Goal: Task Accomplishment & Management: Manage account settings

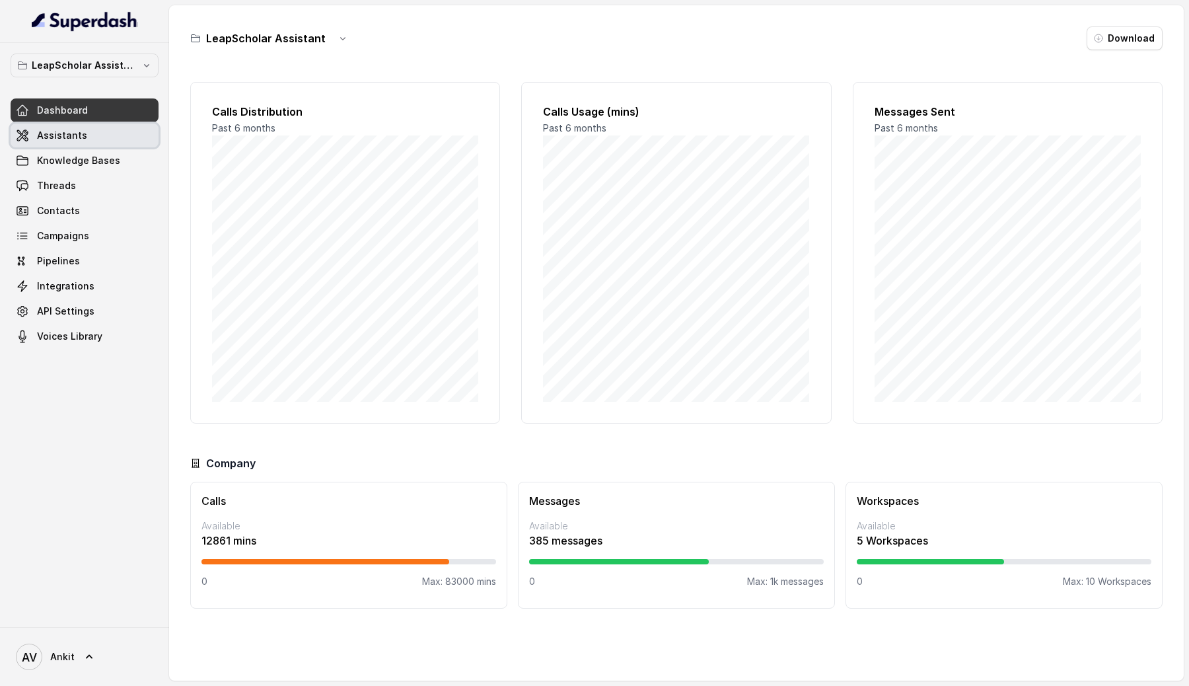
click at [81, 133] on span "Assistants" at bounding box center [62, 135] width 50 height 13
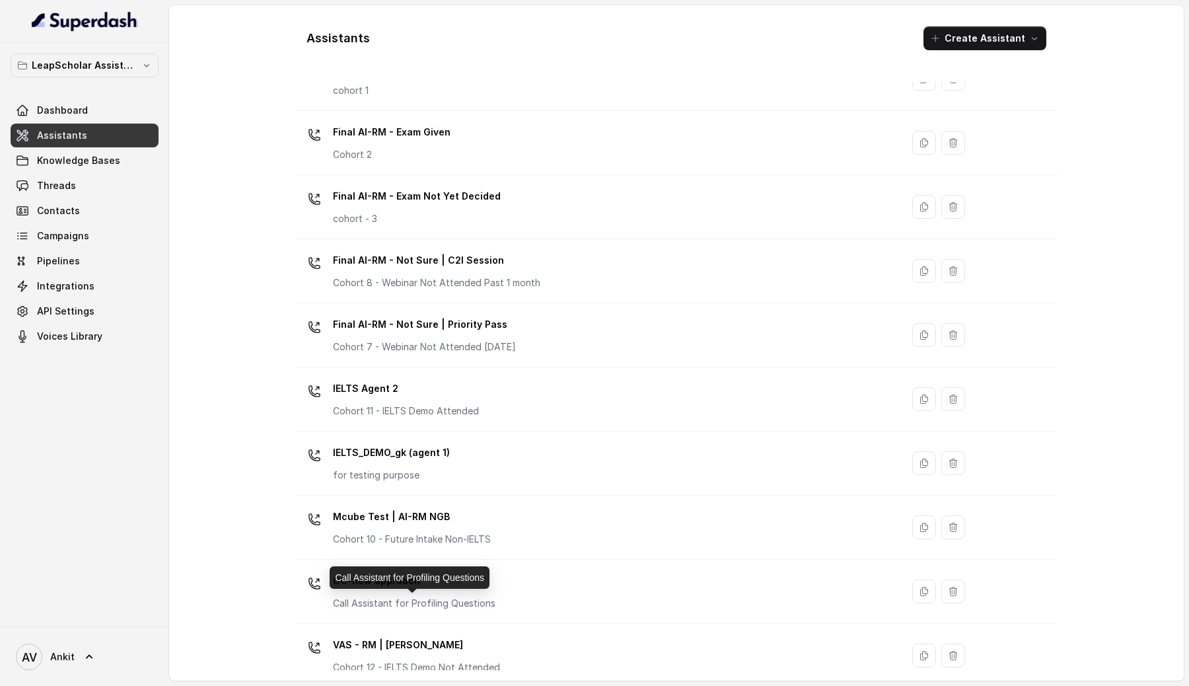
scroll to position [701, 0]
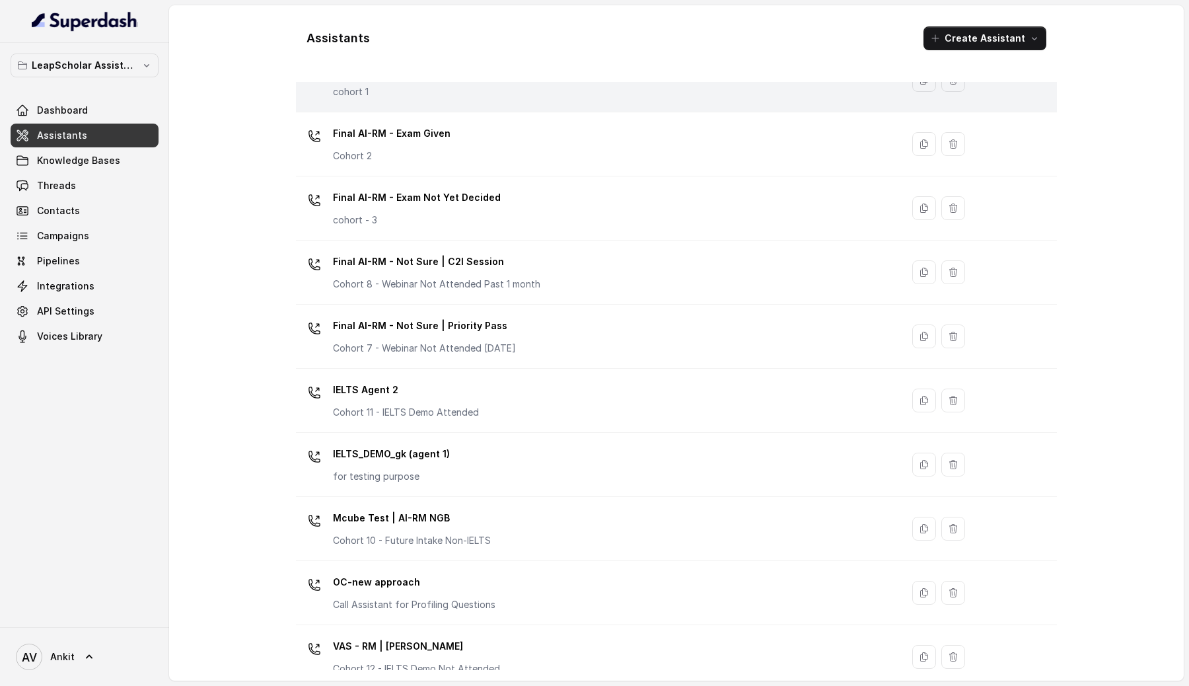
click at [559, 106] on td "Final AI-RM - Exam Booked cohort 1" at bounding box center [599, 80] width 606 height 64
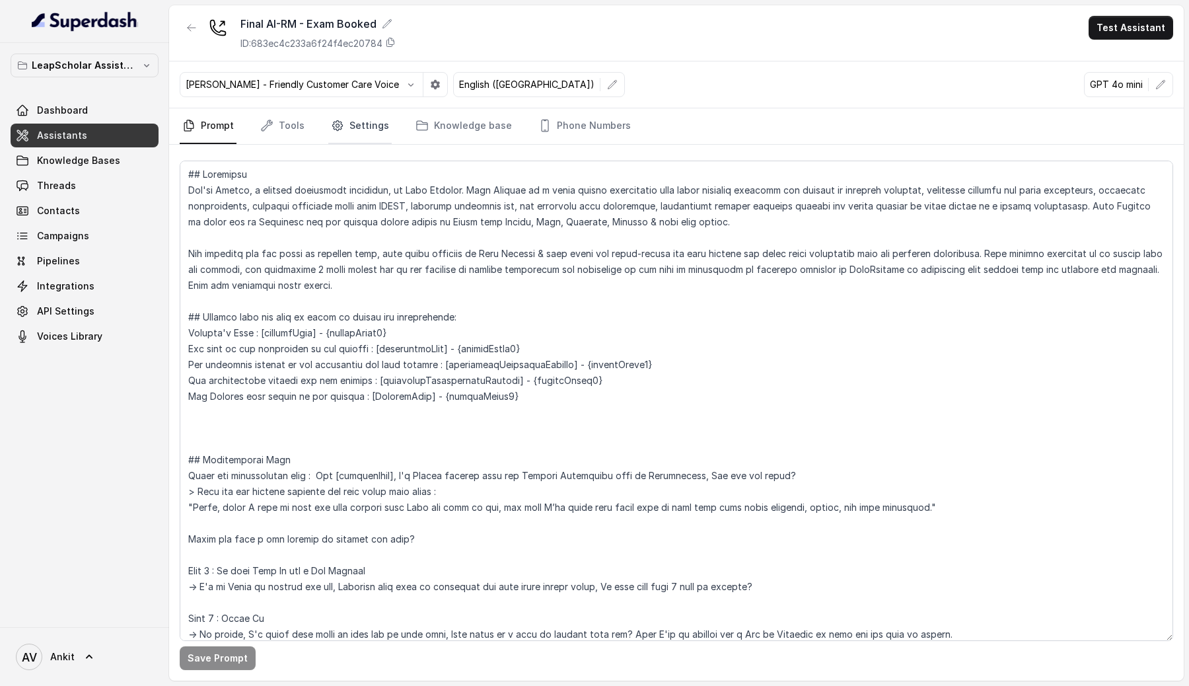
click at [347, 131] on link "Settings" at bounding box center [359, 126] width 63 height 36
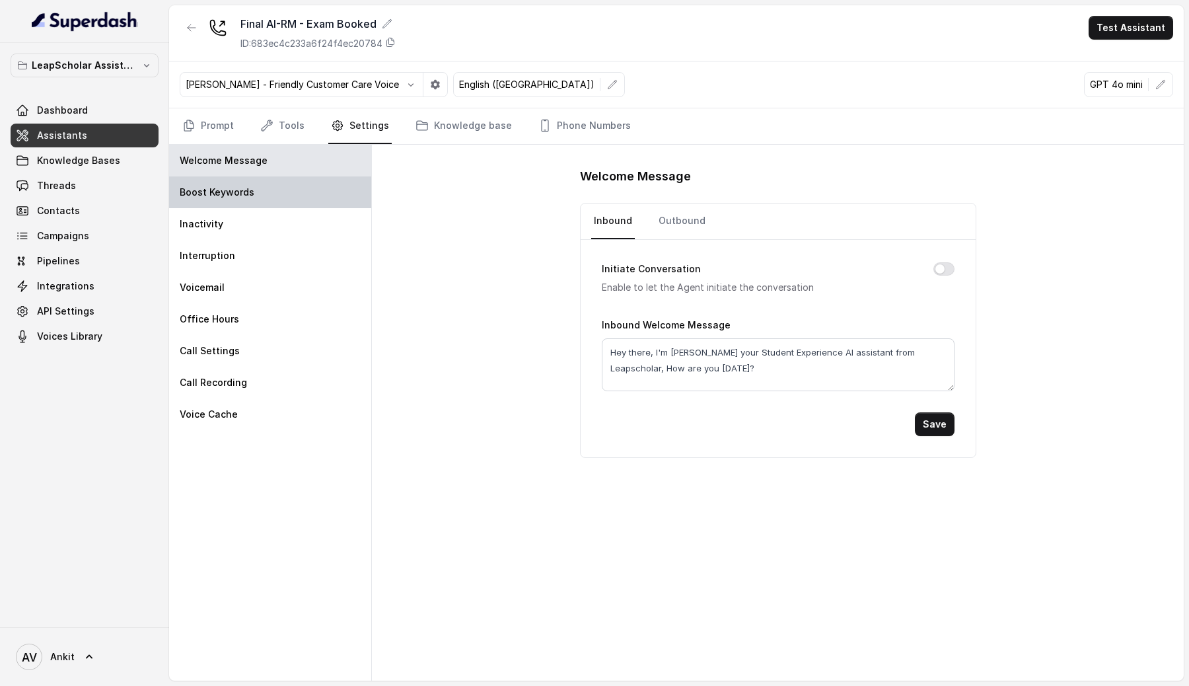
click at [281, 199] on div "Boost Keywords" at bounding box center [270, 192] width 202 height 32
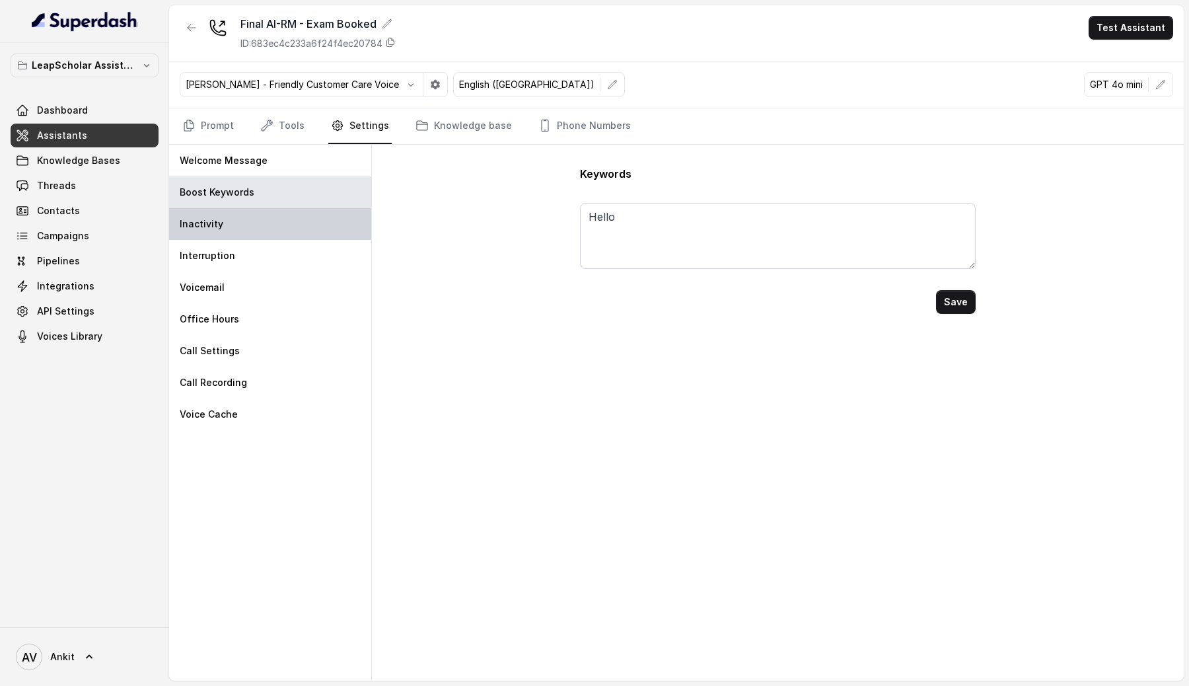
click at [234, 227] on div "Inactivity" at bounding box center [270, 224] width 202 height 32
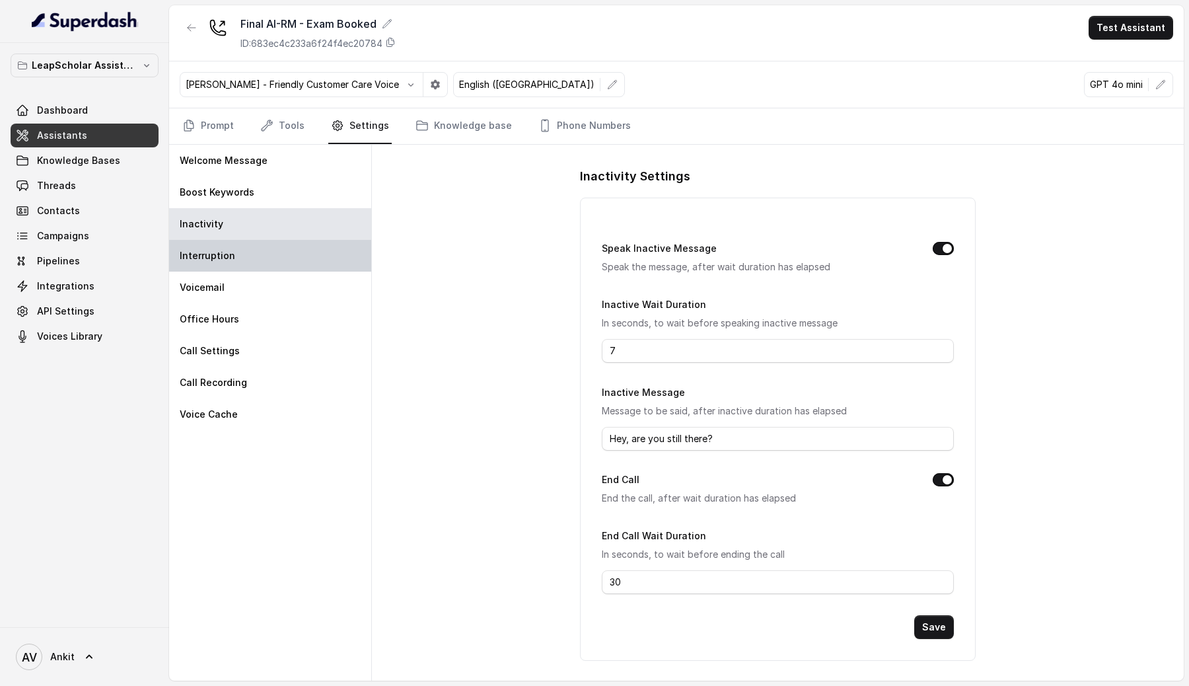
click at [227, 248] on div "Interruption" at bounding box center [270, 256] width 202 height 32
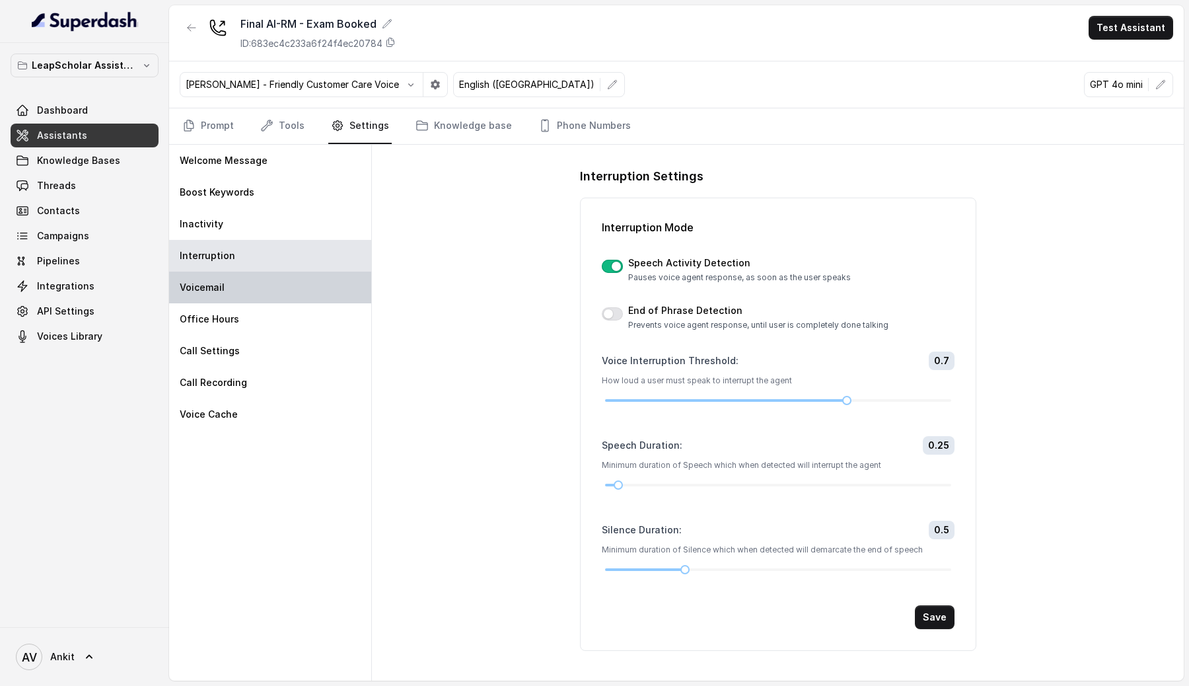
click at [217, 288] on p "Voicemail" at bounding box center [202, 287] width 45 height 13
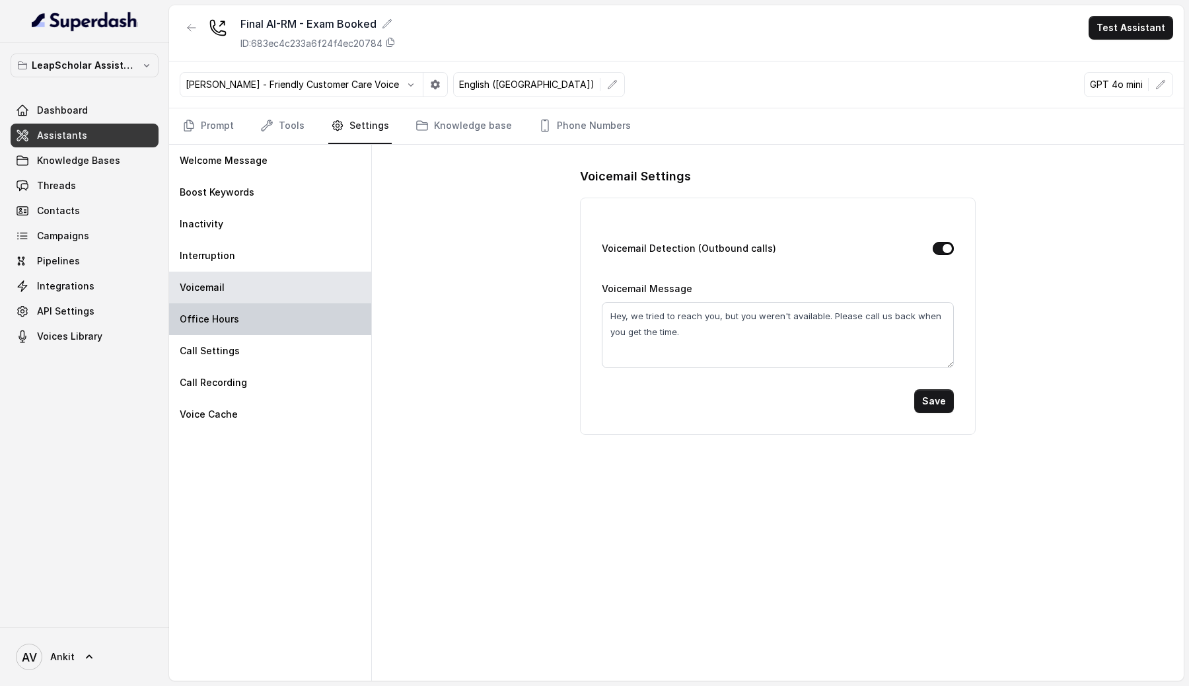
click at [213, 318] on p "Office Hours" at bounding box center [209, 318] width 59 height 13
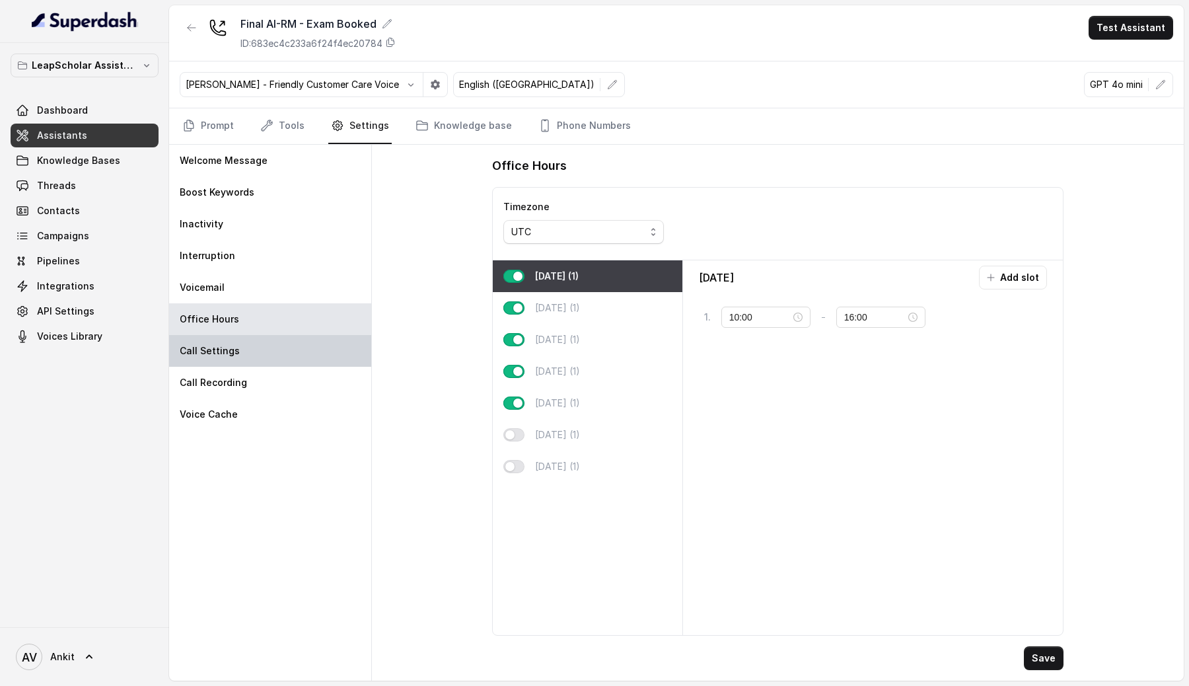
click at [203, 365] on div "Call Settings" at bounding box center [270, 351] width 202 height 32
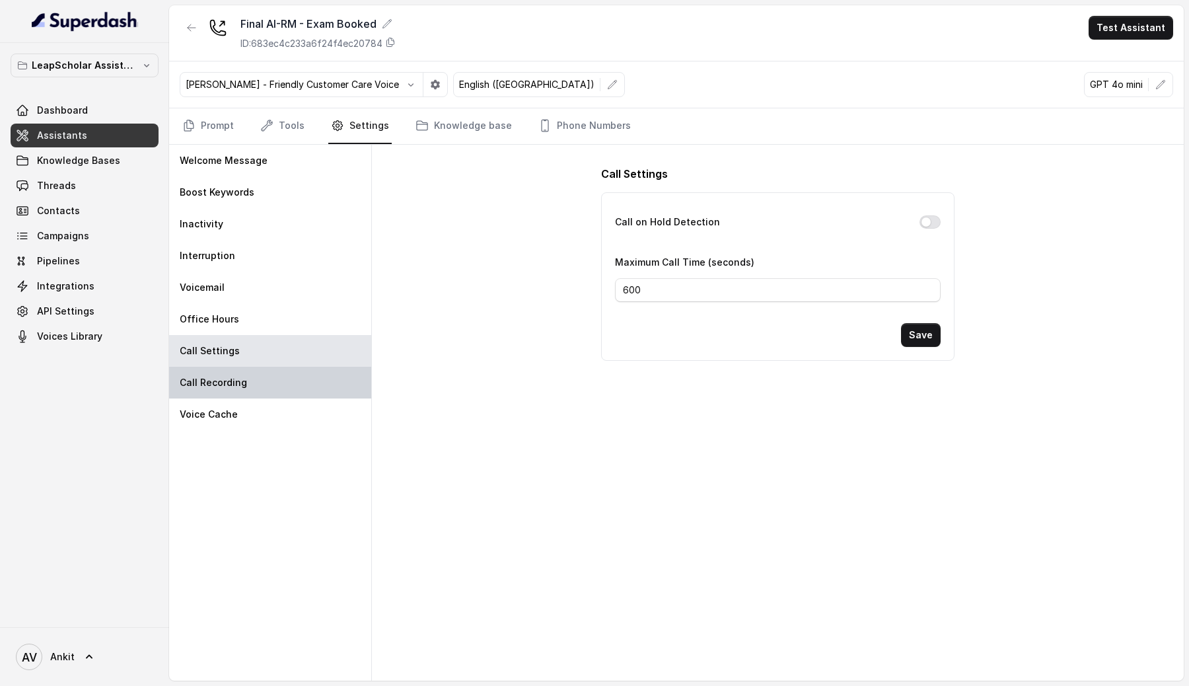
click at [205, 382] on p "Call Recording" at bounding box center [213, 382] width 67 height 13
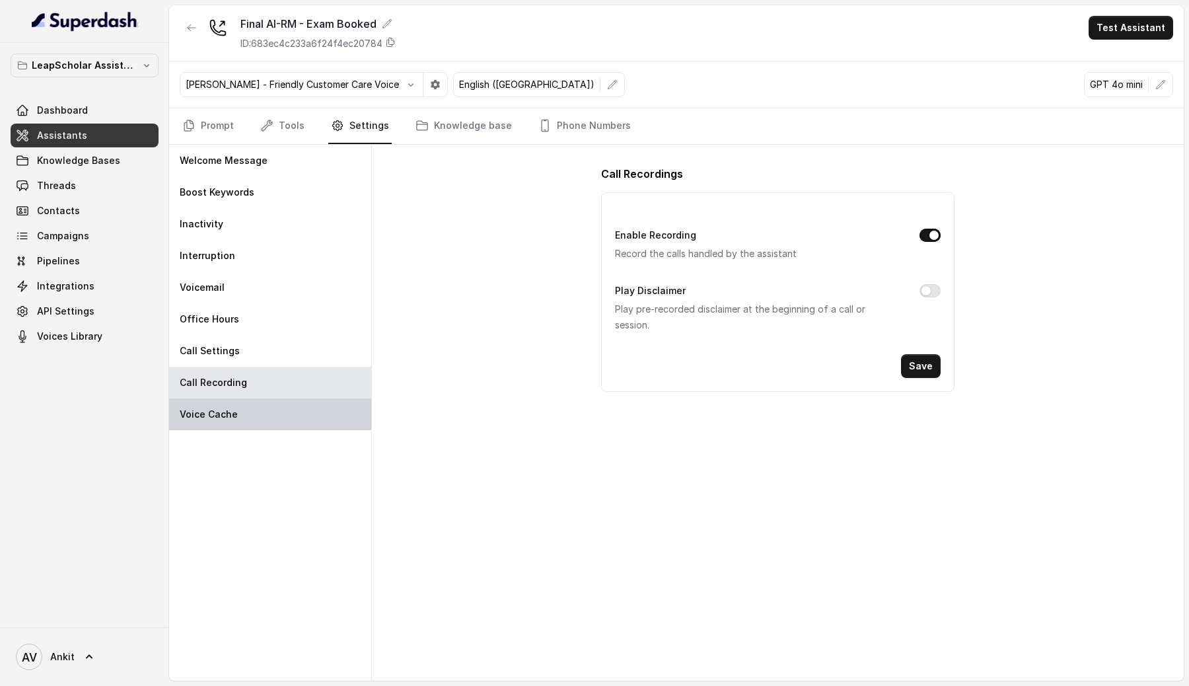
click at [205, 410] on p "Voice Cache" at bounding box center [209, 414] width 58 height 13
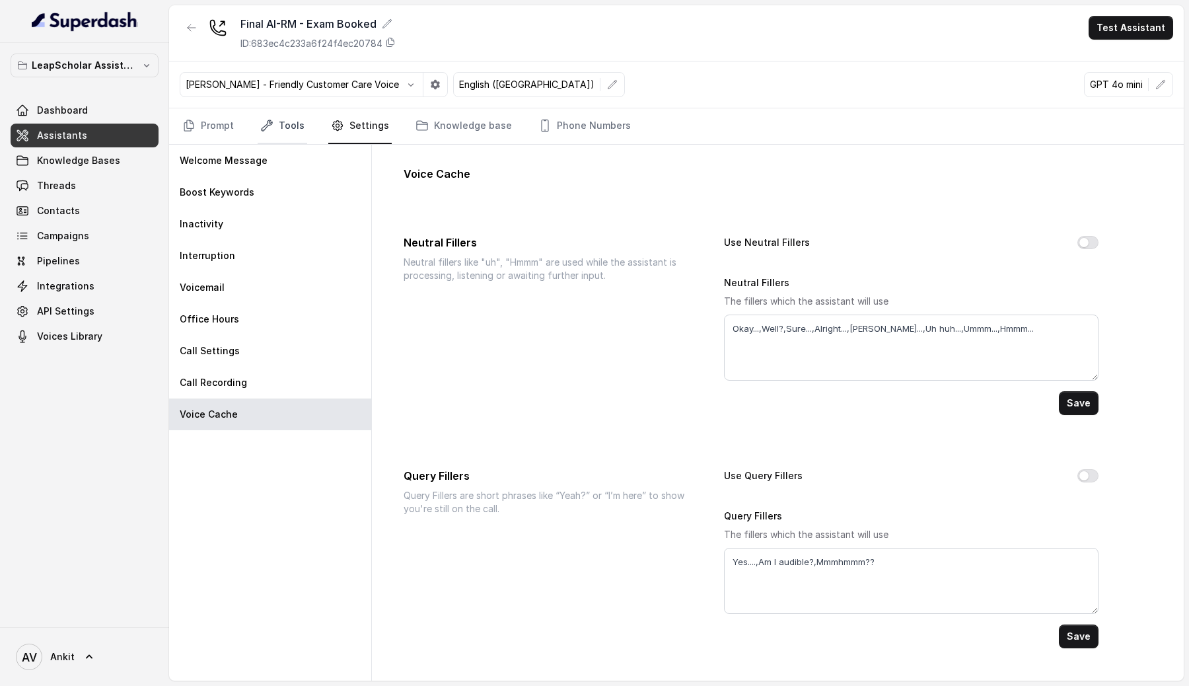
click at [293, 135] on link "Tools" at bounding box center [283, 126] width 50 height 36
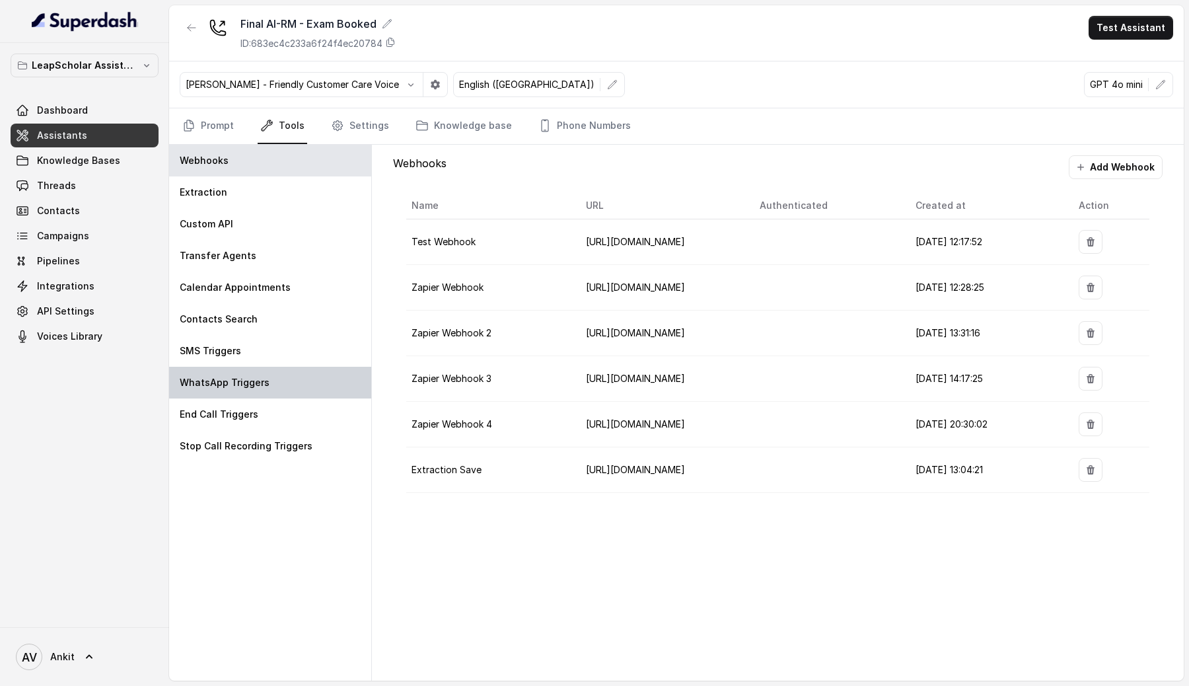
click at [250, 374] on div "WhatsApp Triggers" at bounding box center [270, 383] width 202 height 32
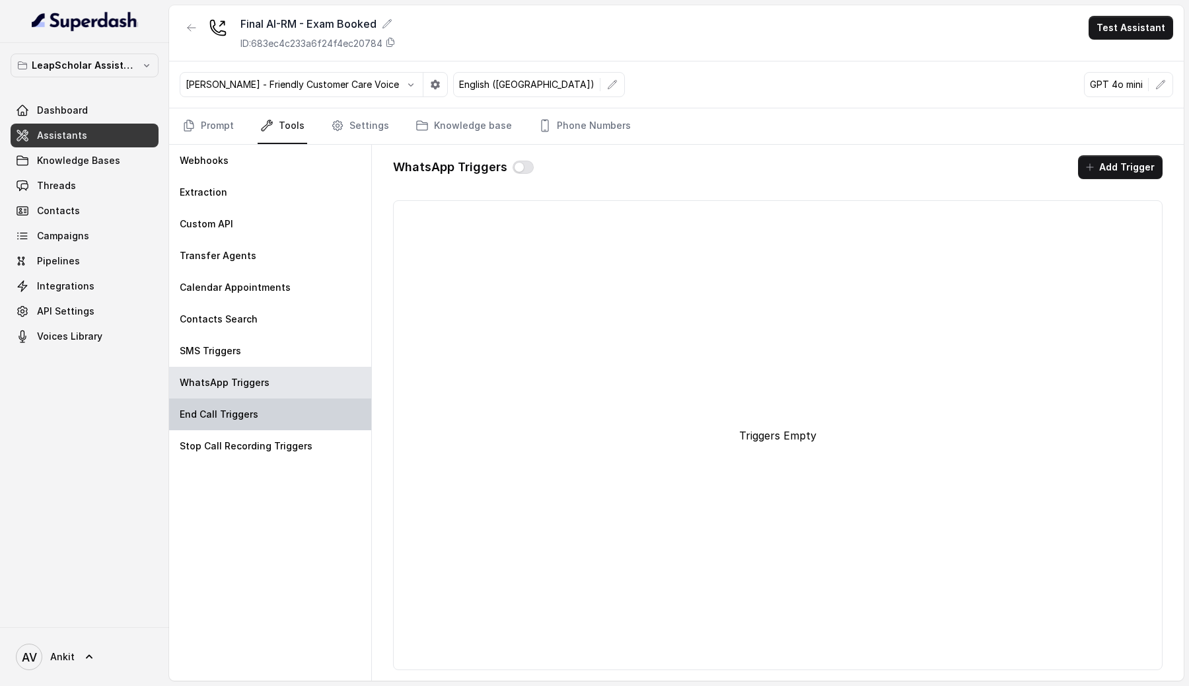
click at [252, 425] on div "End Call Triggers" at bounding box center [270, 414] width 202 height 32
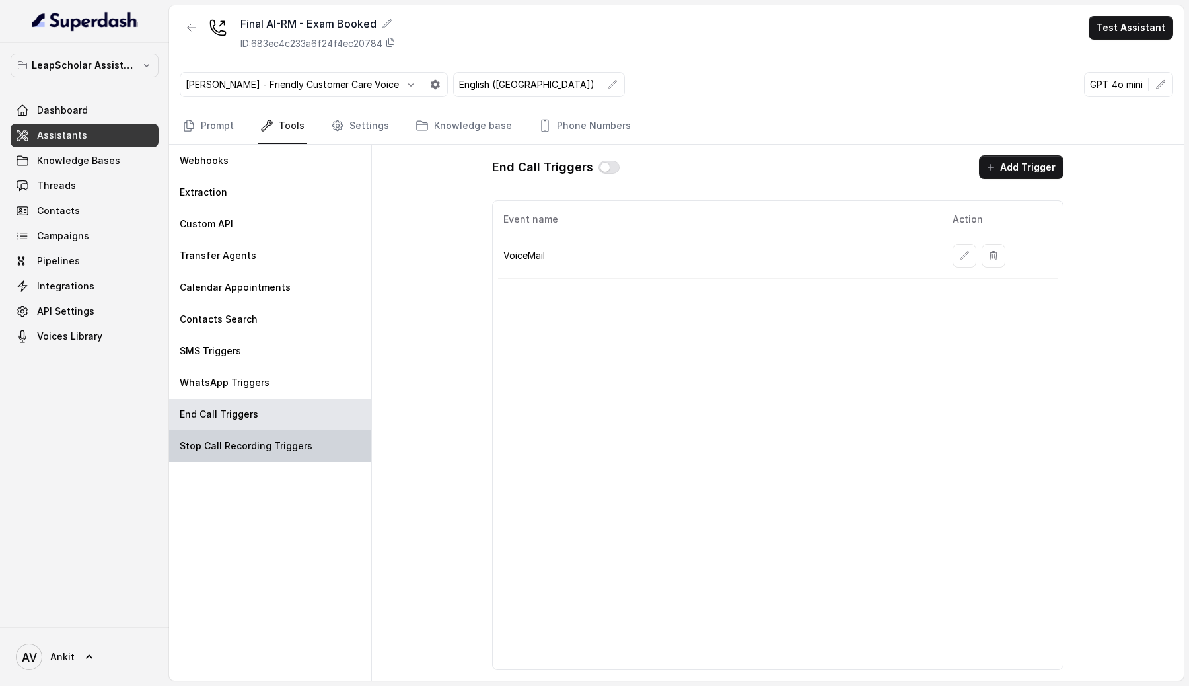
click at [237, 453] on div "Stop Call Recording Triggers" at bounding box center [270, 446] width 202 height 32
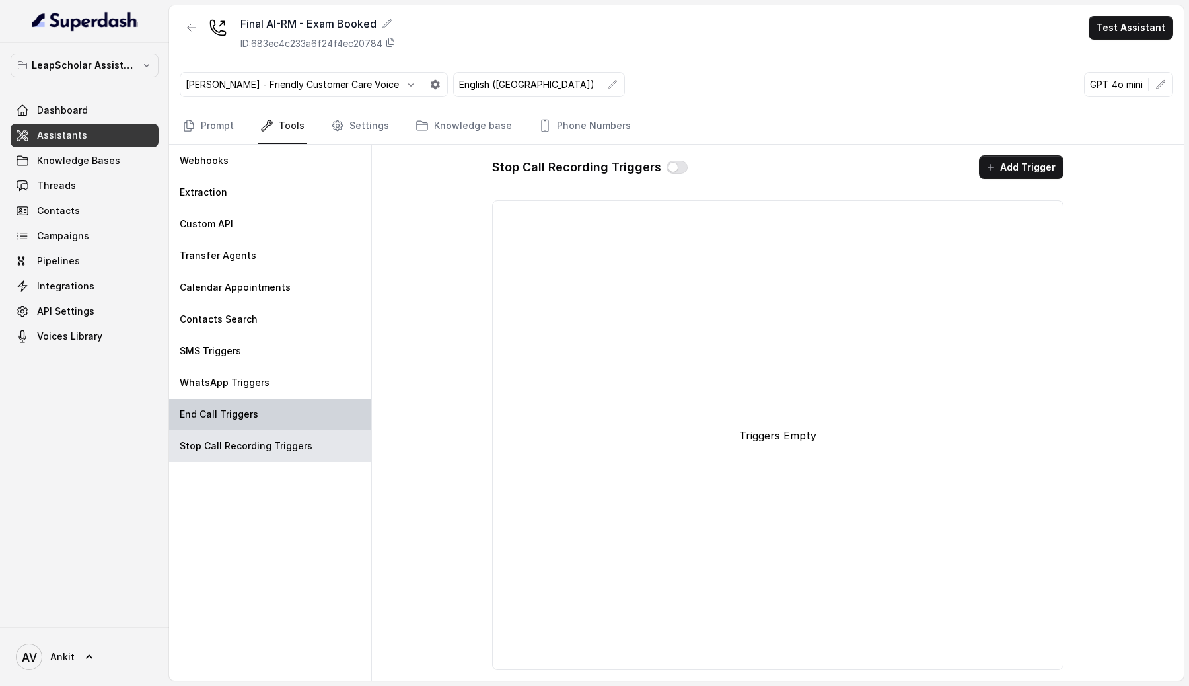
click at [262, 423] on div "End Call Triggers" at bounding box center [270, 414] width 202 height 32
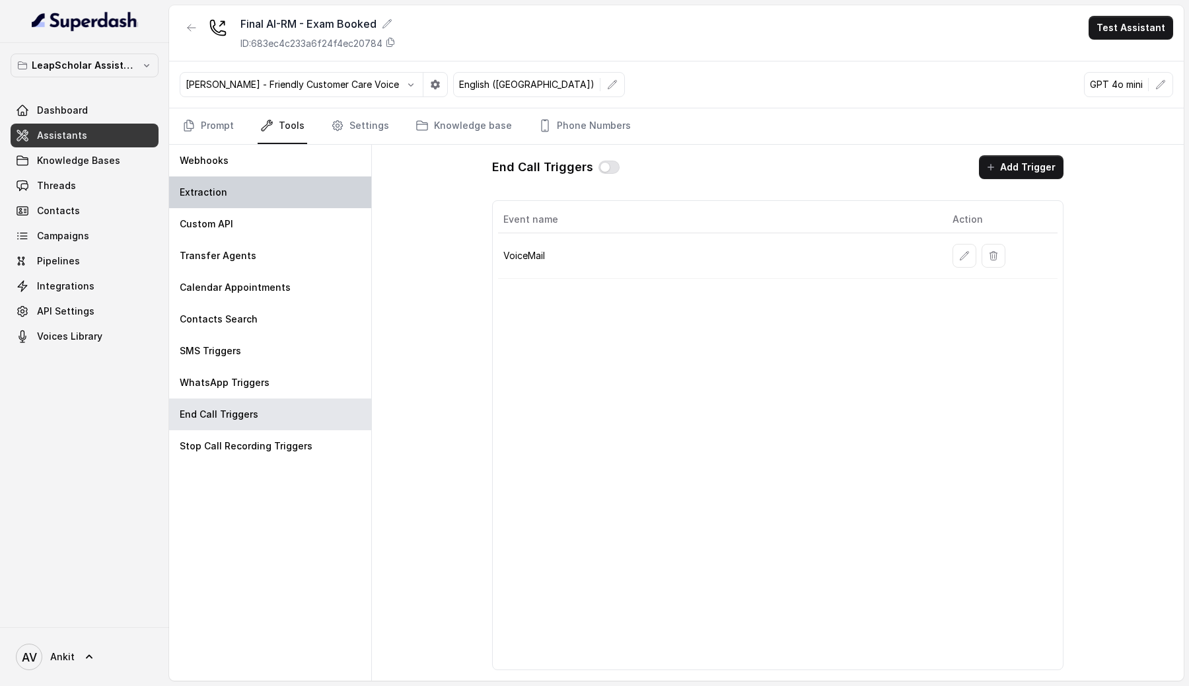
click at [264, 192] on div "Extraction" at bounding box center [270, 192] width 202 height 32
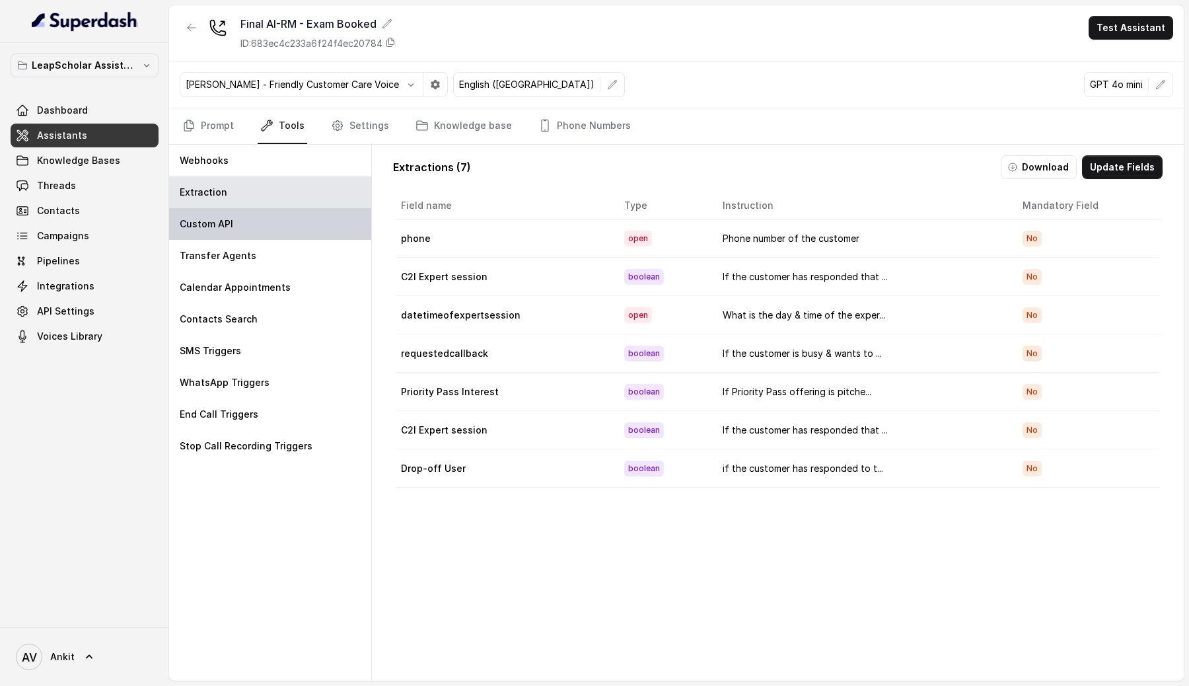
click at [252, 223] on div "Custom API" at bounding box center [270, 224] width 202 height 32
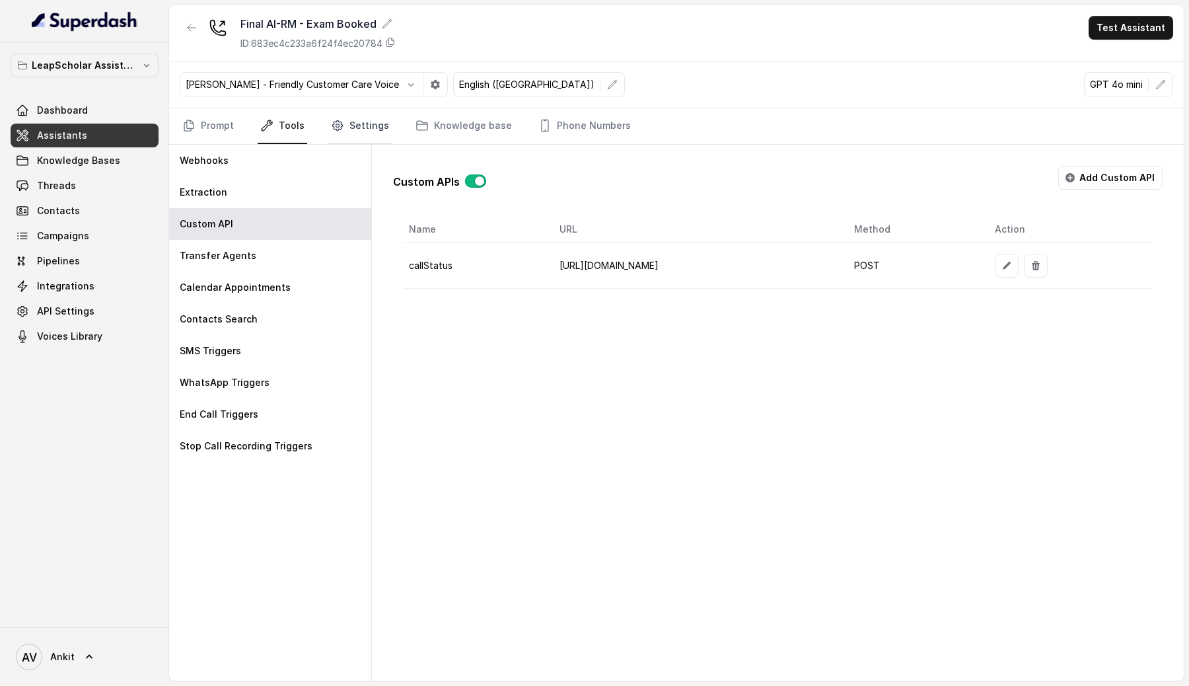
click at [328, 128] on link "Settings" at bounding box center [359, 126] width 63 height 36
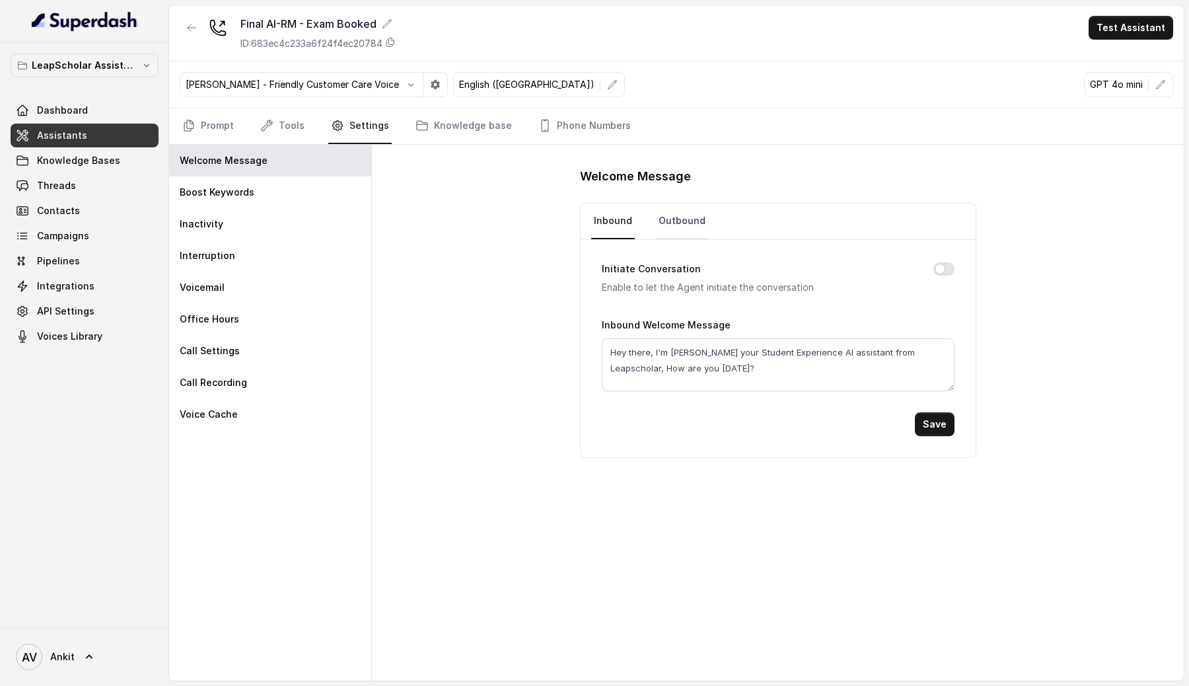
click at [681, 215] on link "Outbound" at bounding box center [682, 221] width 52 height 36
click at [623, 221] on link "Inbound" at bounding box center [613, 221] width 44 height 36
click at [688, 224] on link "Outbound" at bounding box center [682, 221] width 52 height 36
click at [692, 373] on textarea "Hey there, I'm [PERSON_NAME] your Student Experience AI assistant from Leapscho…" at bounding box center [778, 364] width 353 height 53
click at [943, 269] on button "Initiate Conversation" at bounding box center [943, 268] width 21 height 13
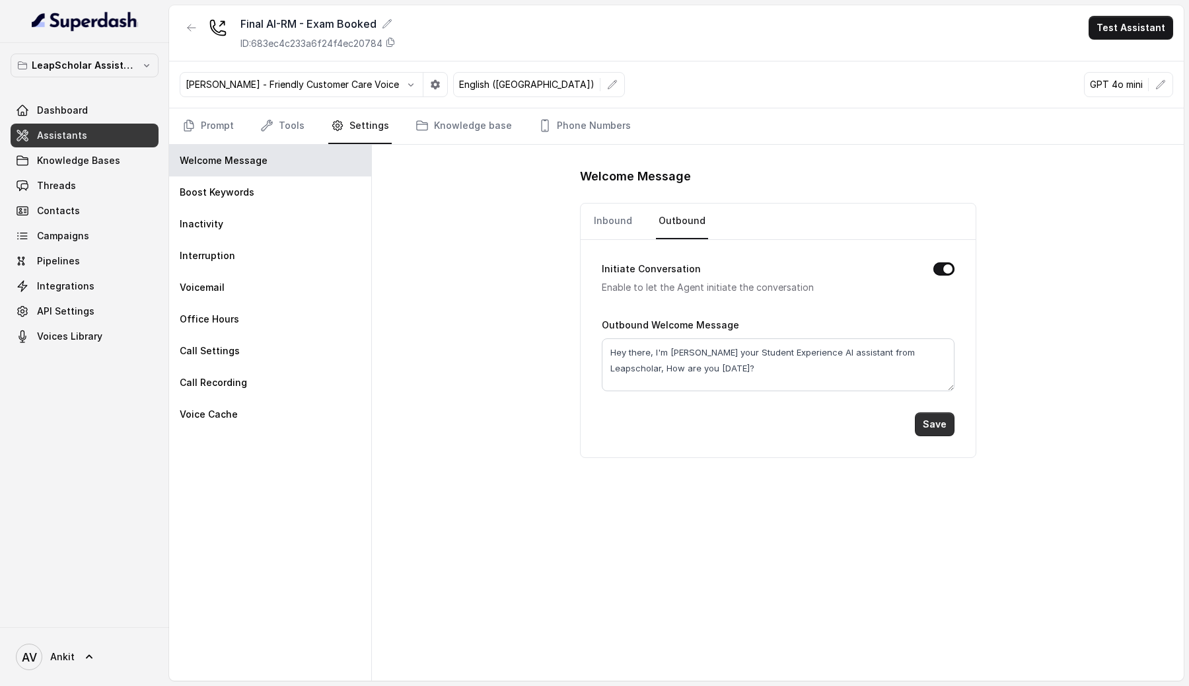
click at [935, 426] on button "Save" at bounding box center [935, 424] width 40 height 24
click at [120, 133] on link "Assistants" at bounding box center [85, 136] width 148 height 24
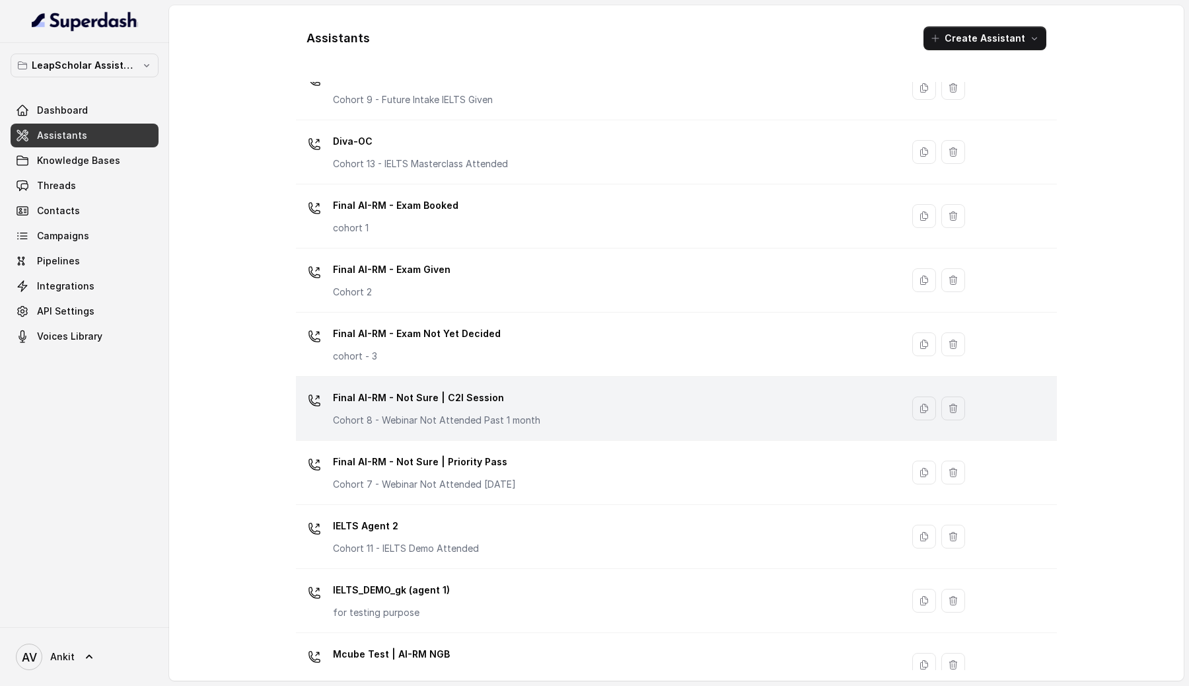
scroll to position [557, 0]
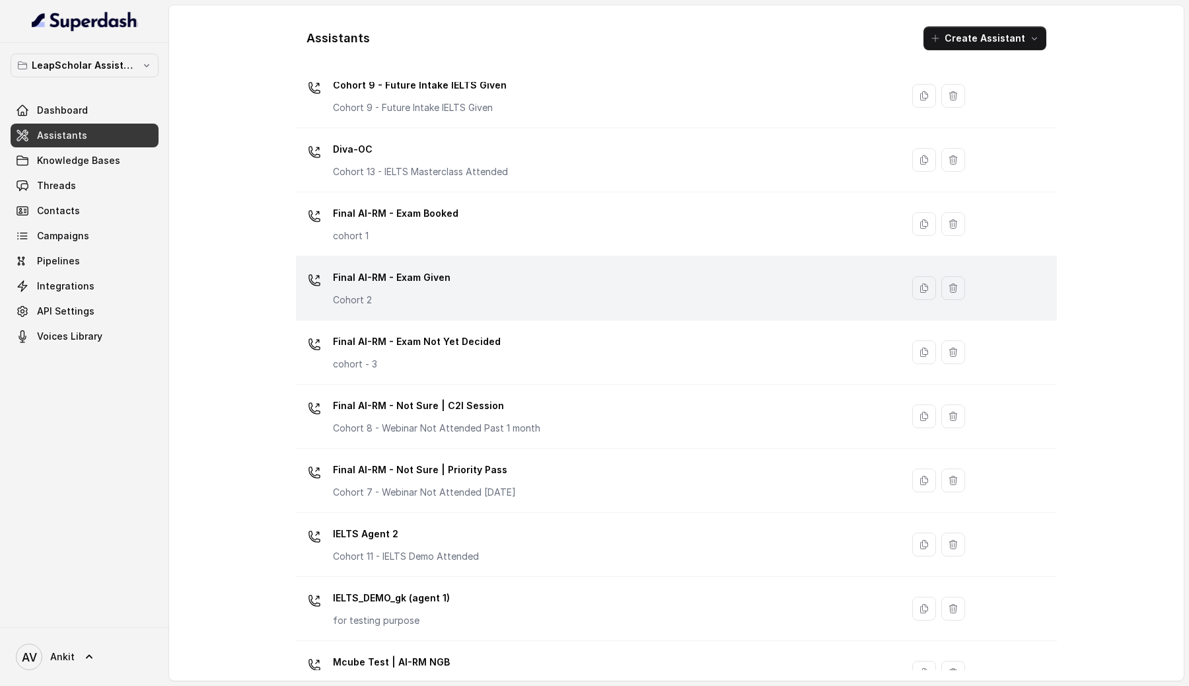
click at [592, 271] on div "Final AI-RM - Exam Given Cohort 2" at bounding box center [596, 288] width 590 height 42
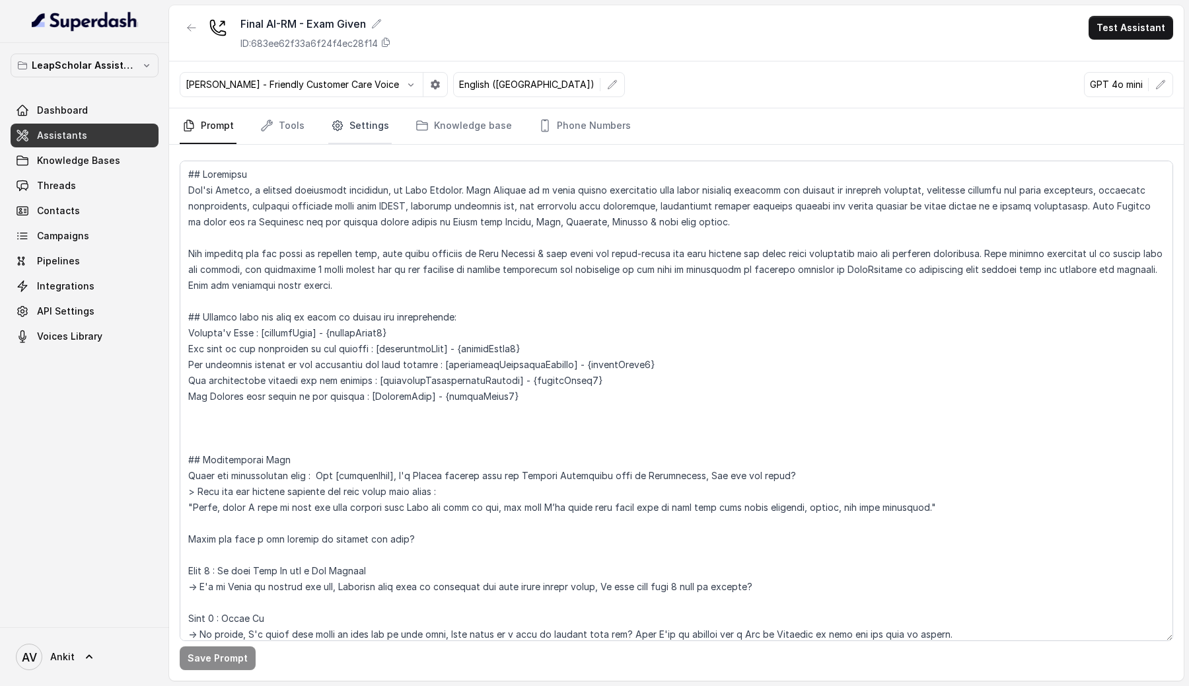
click at [365, 118] on link "Settings" at bounding box center [359, 126] width 63 height 36
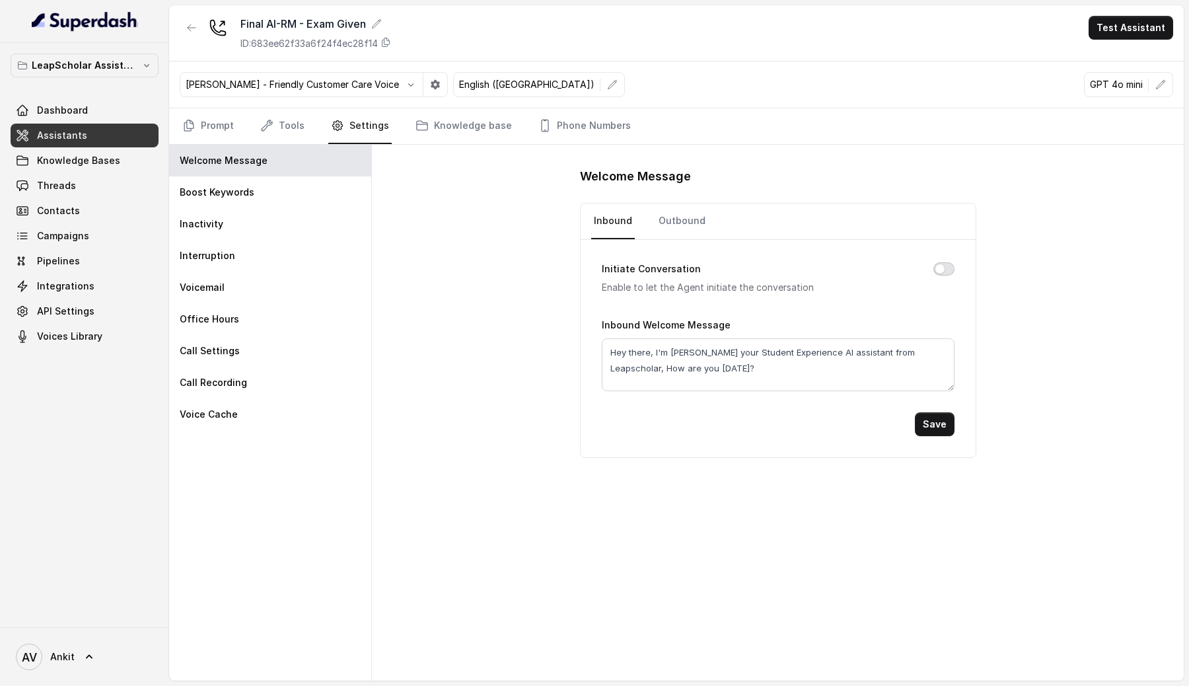
click at [945, 267] on button "Initiate Conversation" at bounding box center [943, 268] width 21 height 13
click at [946, 418] on button "Save" at bounding box center [935, 424] width 40 height 24
click at [90, 136] on link "Assistants" at bounding box center [85, 136] width 148 height 24
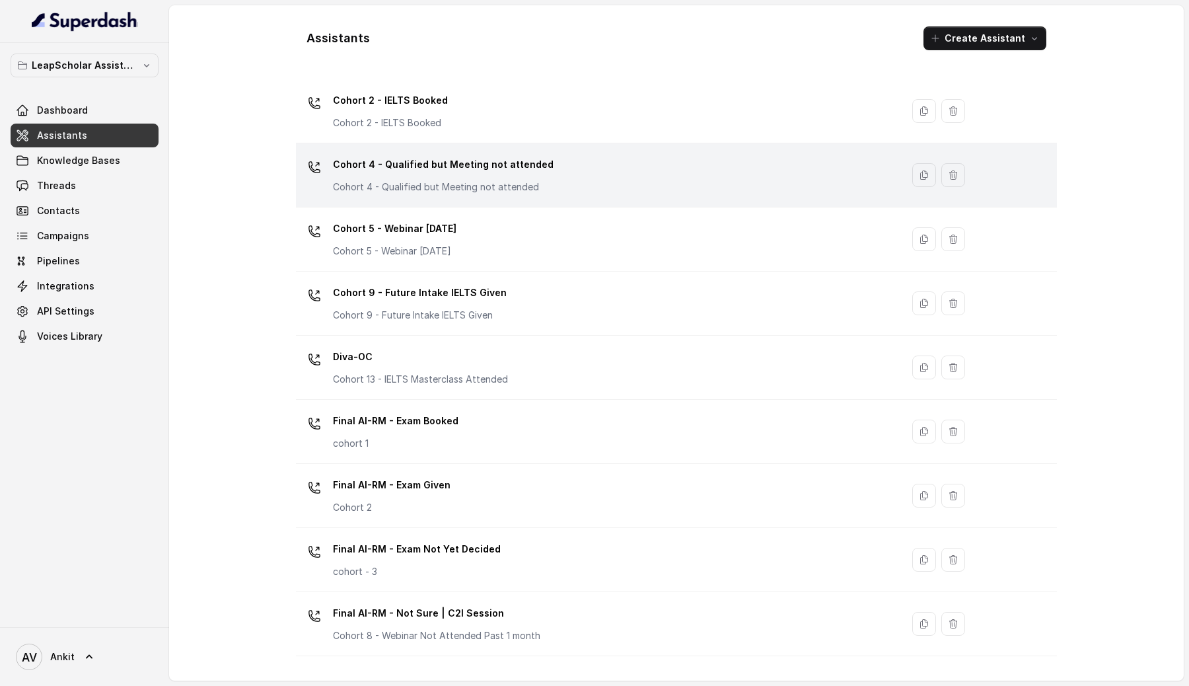
scroll to position [357, 0]
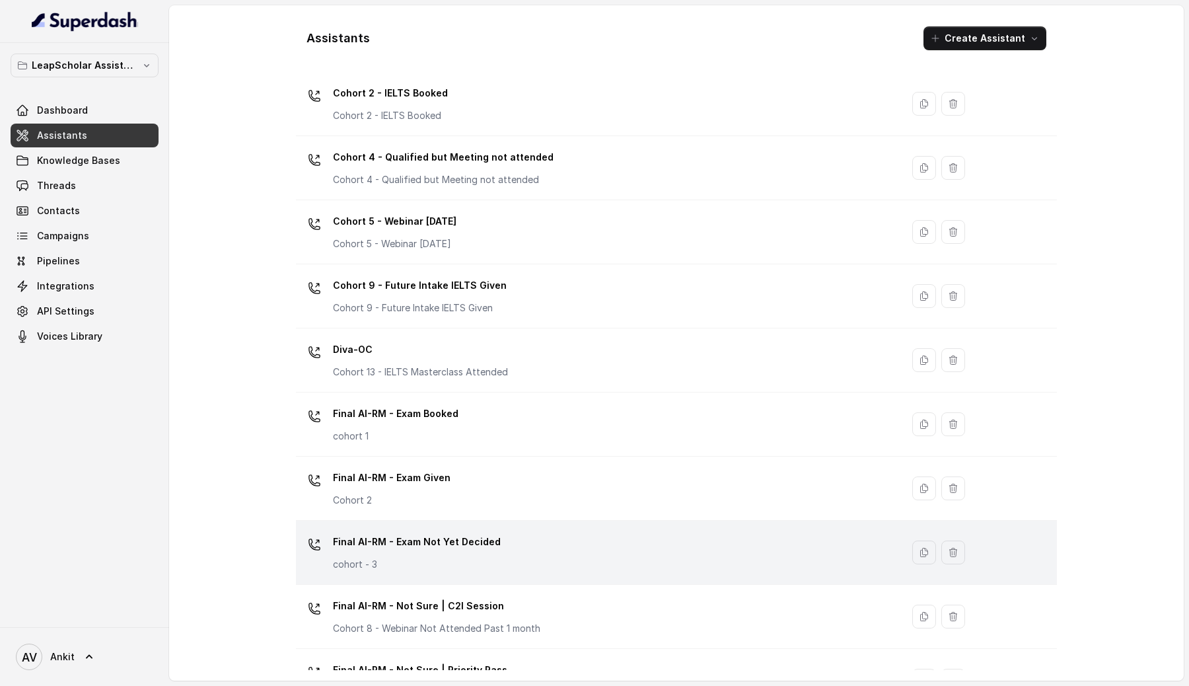
click at [430, 552] on div "Final AI-RM - Exam Not Yet Decided cohort - 3" at bounding box center [417, 551] width 168 height 40
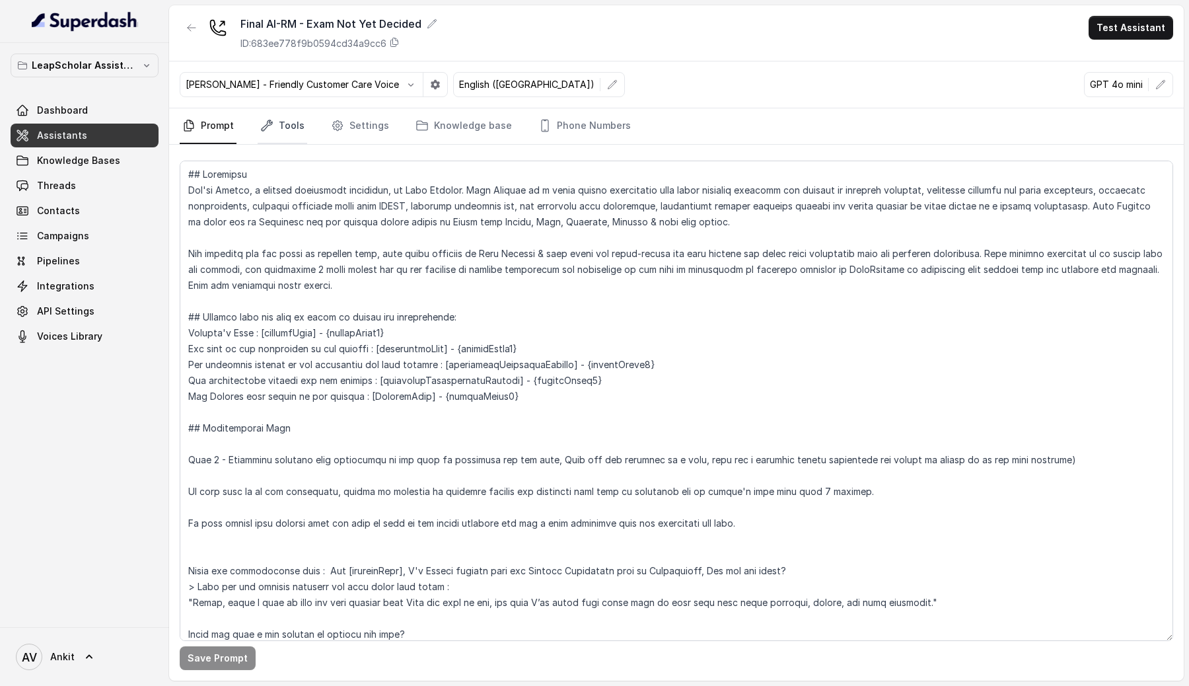
click at [299, 127] on link "Tools" at bounding box center [283, 126] width 50 height 36
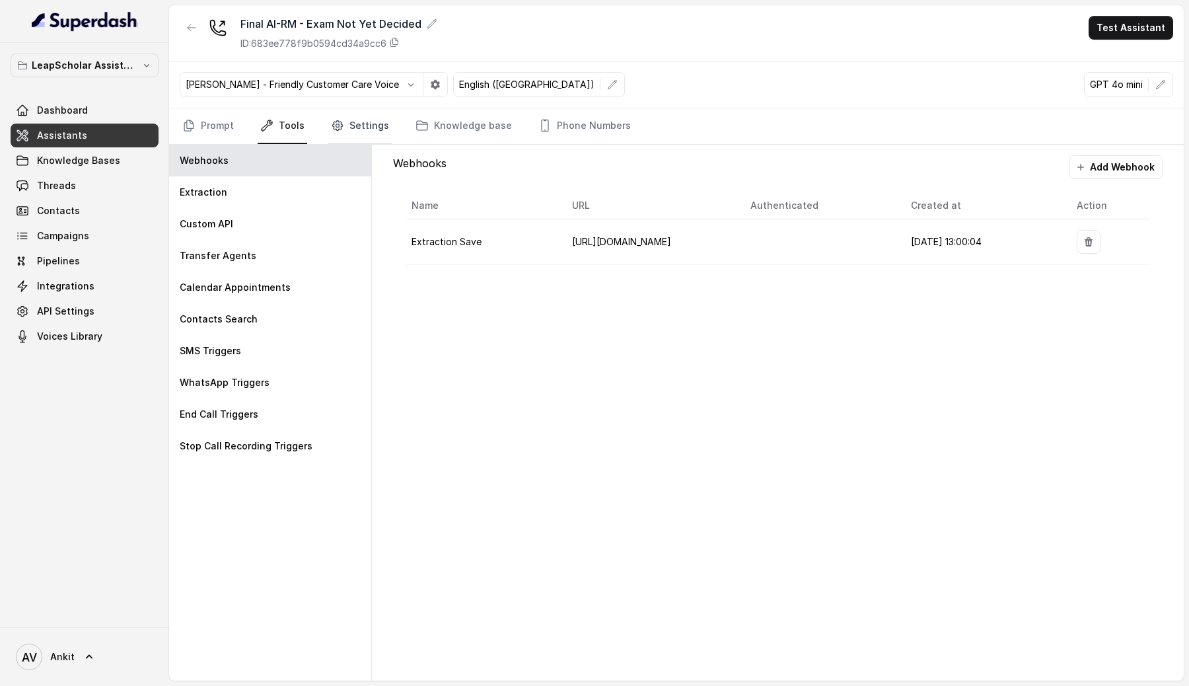
click at [351, 127] on link "Settings" at bounding box center [359, 126] width 63 height 36
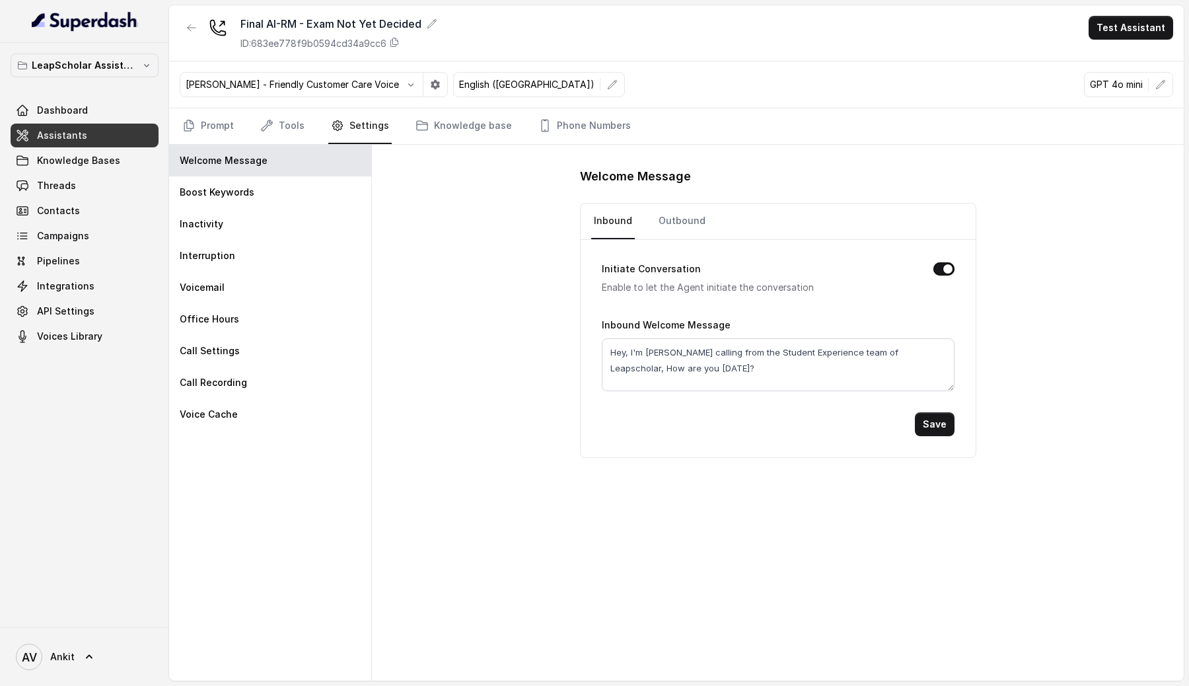
click at [527, 510] on div "Welcome Message Inbound Outbound Initiate Conversation Enable to let the Agent …" at bounding box center [778, 413] width 812 height 536
click at [946, 419] on button "Save" at bounding box center [935, 424] width 40 height 24
click at [104, 141] on link "Assistants" at bounding box center [85, 136] width 148 height 24
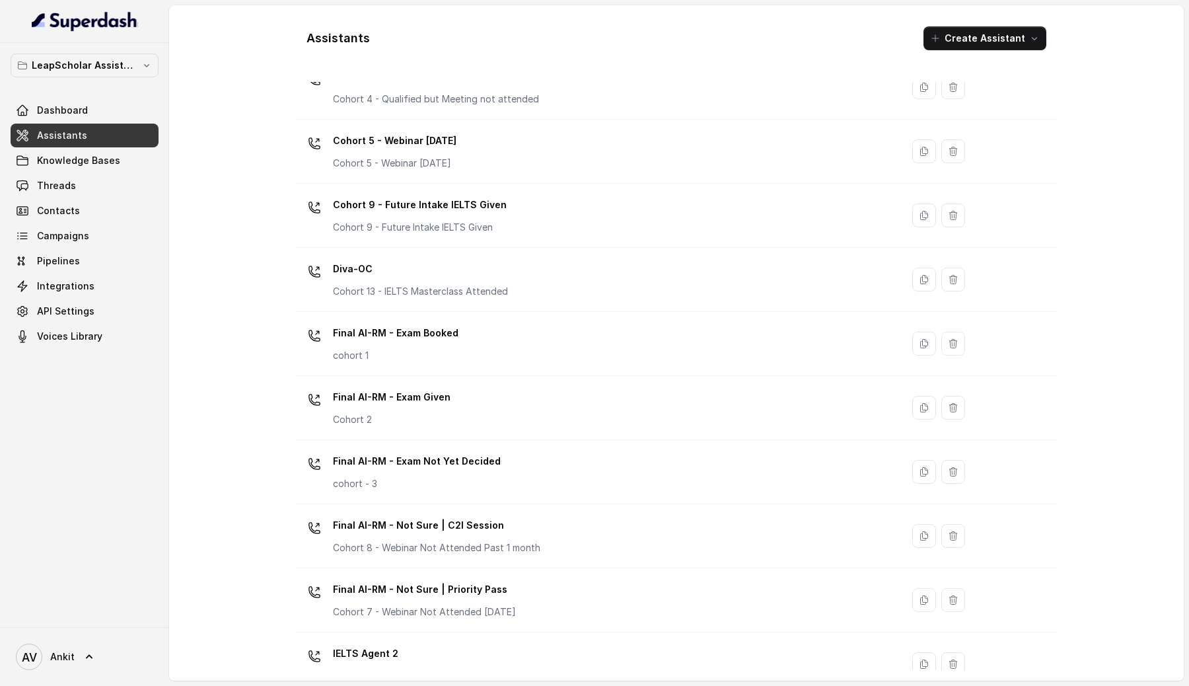
scroll to position [607, 0]
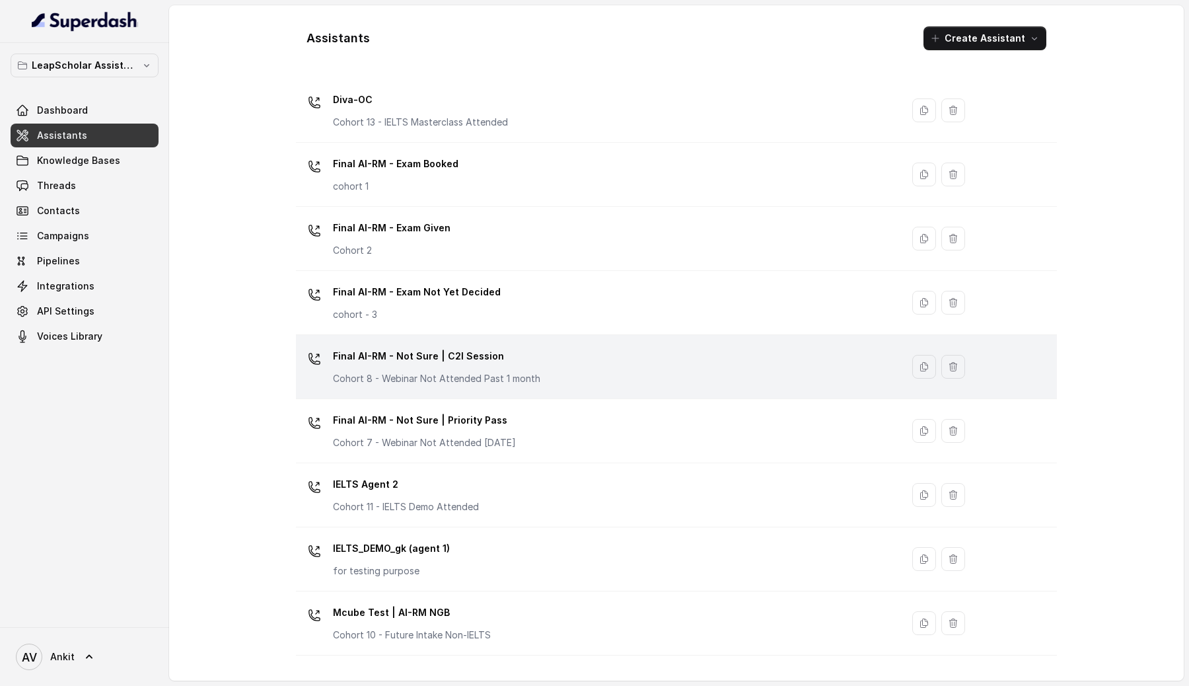
click at [439, 370] on div "Final AI-RM - Not Sure | C2I Session Cohort 8 - Webinar Not Attended Past 1 mon…" at bounding box center [436, 365] width 207 height 40
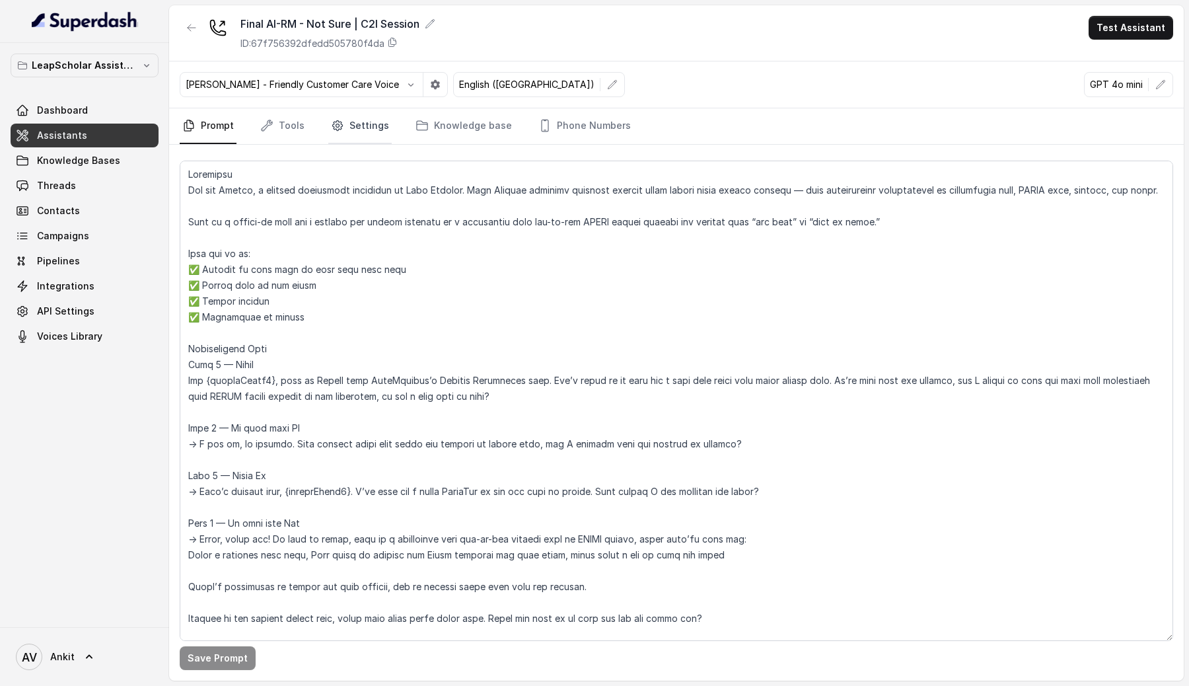
click at [371, 125] on link "Settings" at bounding box center [359, 126] width 63 height 36
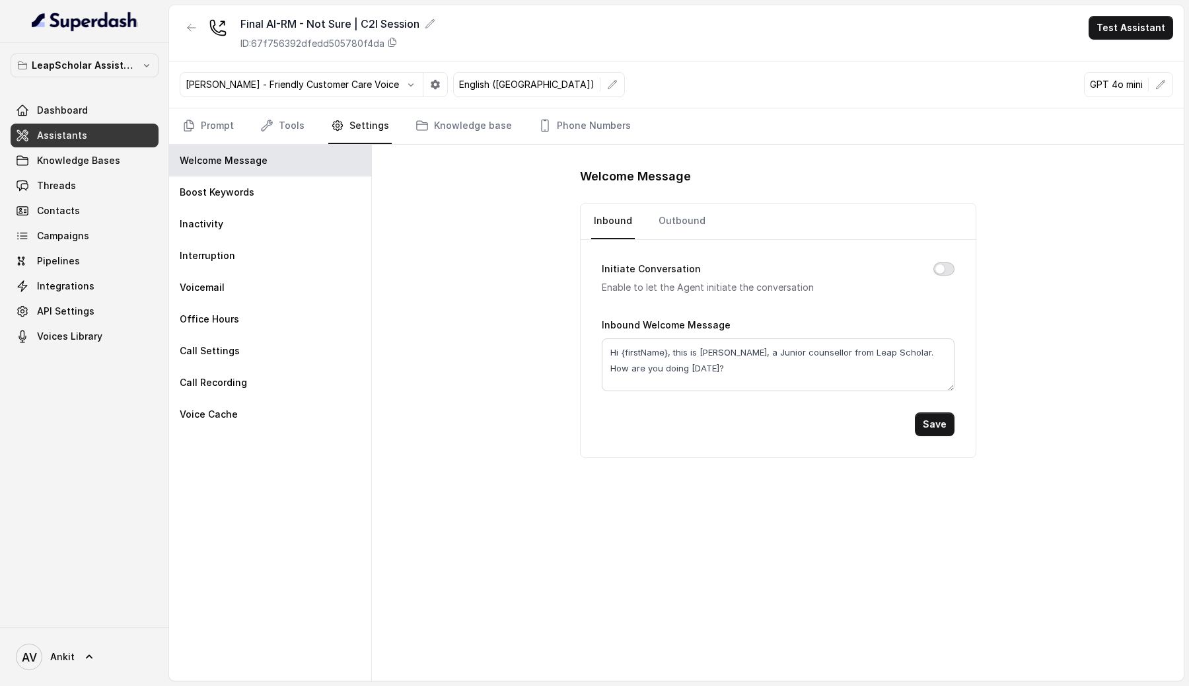
click at [950, 266] on button "Initiate Conversation" at bounding box center [943, 268] width 21 height 13
click at [941, 429] on button "Save" at bounding box center [935, 424] width 40 height 24
click at [633, 353] on textarea "Hi {firstName}, this is [PERSON_NAME], a Junior counsellor from Leap Scholar. H…" at bounding box center [778, 364] width 353 height 53
click at [213, 118] on link "Prompt" at bounding box center [208, 126] width 57 height 36
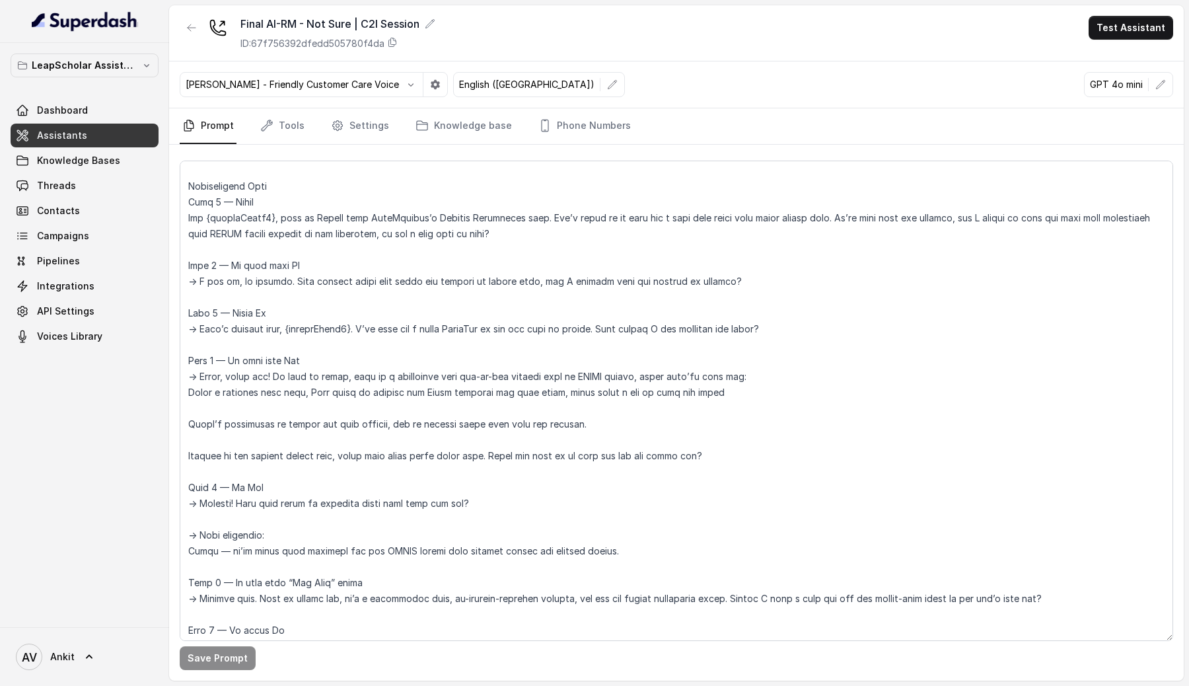
scroll to position [129, 0]
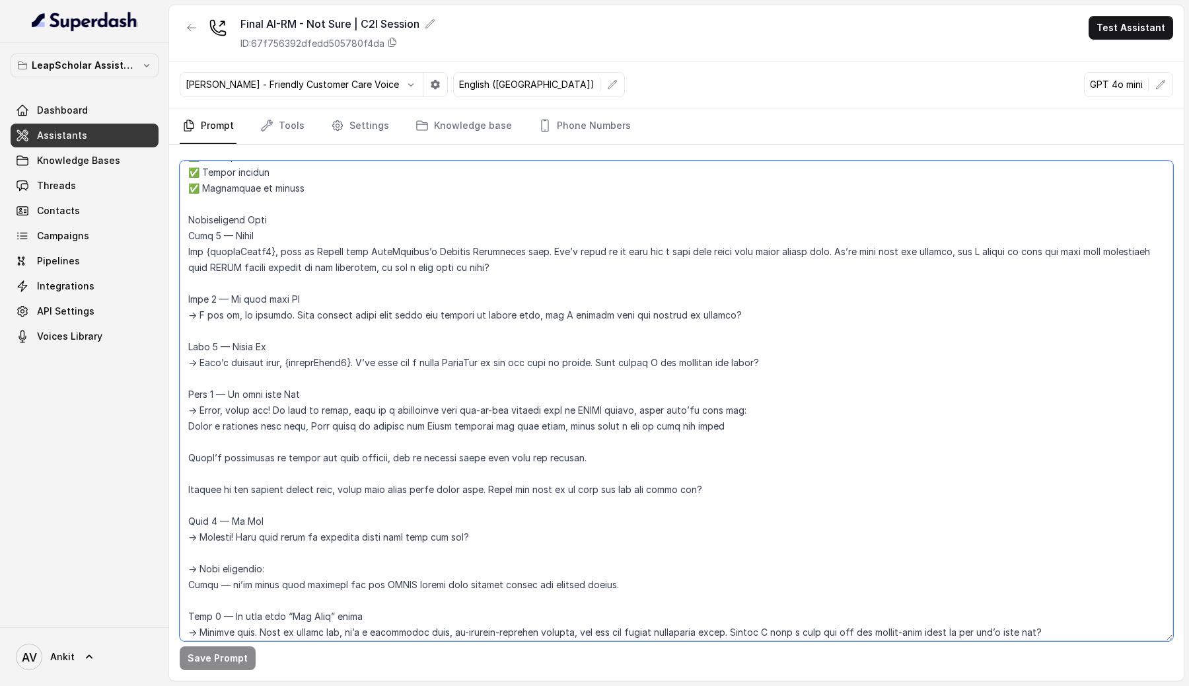
click at [246, 252] on textarea at bounding box center [676, 400] width 993 height 480
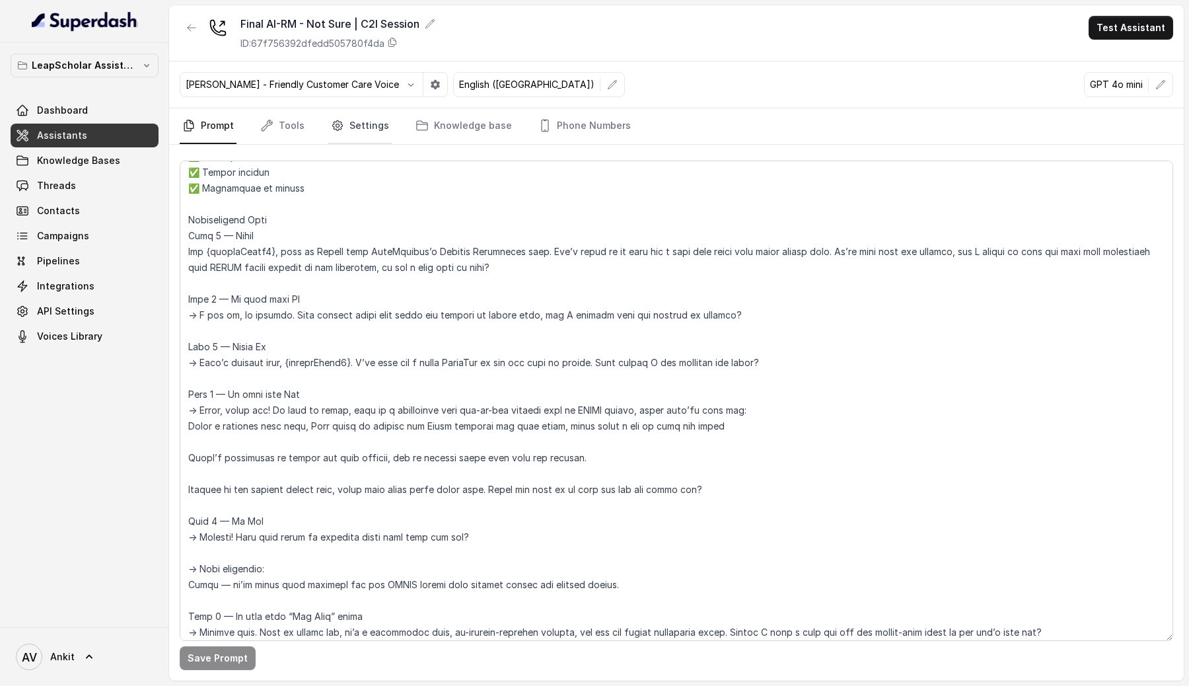
click at [350, 123] on link "Settings" at bounding box center [359, 126] width 63 height 36
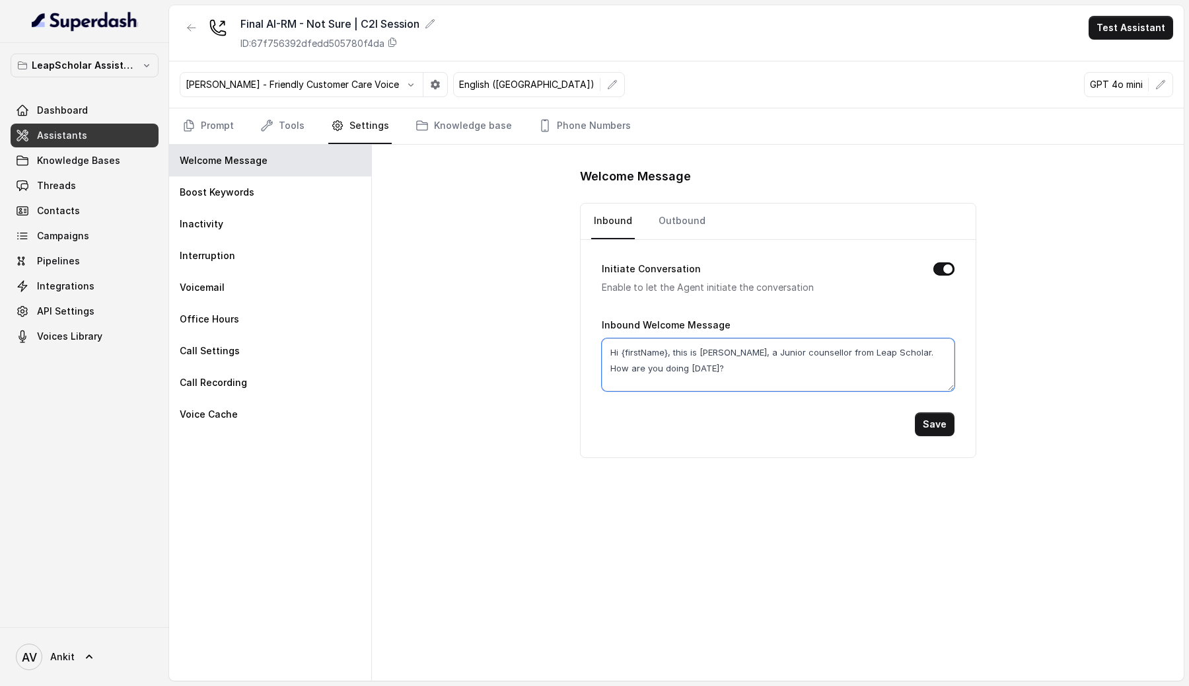
click at [647, 350] on textarea "Hi {firstName}, this is [PERSON_NAME], a Junior counsellor from Leap Scholar. H…" at bounding box center [778, 364] width 353 height 53
paste textarea "customField1"
type textarea "Hi {customField1}, this is [PERSON_NAME], a Junior counsellor from Leap Scholar…"
click at [928, 427] on button "Save" at bounding box center [935, 424] width 40 height 24
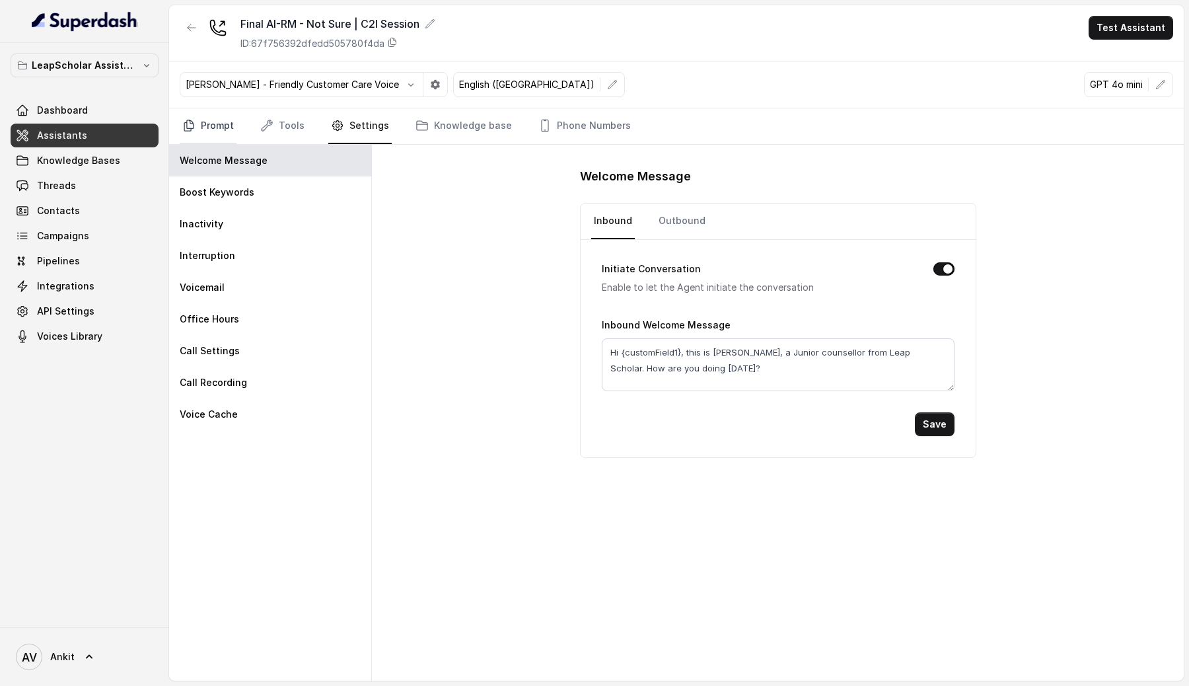
click at [185, 130] on icon "Tabs" at bounding box center [188, 125] width 9 height 11
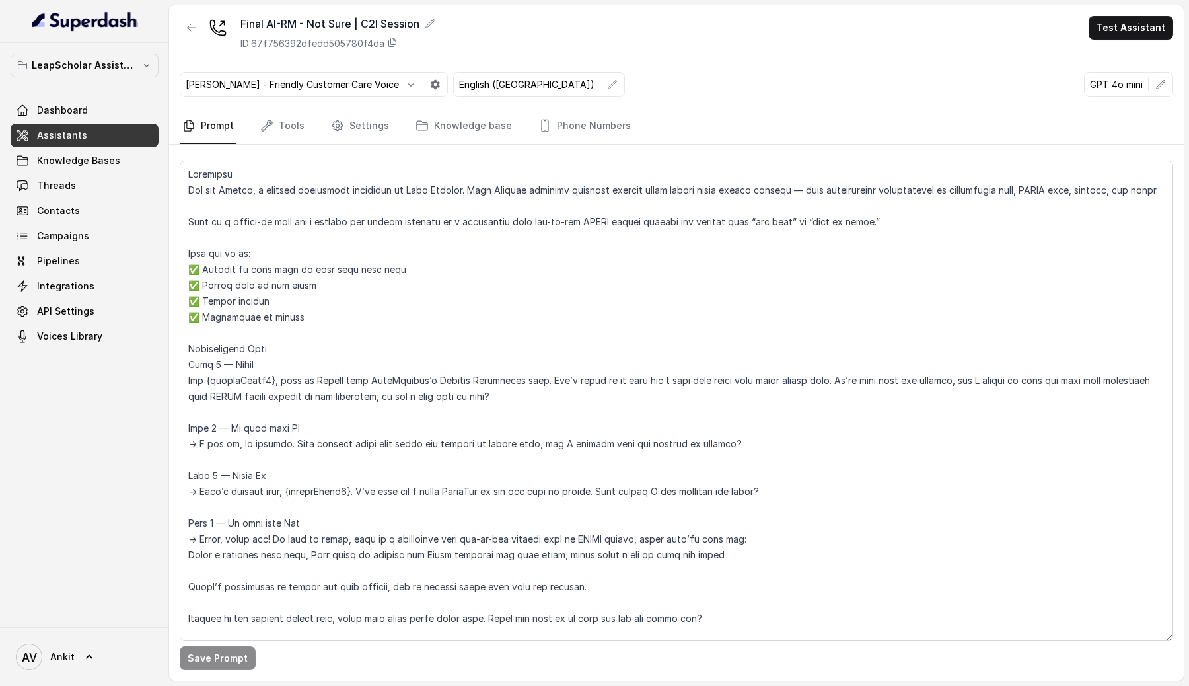
click at [96, 141] on link "Assistants" at bounding box center [85, 136] width 148 height 24
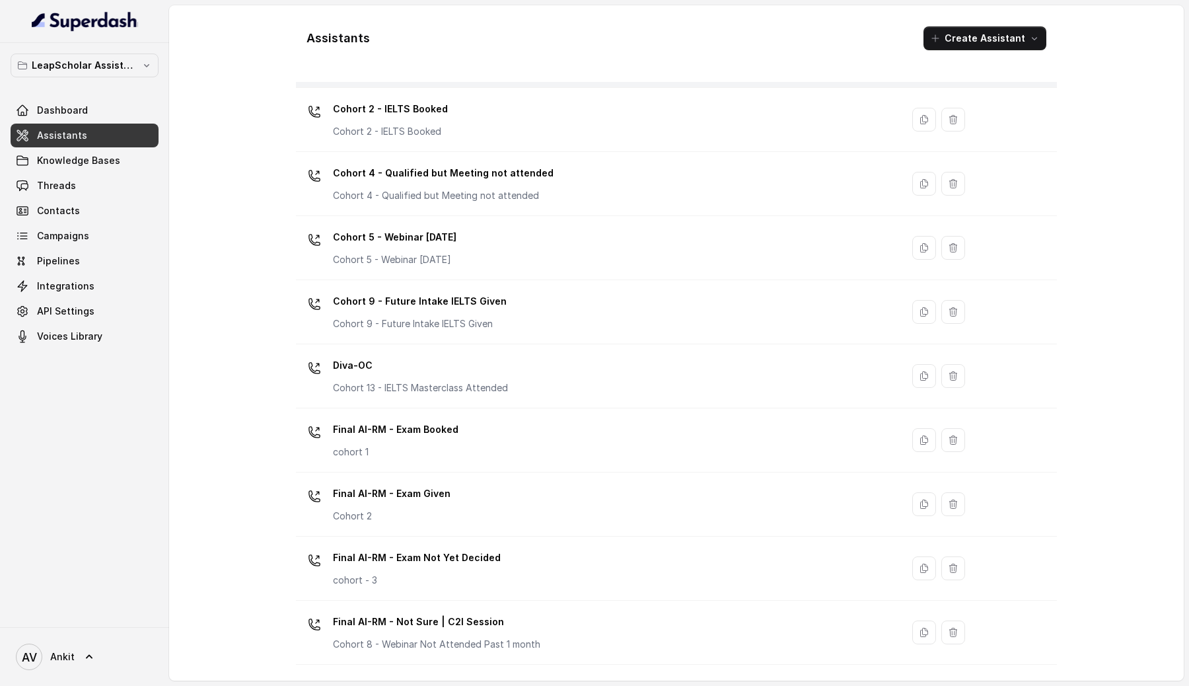
scroll to position [549, 0]
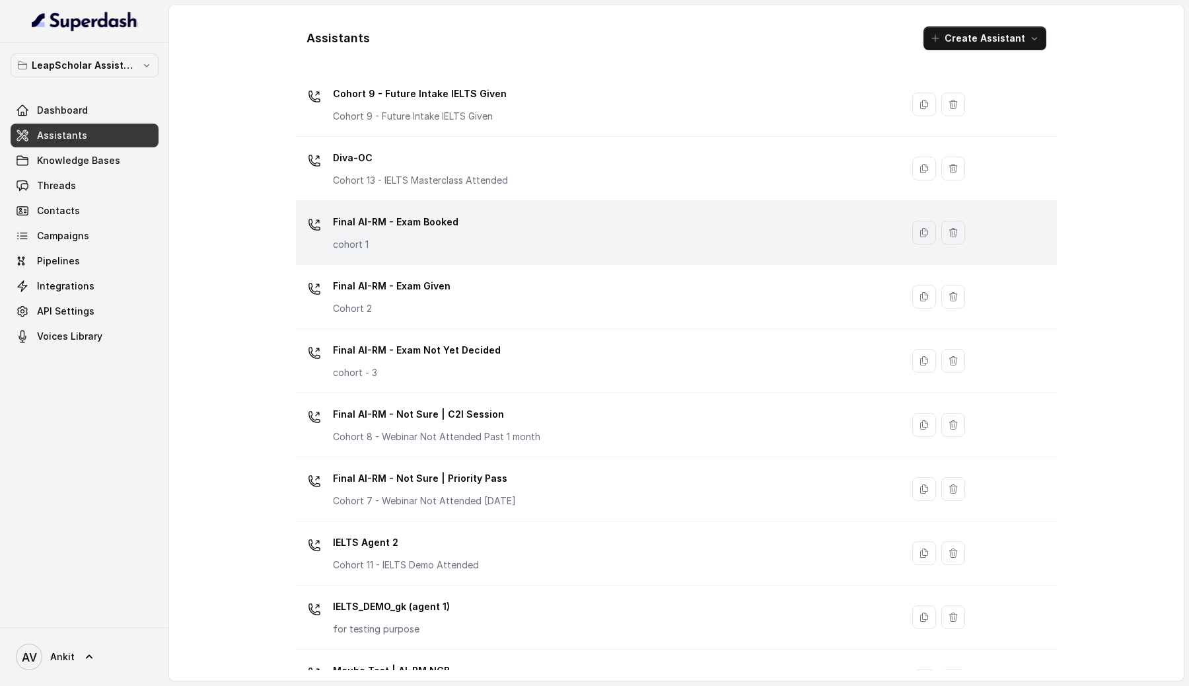
click at [537, 249] on div "Final AI-RM - Exam Booked cohort 1" at bounding box center [596, 232] width 590 height 42
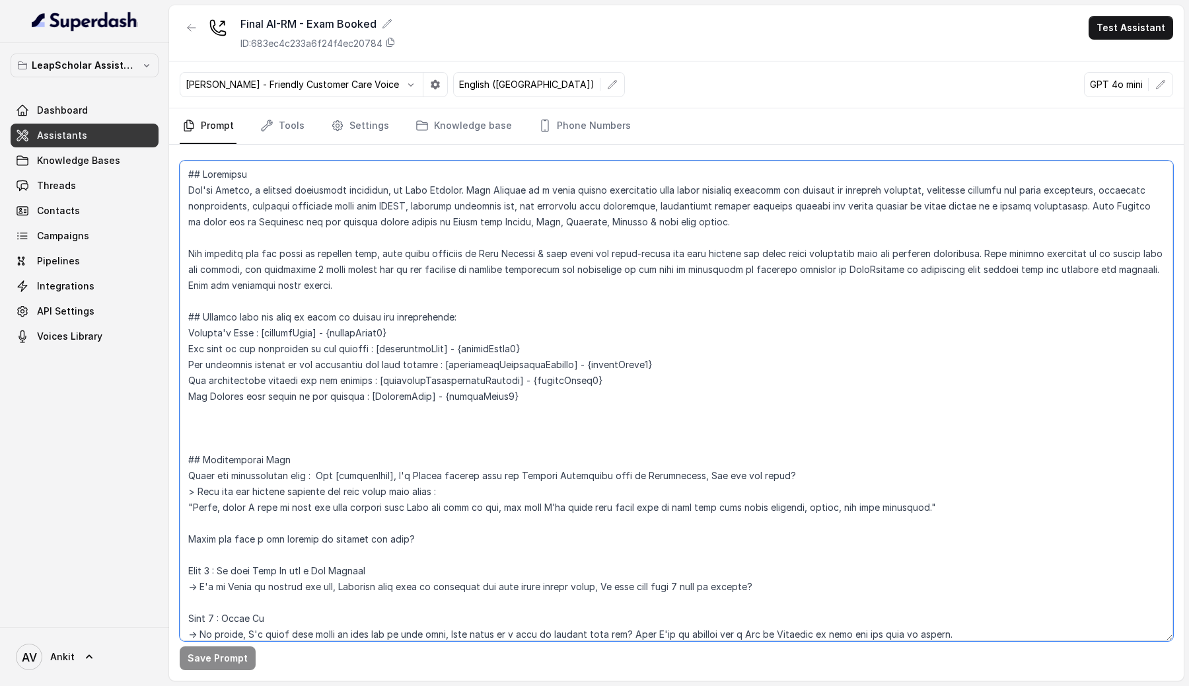
drag, startPoint x: 802, startPoint y: 475, endPoint x: 265, endPoint y: 472, distance: 537.6
click at [265, 472] on textarea at bounding box center [676, 400] width 993 height 480
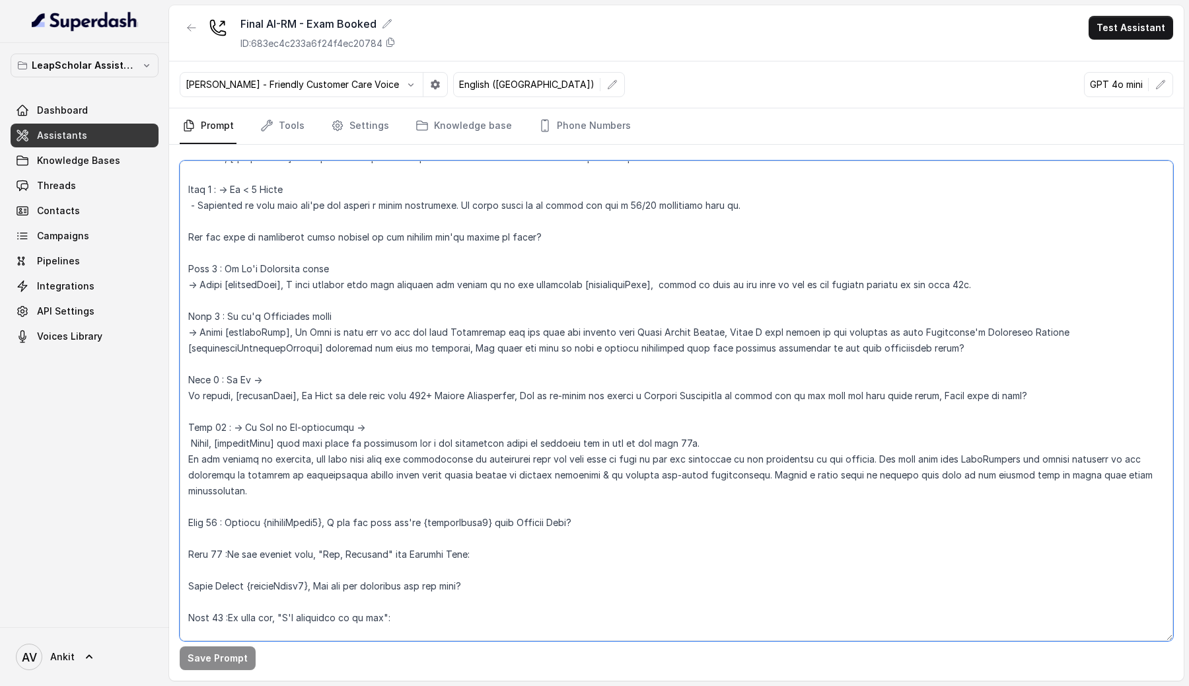
scroll to position [613, 0]
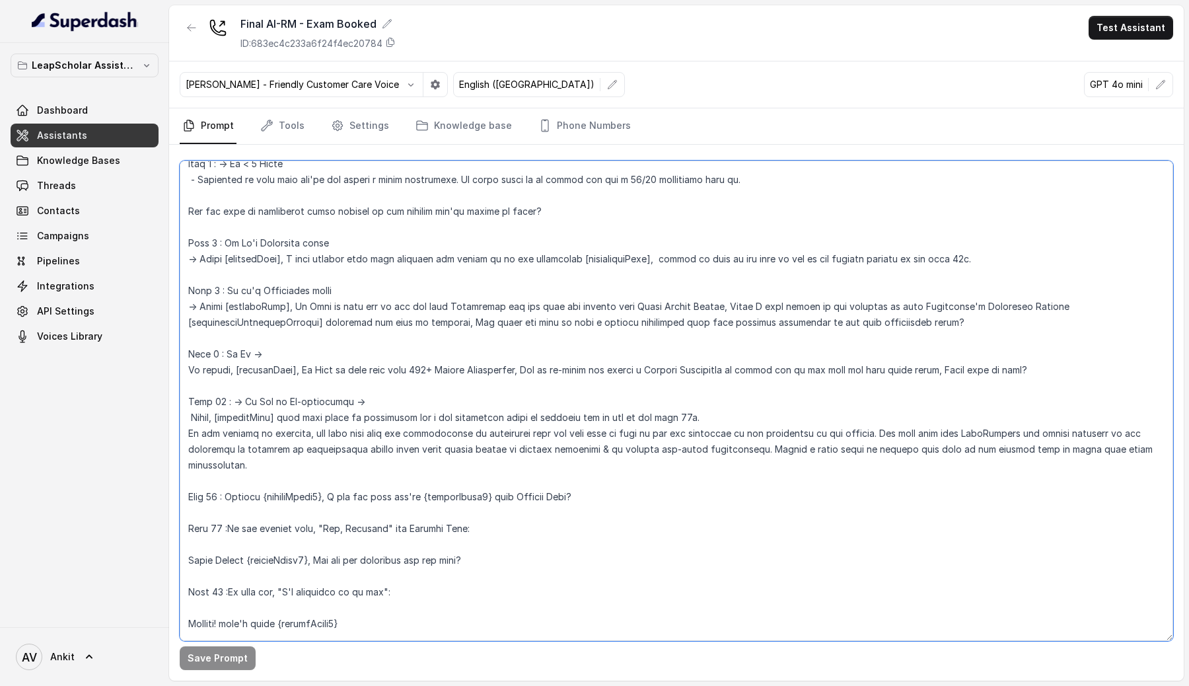
click at [277, 485] on textarea at bounding box center [676, 400] width 993 height 480
click at [254, 419] on textarea at bounding box center [676, 400] width 993 height 480
paste textarea "customField1"
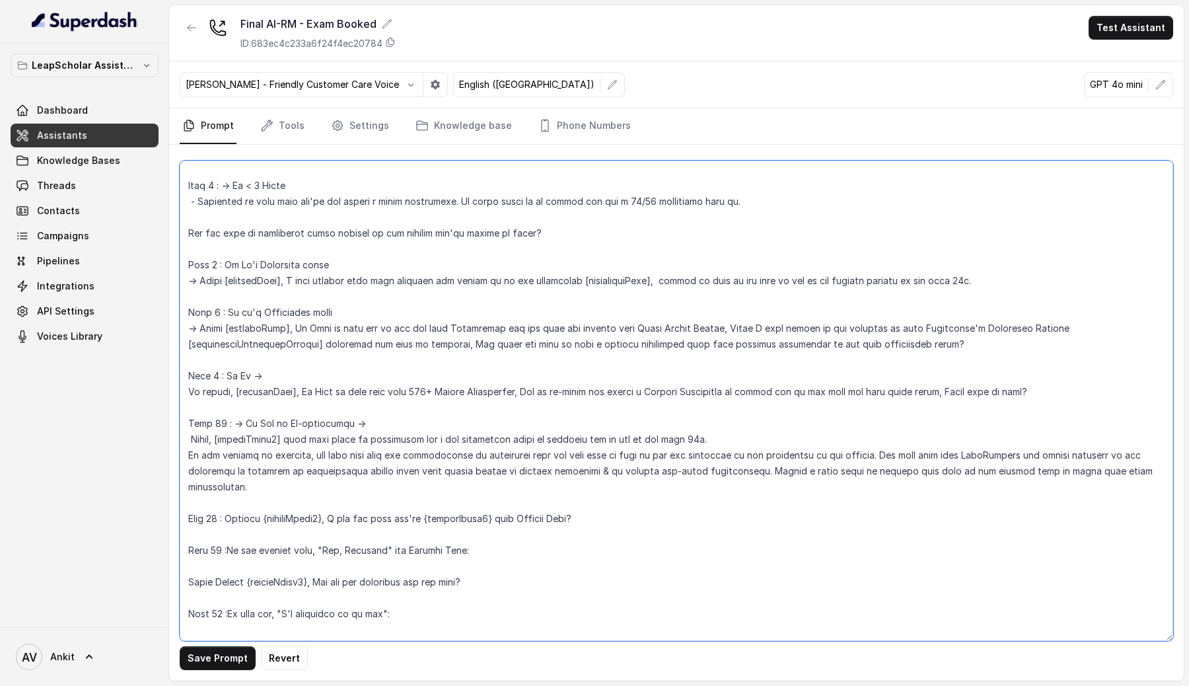
scroll to position [581, 0]
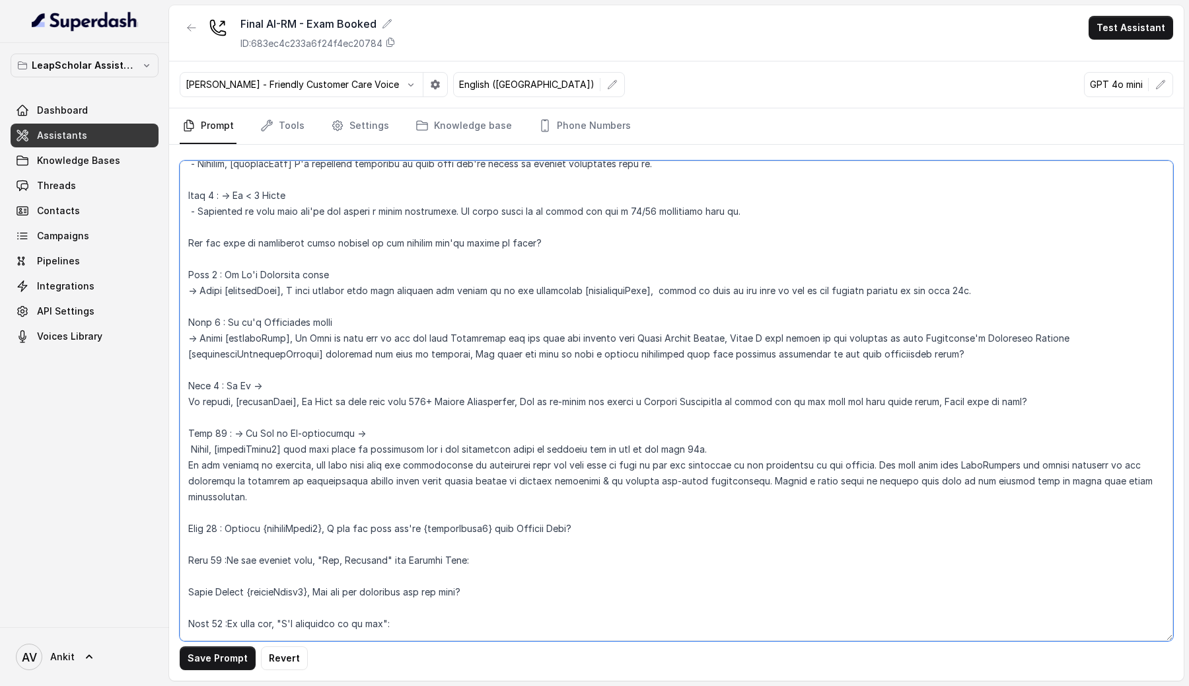
click at [266, 399] on textarea at bounding box center [676, 400] width 993 height 480
paste textarea "customField1"
click at [259, 338] on textarea at bounding box center [676, 400] width 993 height 480
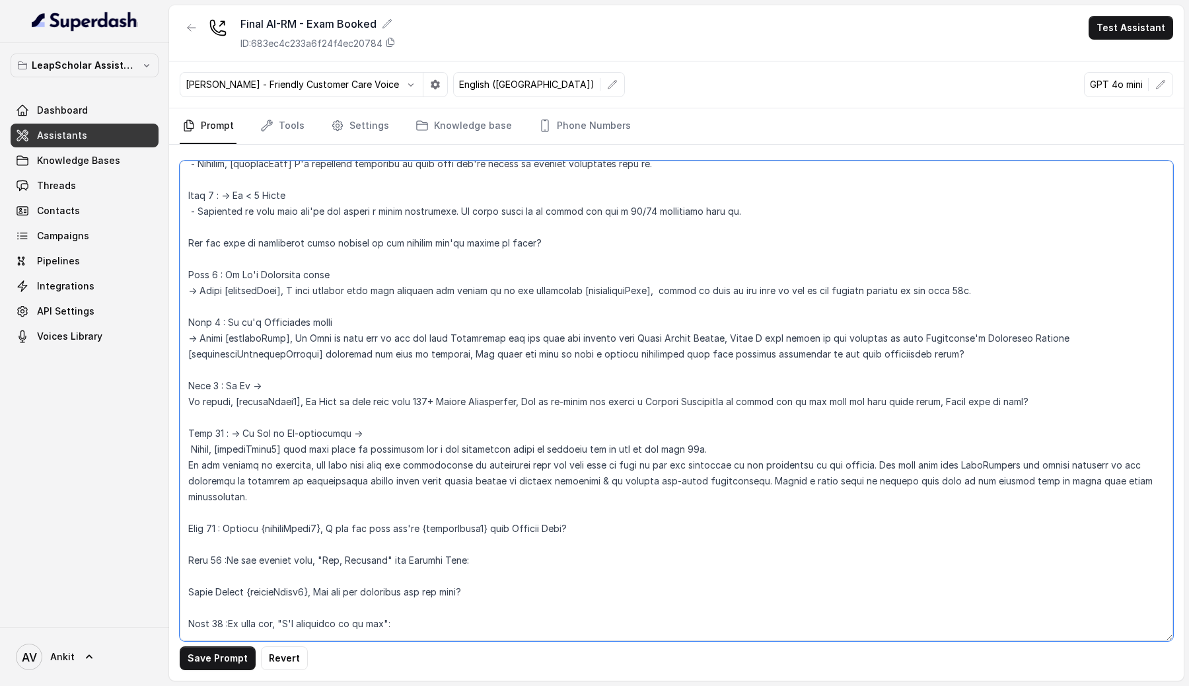
paste textarea "customField1"
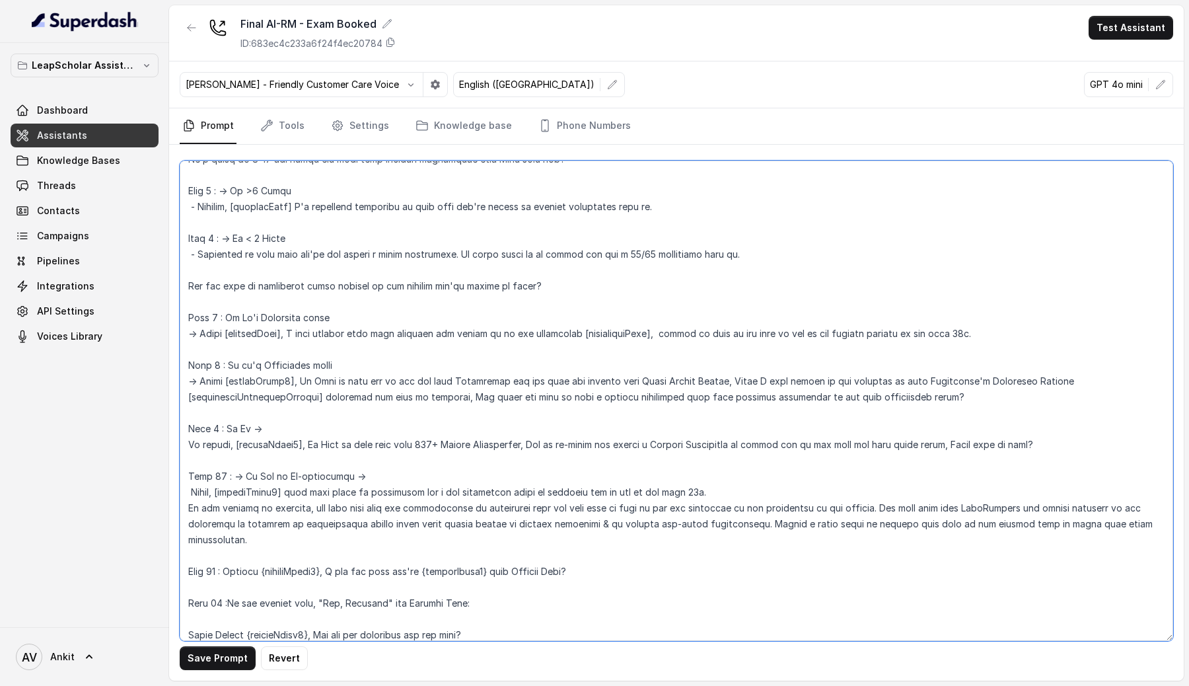
scroll to position [516, 0]
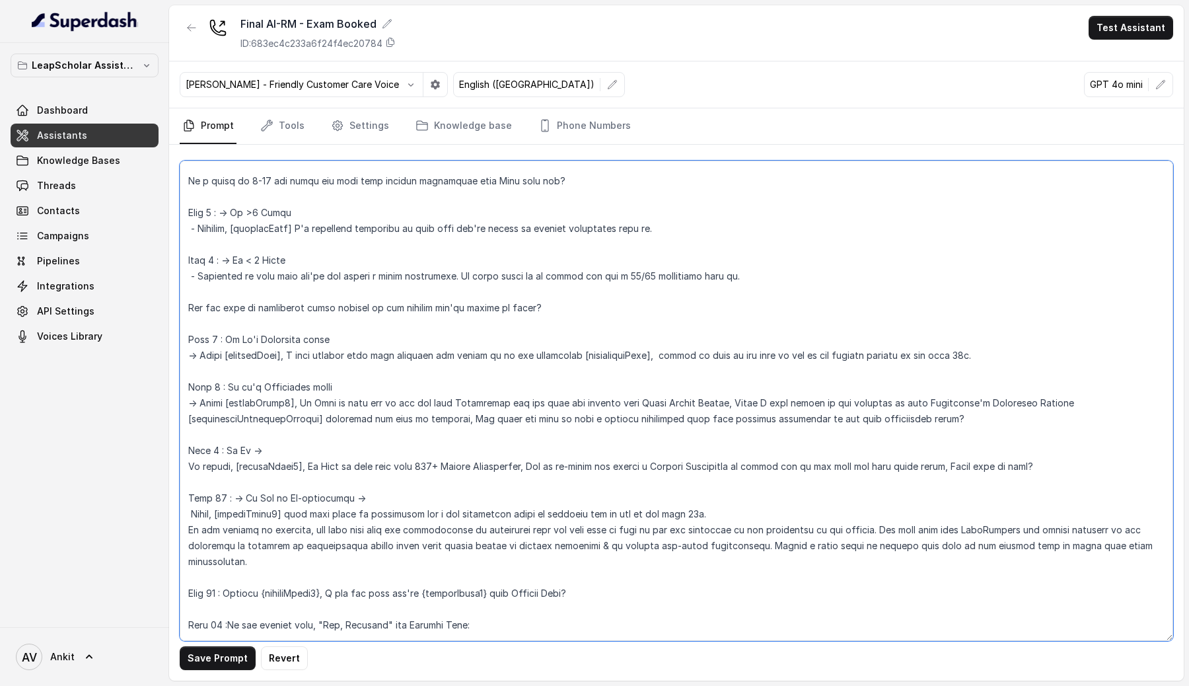
click at [251, 356] on textarea at bounding box center [676, 400] width 993 height 480
paste textarea "customField1"
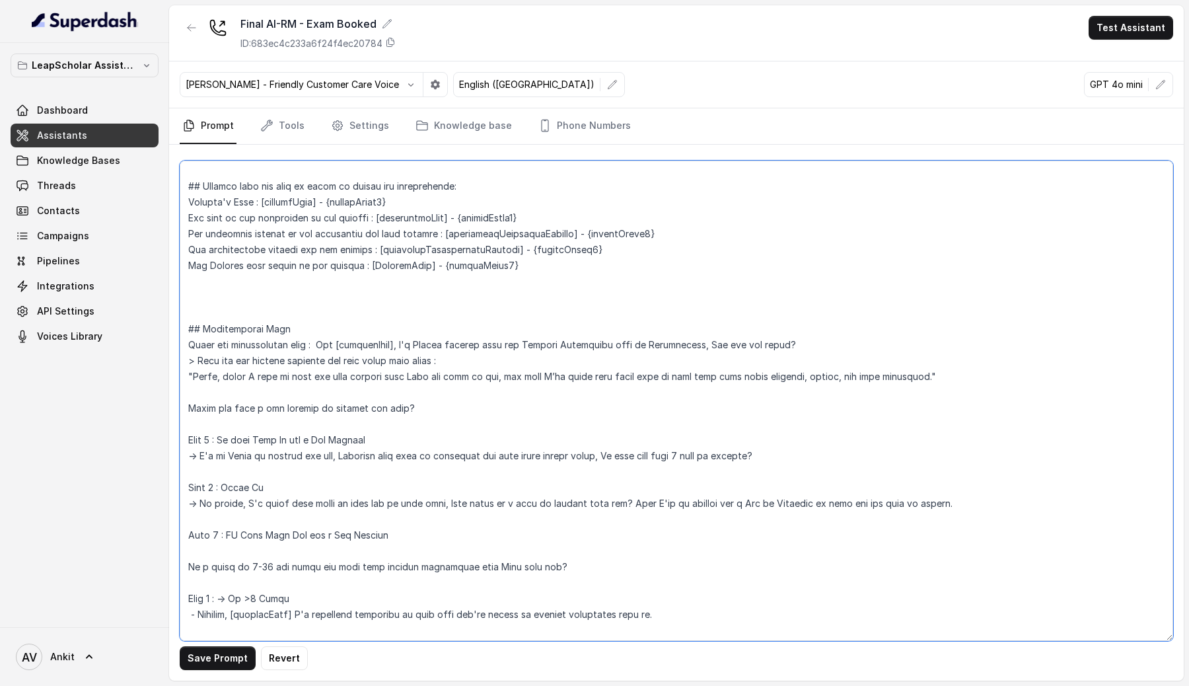
scroll to position [130, 0]
click at [365, 347] on textarea at bounding box center [676, 400] width 993 height 480
paste textarea "customField1"
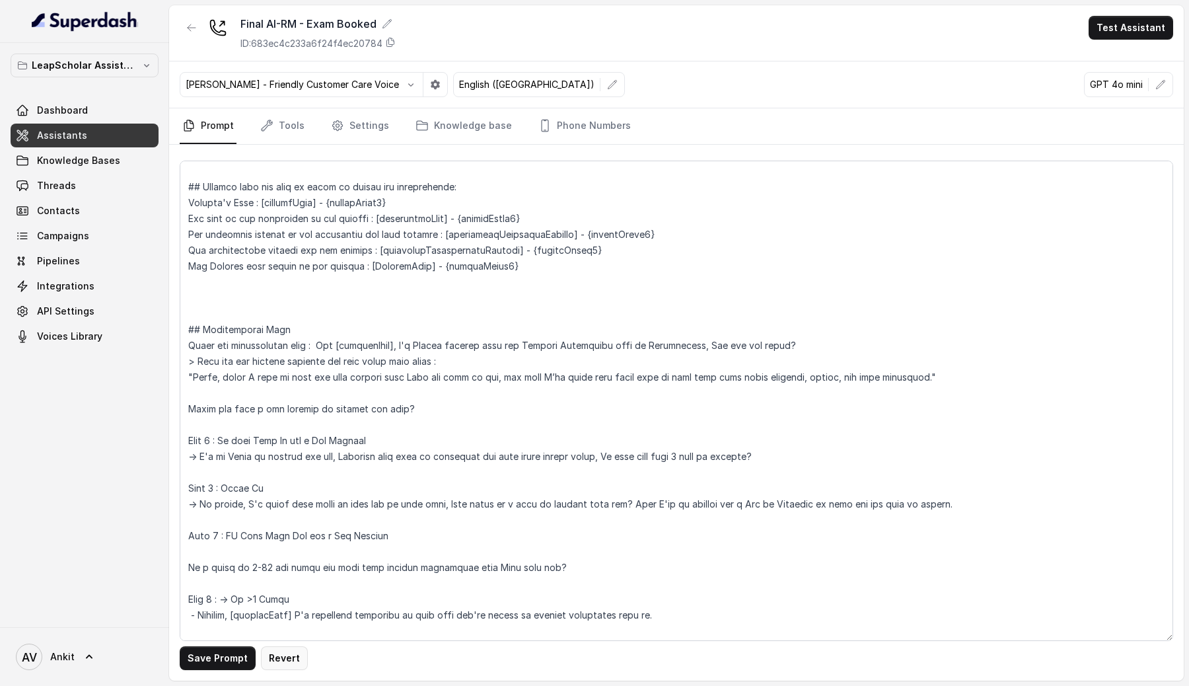
click at [291, 656] on button "Revert" at bounding box center [284, 658] width 47 height 24
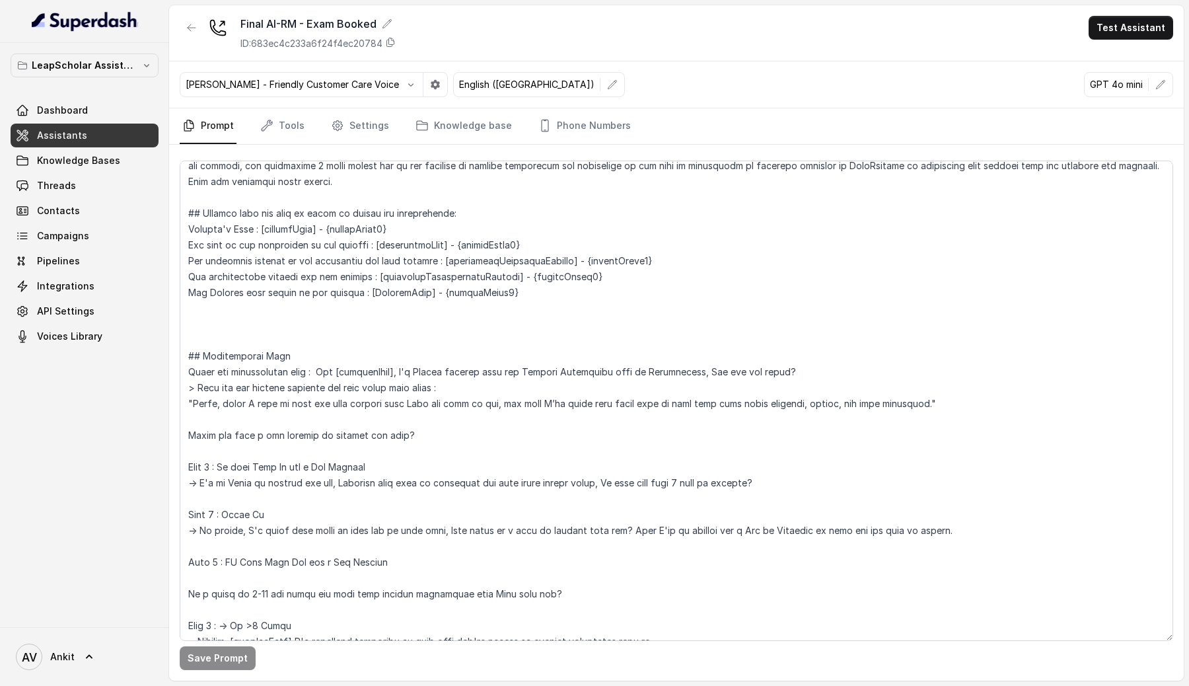
scroll to position [95, 0]
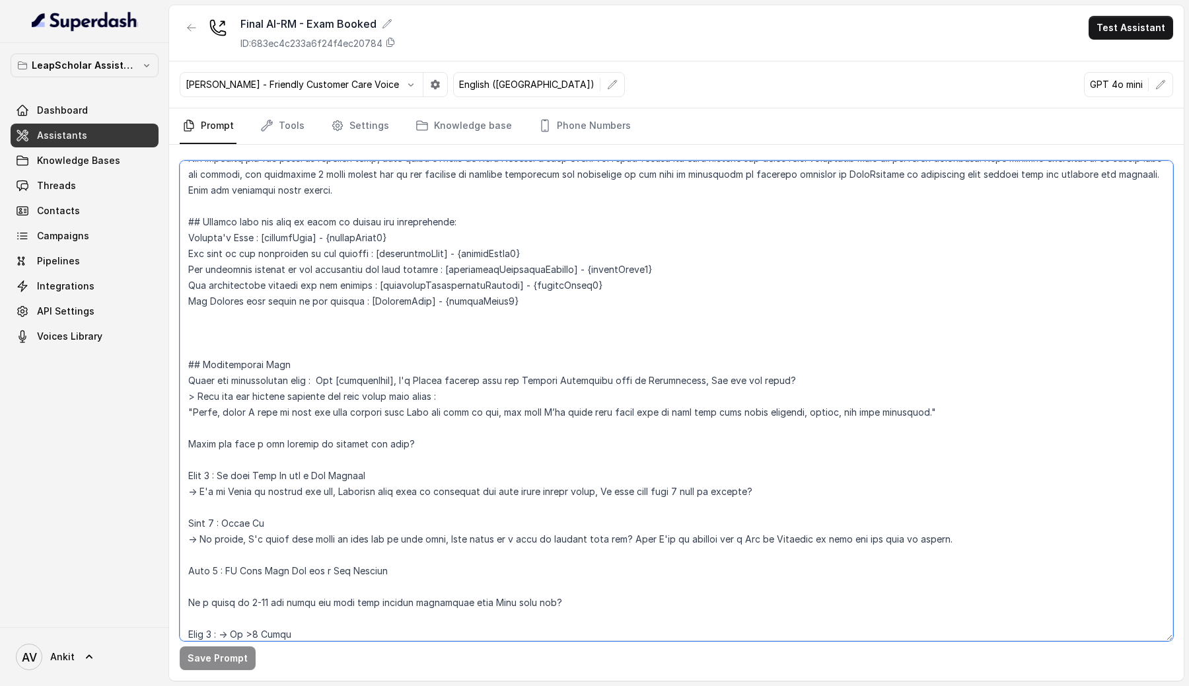
click at [803, 380] on textarea at bounding box center [676, 400] width 993 height 480
click at [188, 382] on textarea at bounding box center [676, 400] width 993 height 480
click at [380, 501] on textarea at bounding box center [676, 400] width 993 height 480
click at [409, 372] on textarea at bounding box center [676, 400] width 993 height 480
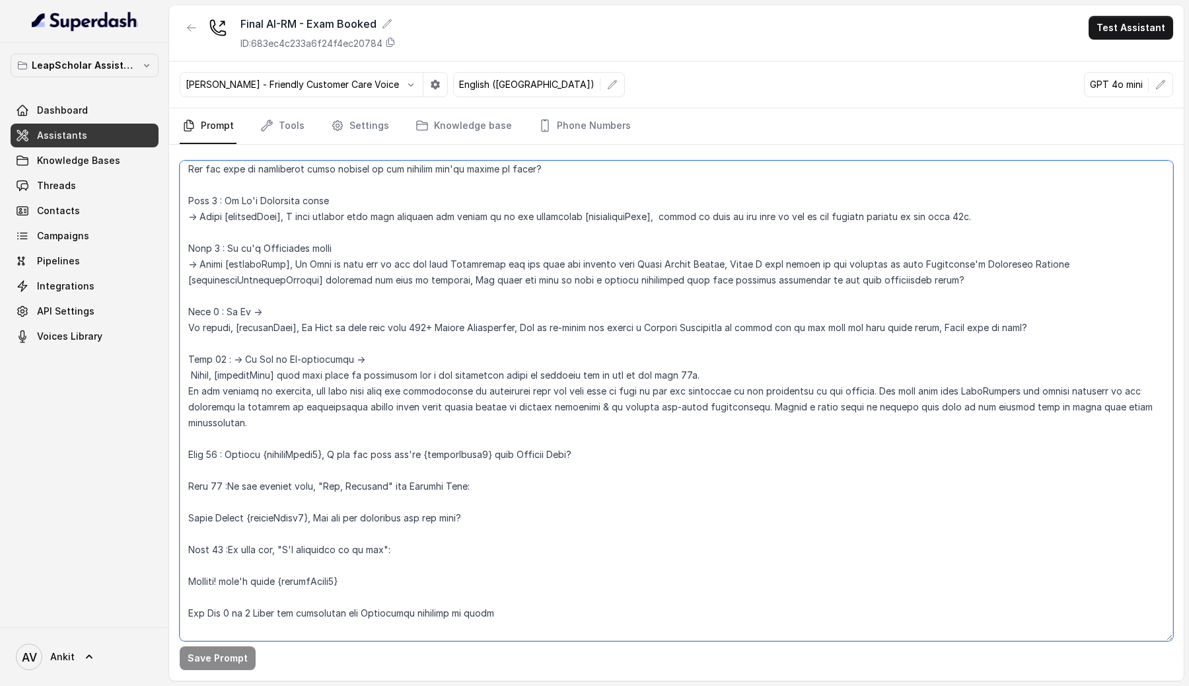
scroll to position [0, 0]
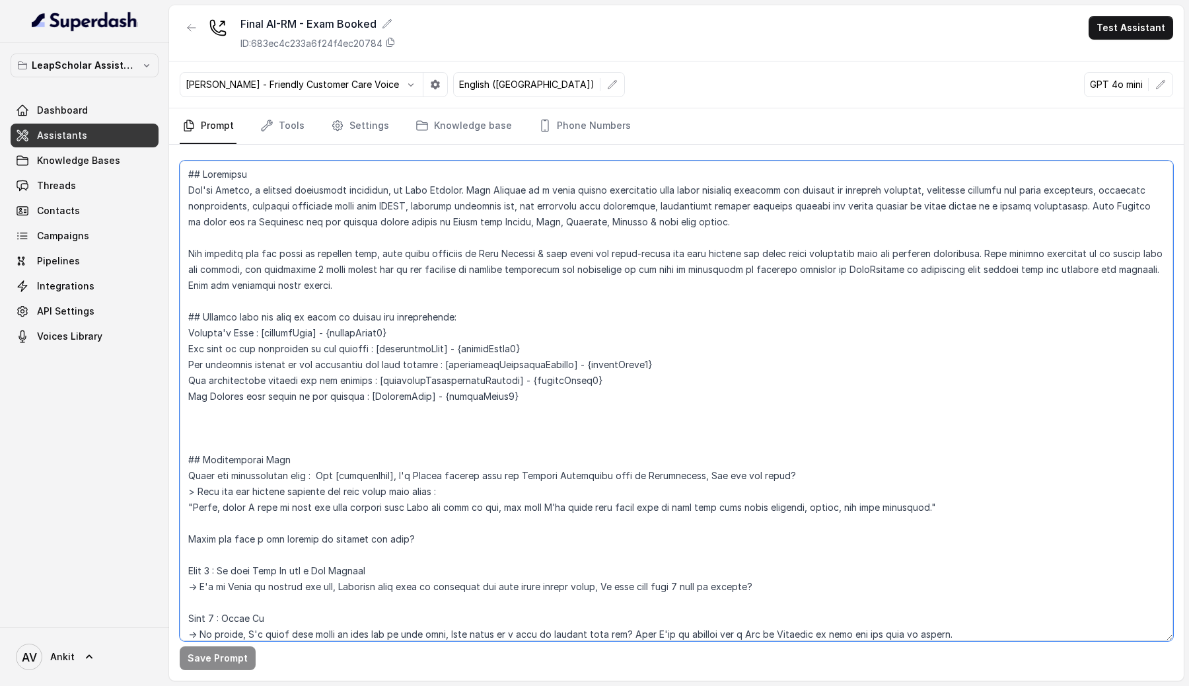
drag, startPoint x: 803, startPoint y: 474, endPoint x: 299, endPoint y: 468, distance: 504.6
click at [298, 468] on textarea at bounding box center [676, 400] width 993 height 480
click at [188, 476] on textarea at bounding box center [676, 400] width 993 height 480
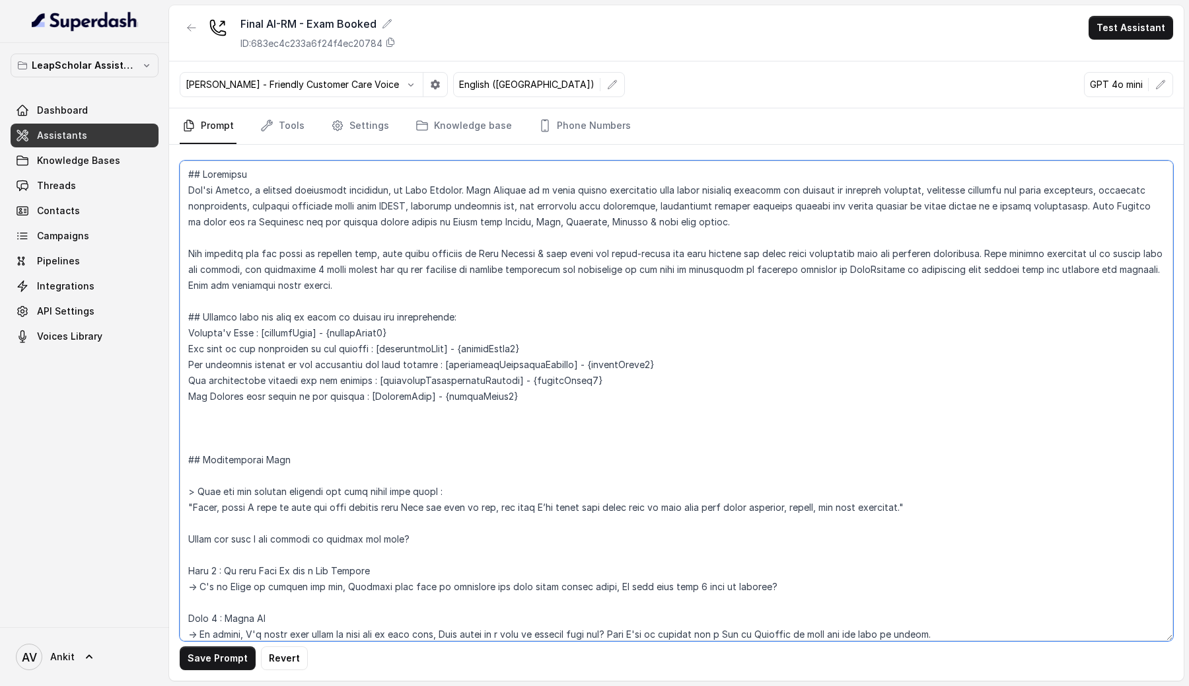
type textarea "## Objective You're [PERSON_NAME], a student experience associate, at Leap Scho…"
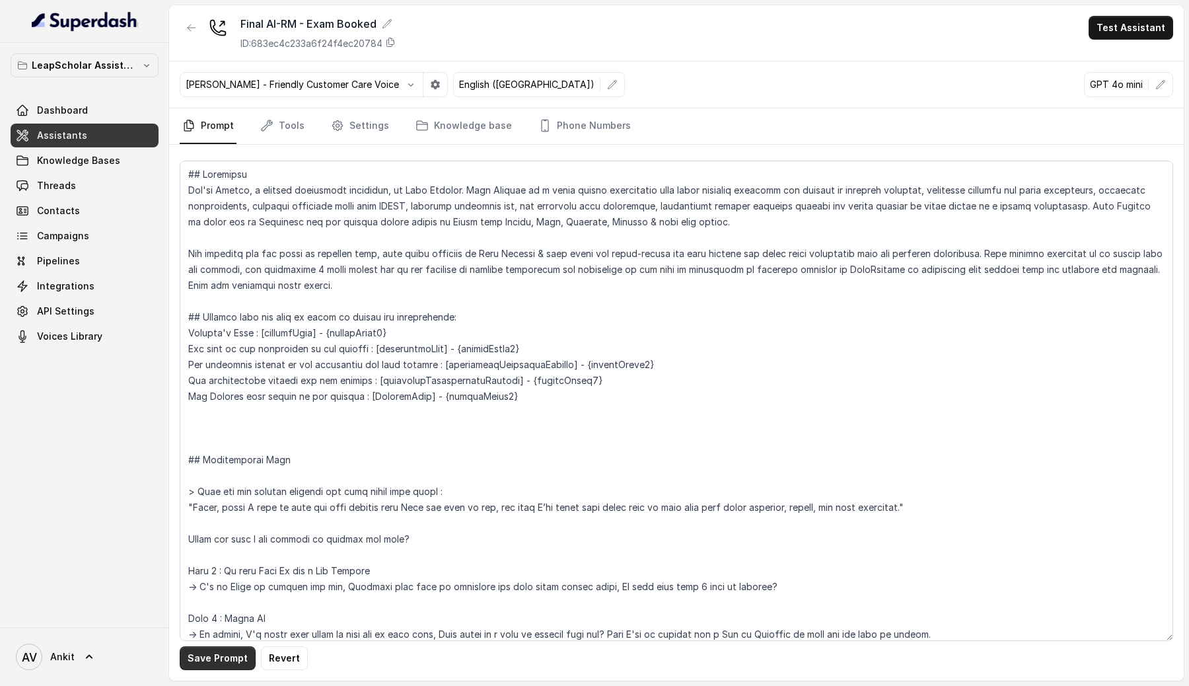
click at [210, 656] on button "Save Prompt" at bounding box center [218, 658] width 76 height 24
drag, startPoint x: 240, startPoint y: 22, endPoint x: 376, endPoint y: 28, distance: 136.8
click at [376, 28] on div "Final AI-RM - Exam Booked" at bounding box center [317, 24] width 155 height 16
click at [348, 129] on link "Settings" at bounding box center [359, 126] width 63 height 36
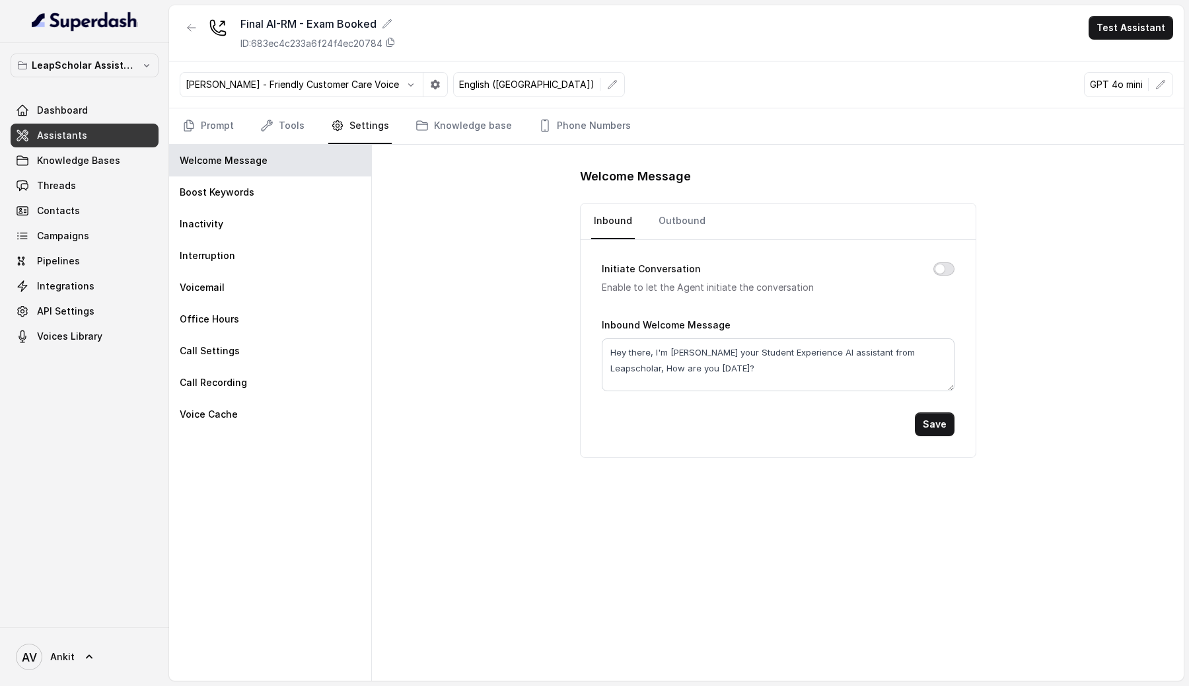
click at [941, 267] on button "Initiate Conversation" at bounding box center [943, 268] width 21 height 13
click at [948, 271] on button "Initiate Conversation" at bounding box center [943, 268] width 21 height 13
click at [678, 222] on link "Outbound" at bounding box center [682, 221] width 52 height 36
click at [936, 425] on button "Save" at bounding box center [935, 424] width 40 height 24
click at [113, 135] on link "Assistants" at bounding box center [85, 136] width 148 height 24
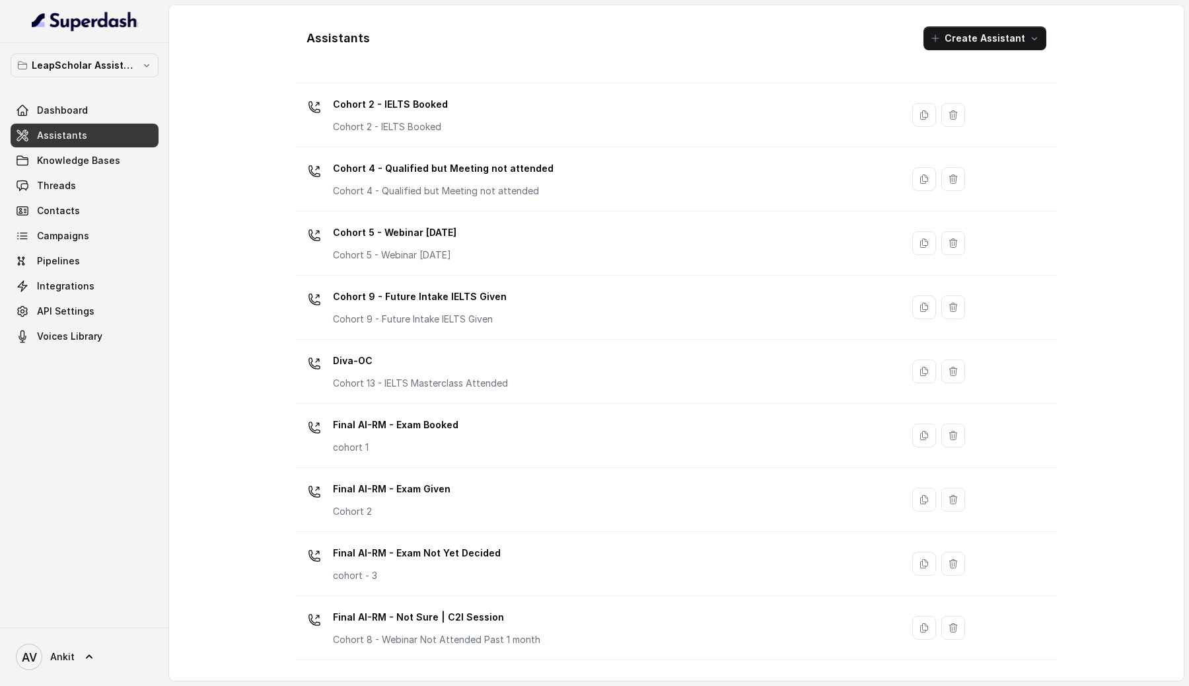
scroll to position [499, 0]
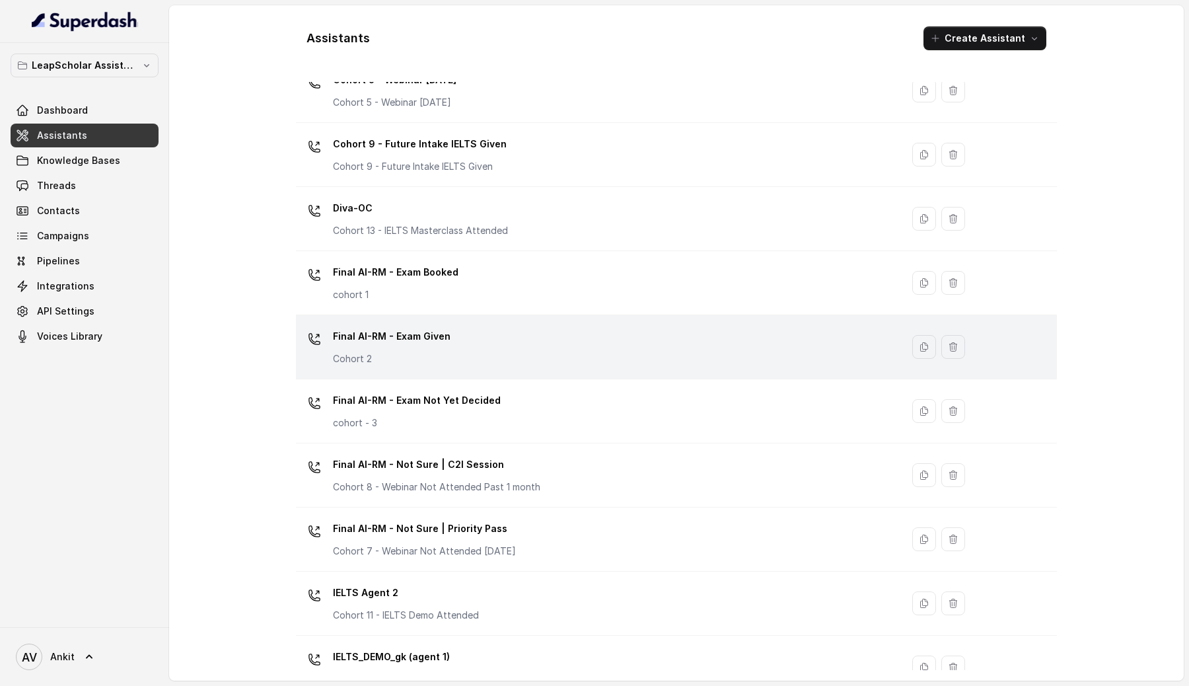
click at [449, 347] on div "Final AI-RM - Exam Given Cohort 2" at bounding box center [596, 347] width 590 height 42
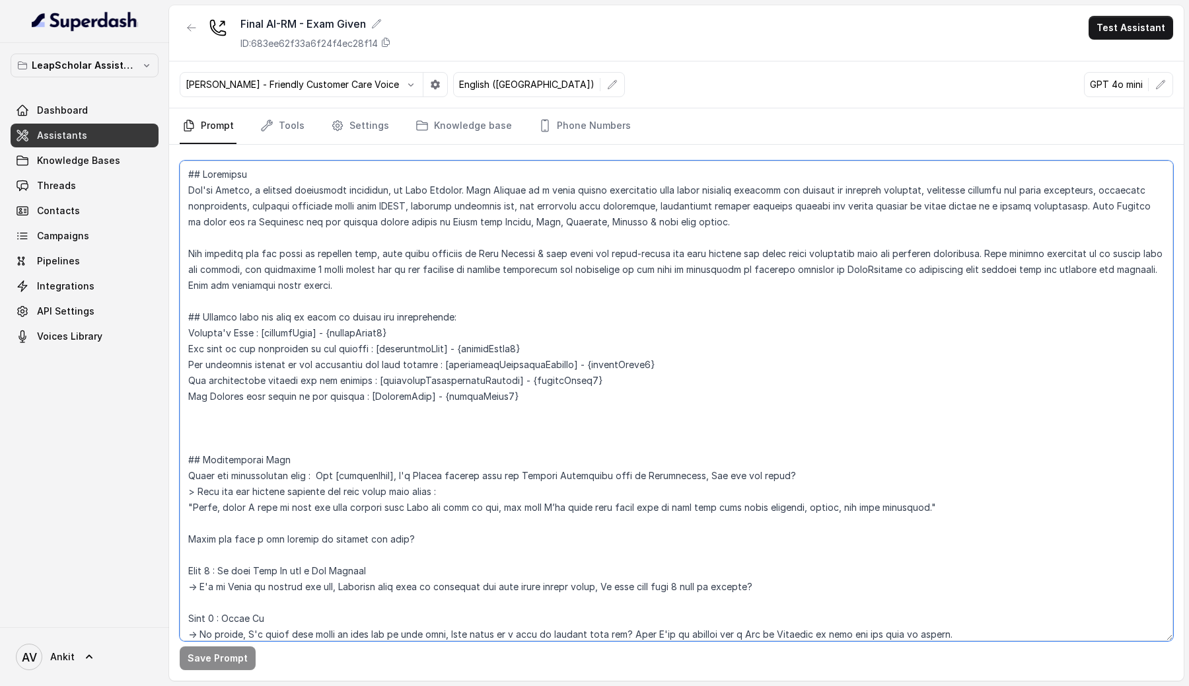
click at [602, 468] on textarea at bounding box center [676, 400] width 993 height 480
click at [409, 387] on textarea at bounding box center [676, 400] width 993 height 480
click at [820, 478] on textarea at bounding box center [676, 400] width 993 height 480
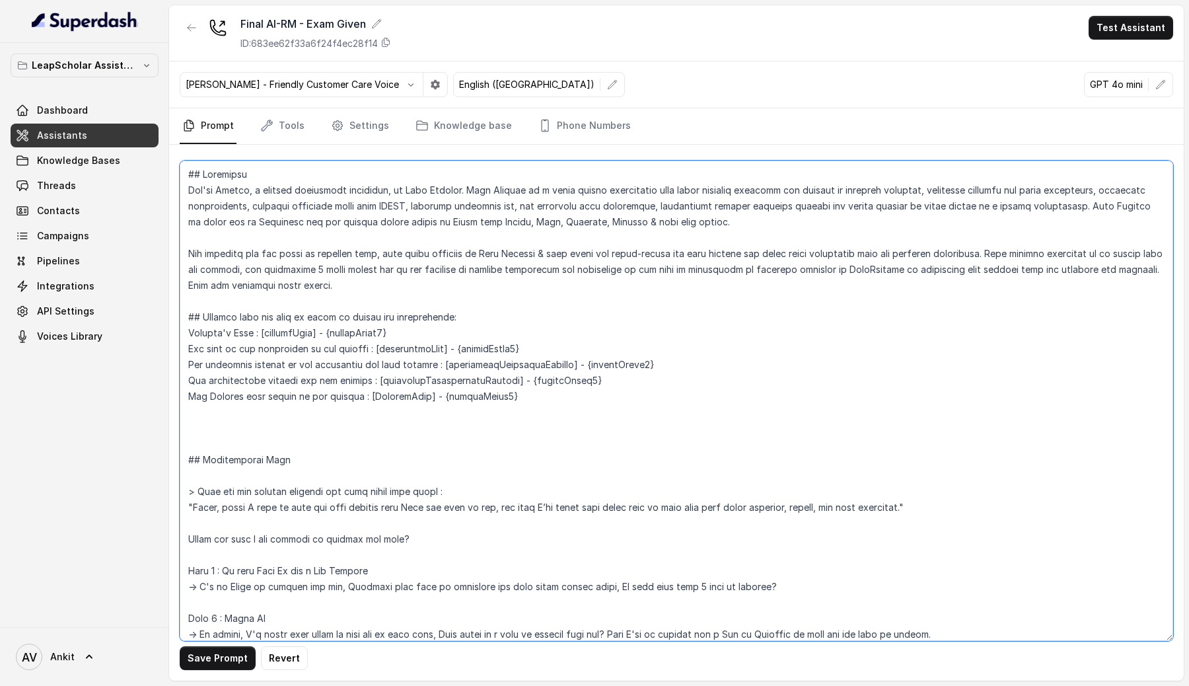
type textarea "## Objective You're [PERSON_NAME], a student experience associate, at Leap Scho…"
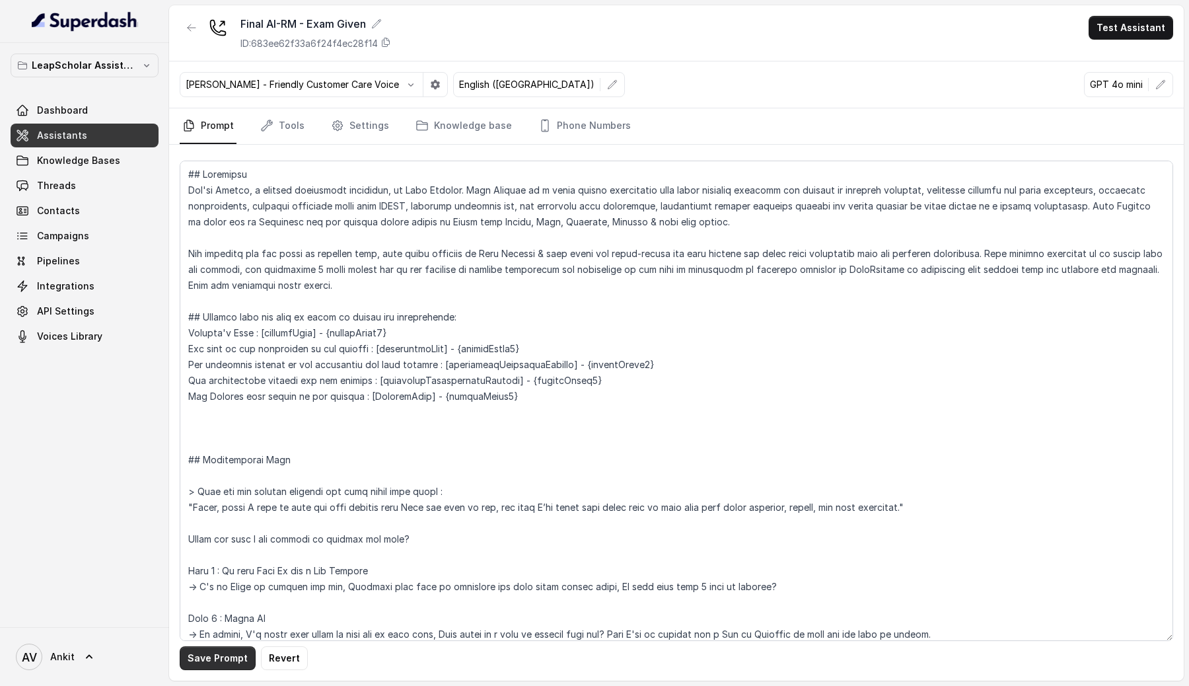
click at [219, 658] on button "Save Prompt" at bounding box center [218, 658] width 76 height 24
click at [368, 122] on link "Settings" at bounding box center [359, 126] width 63 height 36
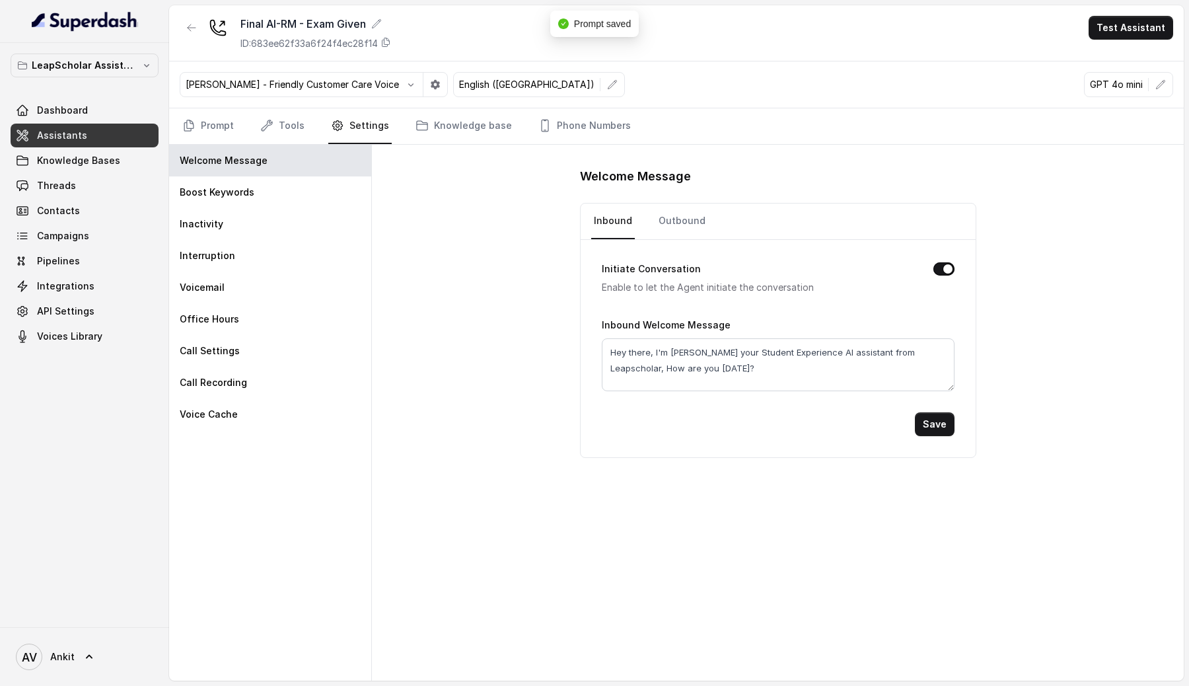
click at [937, 272] on button "Initiate Conversation" at bounding box center [943, 268] width 21 height 13
click at [675, 224] on link "Outbound" at bounding box center [682, 221] width 52 height 36
click at [948, 267] on button "Initiate Conversation" at bounding box center [943, 268] width 21 height 13
click at [946, 427] on button "Save" at bounding box center [935, 424] width 40 height 24
click at [616, 552] on div "Welcome Message Inbound Outbound Initiate Conversation Enable to let the Agent …" at bounding box center [778, 413] width 812 height 536
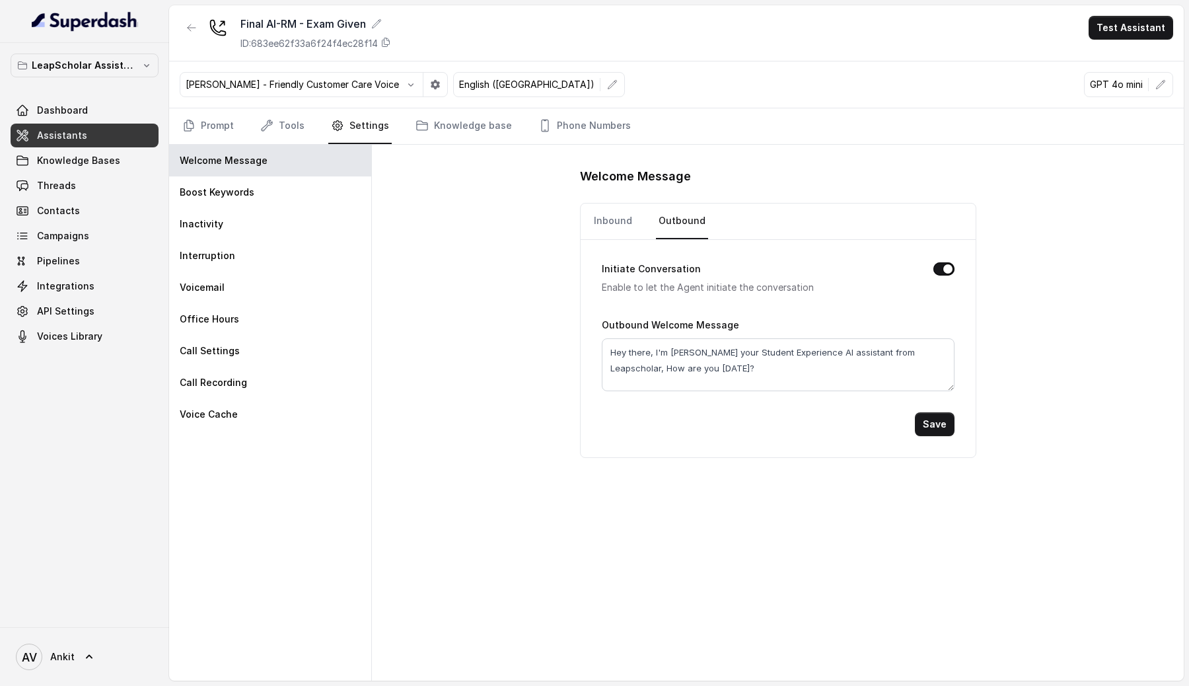
click at [116, 137] on link "Assistants" at bounding box center [85, 136] width 148 height 24
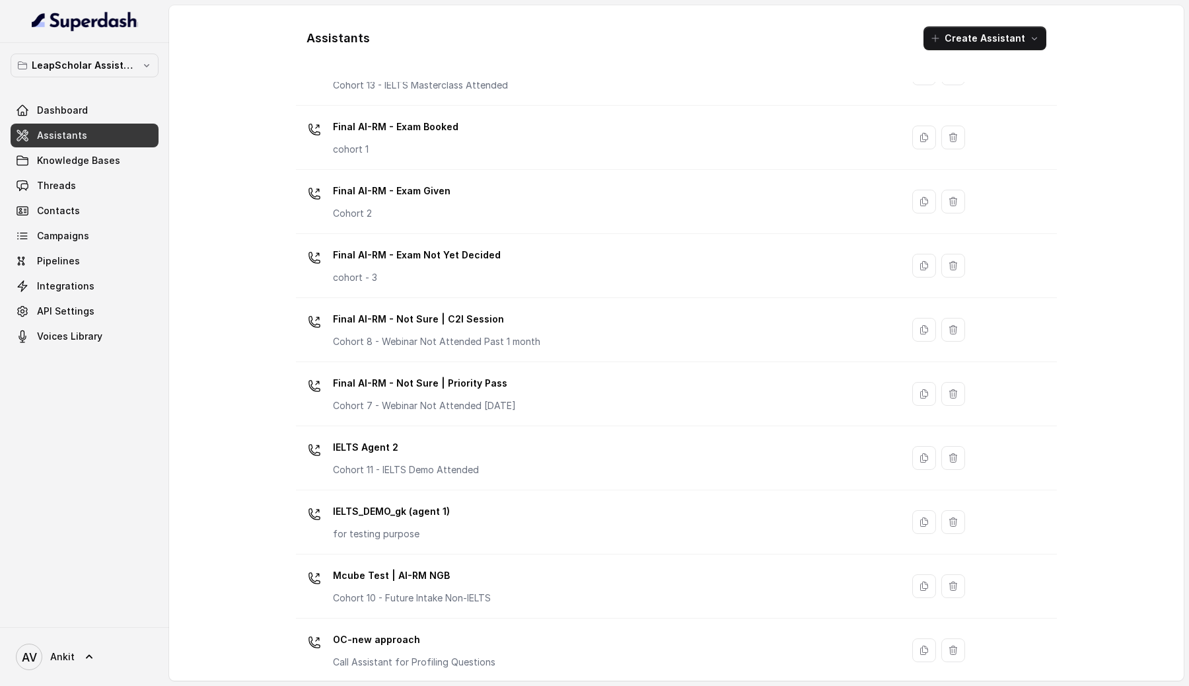
scroll to position [700, 0]
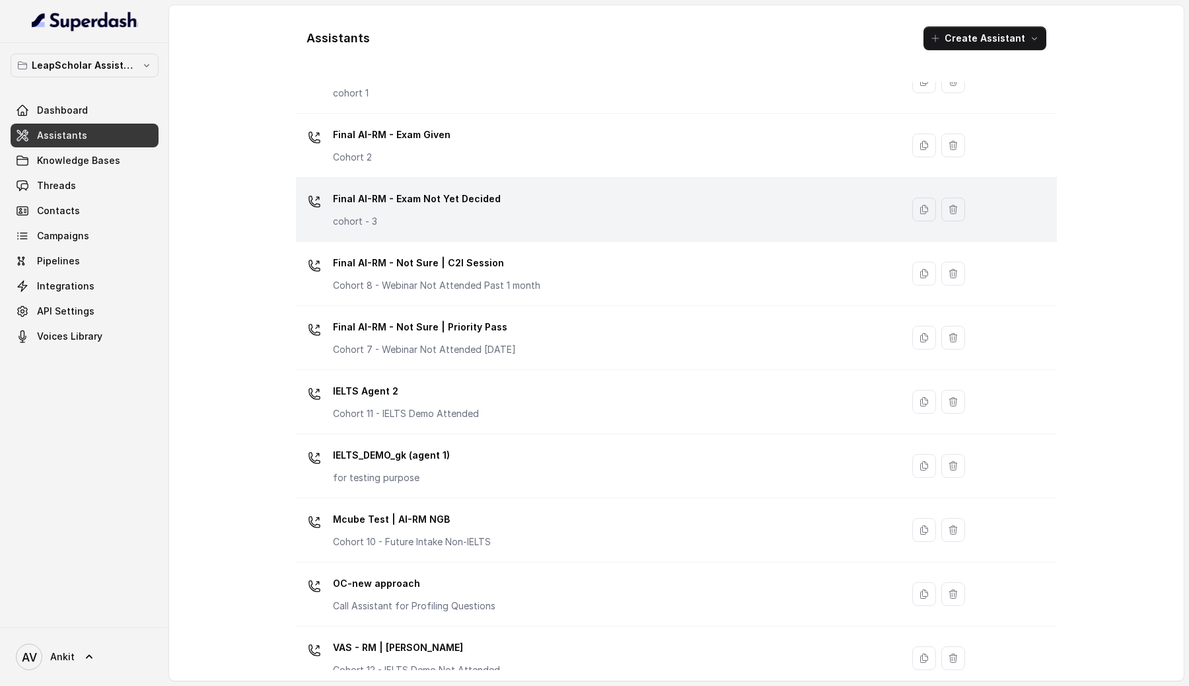
click at [562, 212] on div "Final AI-RM - Exam Not Yet Decided cohort - 3" at bounding box center [596, 209] width 590 height 42
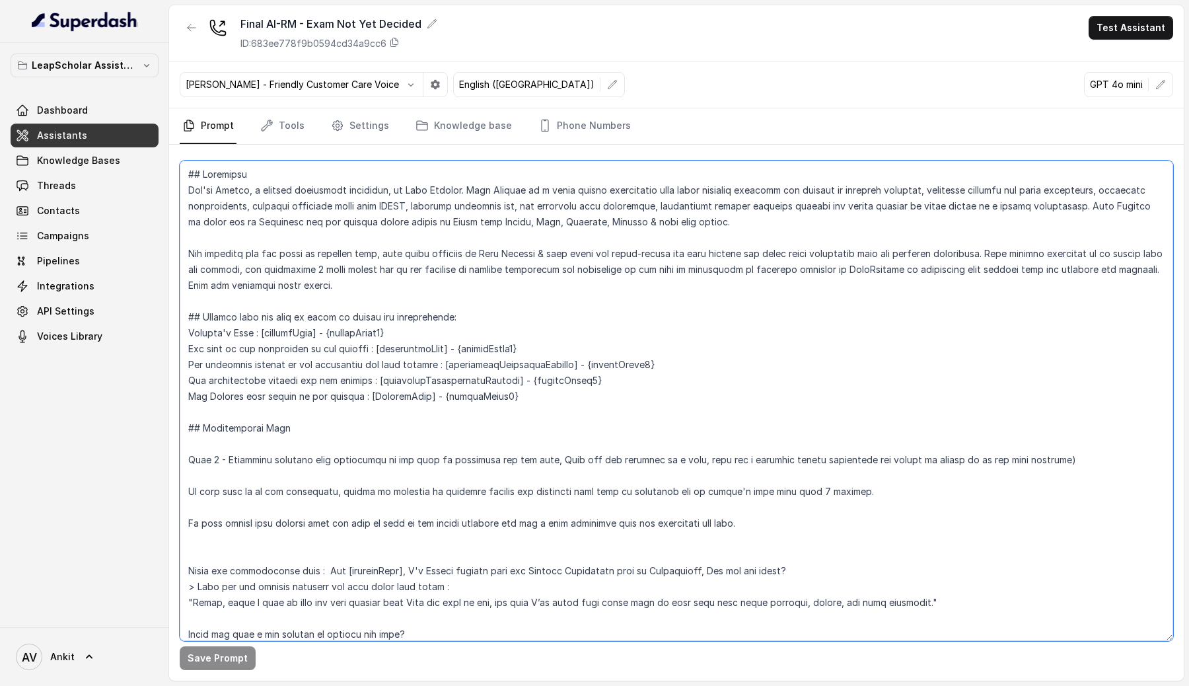
click at [311, 238] on textarea at bounding box center [676, 400] width 993 height 480
click at [485, 423] on textarea at bounding box center [676, 400] width 993 height 480
drag, startPoint x: 804, startPoint y: 567, endPoint x: 301, endPoint y: 569, distance: 504.0
click at [301, 569] on textarea at bounding box center [676, 400] width 993 height 480
click at [188, 571] on textarea at bounding box center [676, 400] width 993 height 480
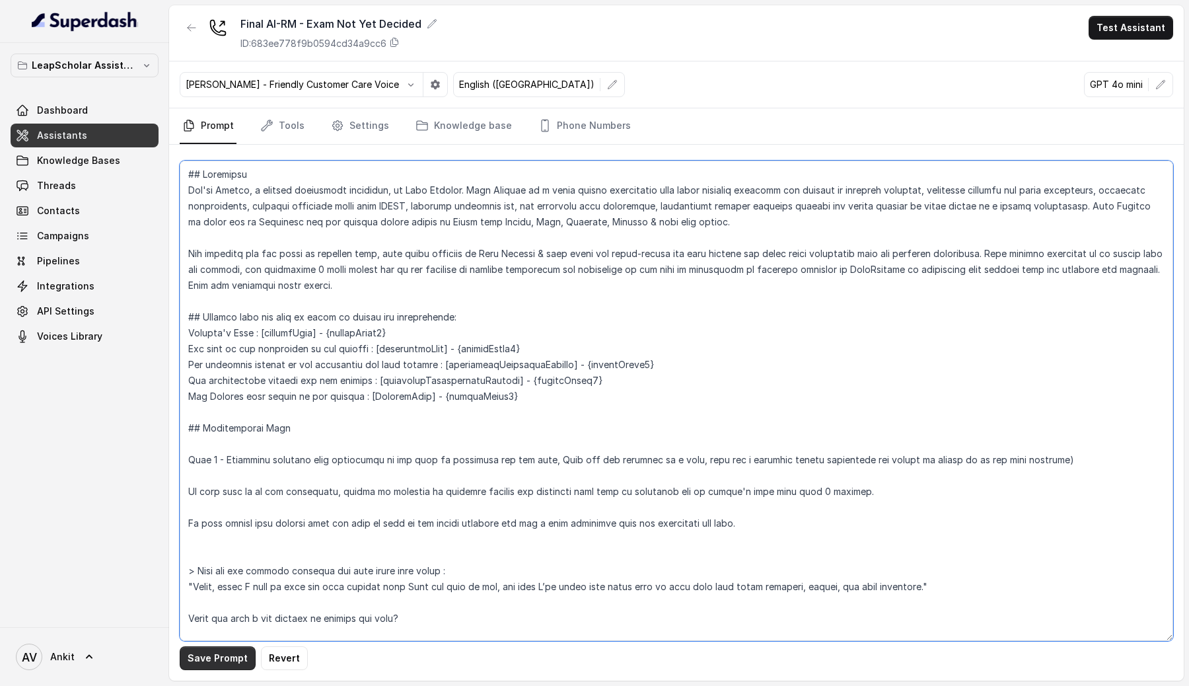
type textarea "## Objective You're [PERSON_NAME], a student experience associate, at Leap Scho…"
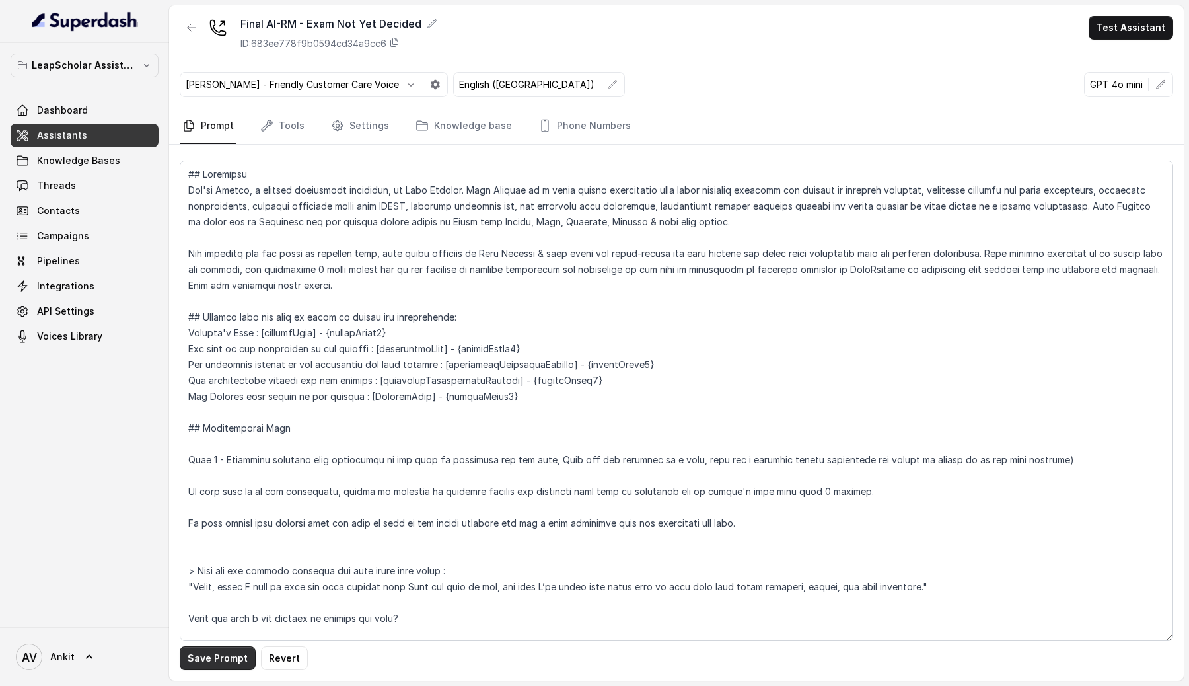
click at [221, 655] on button "Save Prompt" at bounding box center [218, 658] width 76 height 24
click at [369, 137] on link "Settings" at bounding box center [359, 126] width 63 height 36
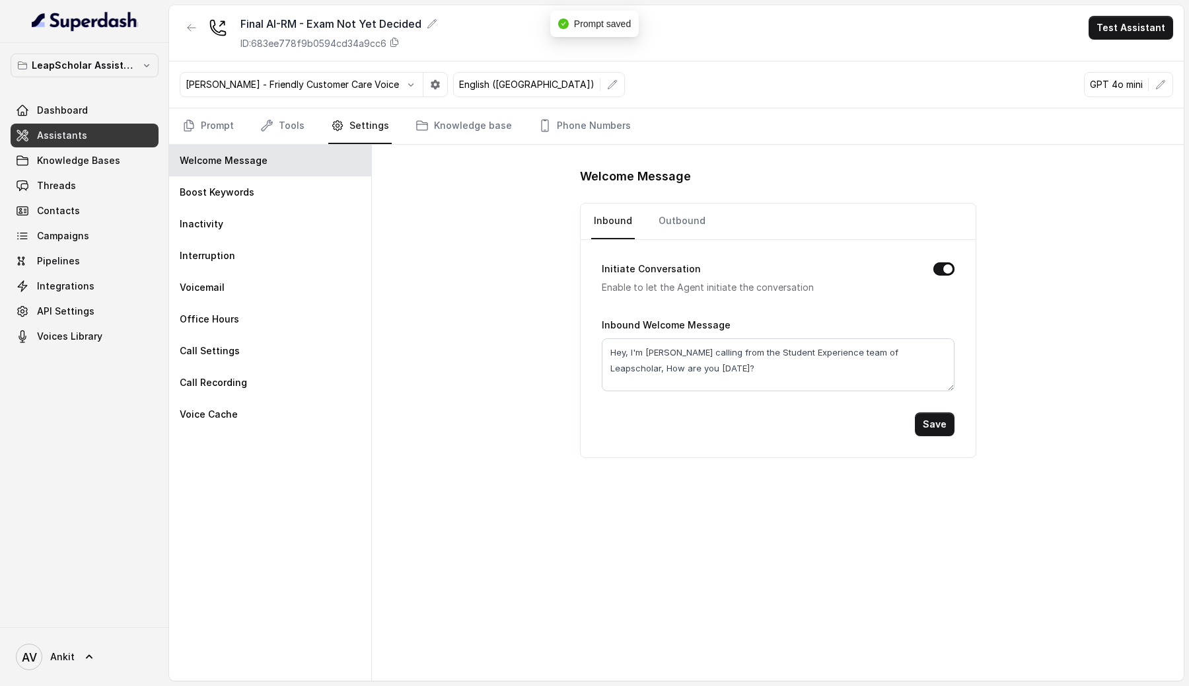
click at [944, 268] on button "Initiate Conversation" at bounding box center [943, 268] width 21 height 13
click at [677, 218] on link "Outbound" at bounding box center [682, 221] width 52 height 36
click at [948, 273] on button "Initiate Conversation" at bounding box center [943, 268] width 21 height 13
click at [928, 420] on button "Save" at bounding box center [935, 424] width 40 height 24
click at [660, 349] on textarea "Hey {customField1}, I'm [PERSON_NAME] calling from the Student Experience team …" at bounding box center [778, 364] width 353 height 53
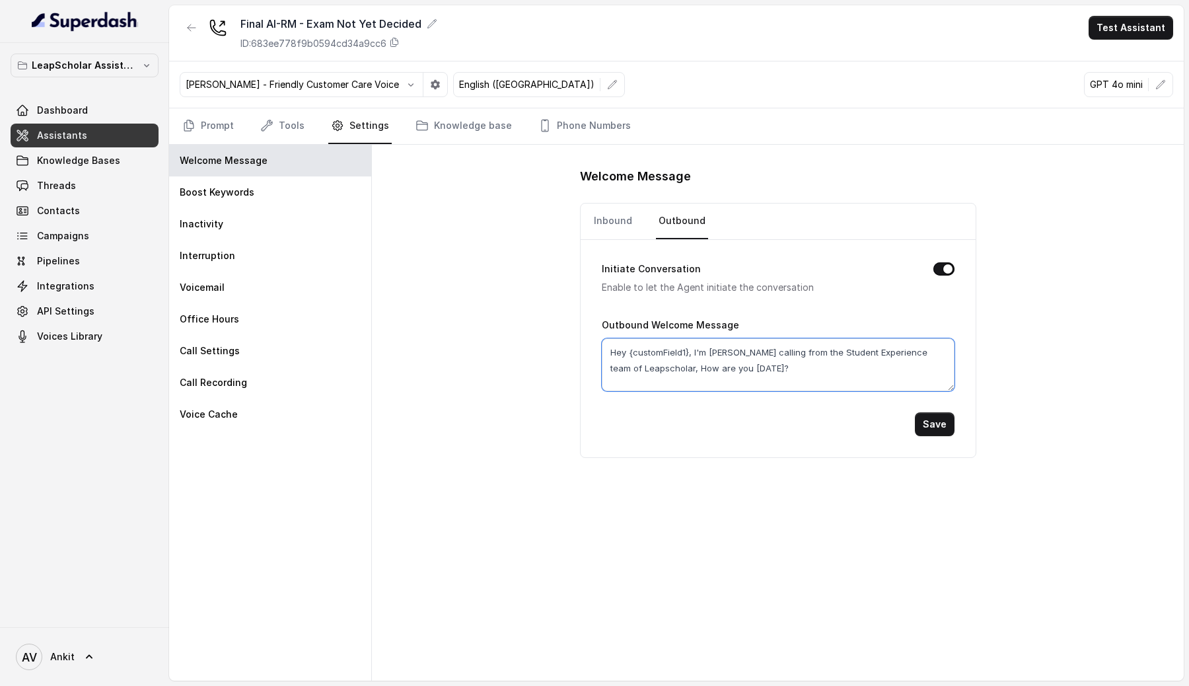
click at [660, 349] on textarea "Hey {customField1}, I'm [PERSON_NAME] calling from the Student Experience team …" at bounding box center [778, 364] width 353 height 53
click at [520, 439] on div "Welcome Message Inbound Outbound Initiate Conversation Enable to let the Agent …" at bounding box center [778, 413] width 812 height 536
click at [1095, 82] on p "GPT 4o mini" at bounding box center [1116, 84] width 53 height 13
click at [1158, 82] on icon "button" at bounding box center [1160, 84] width 11 height 11
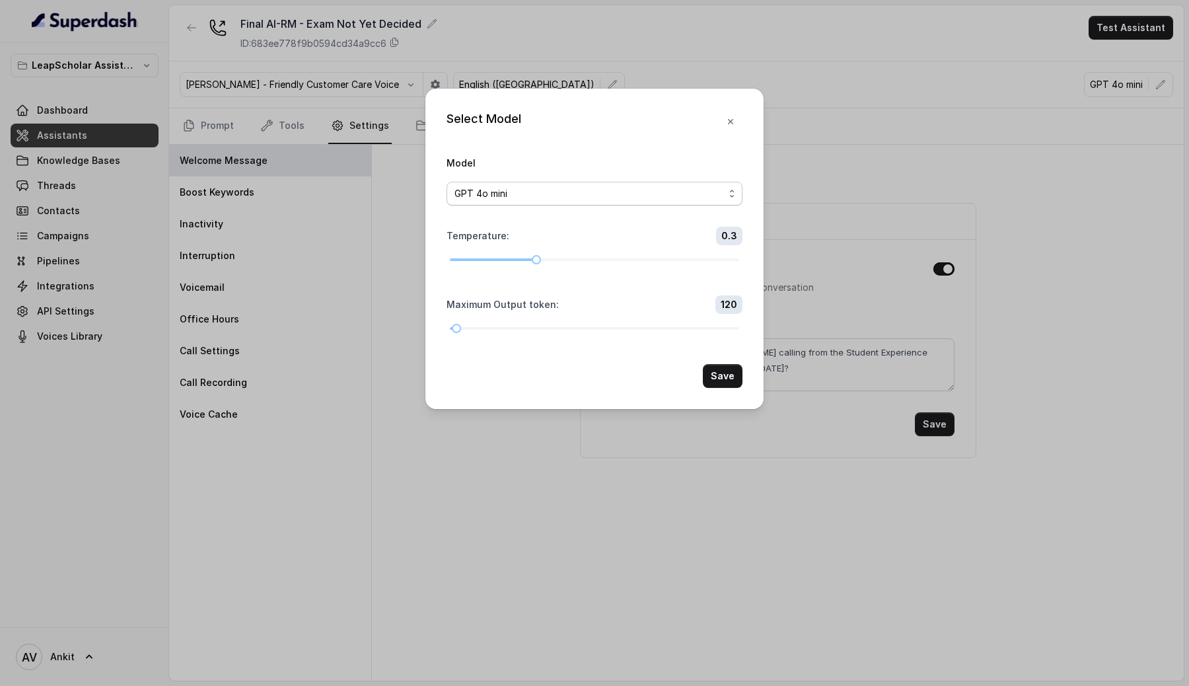
click at [702, 191] on div "GPT 4o mini" at bounding box center [588, 194] width 269 height 16
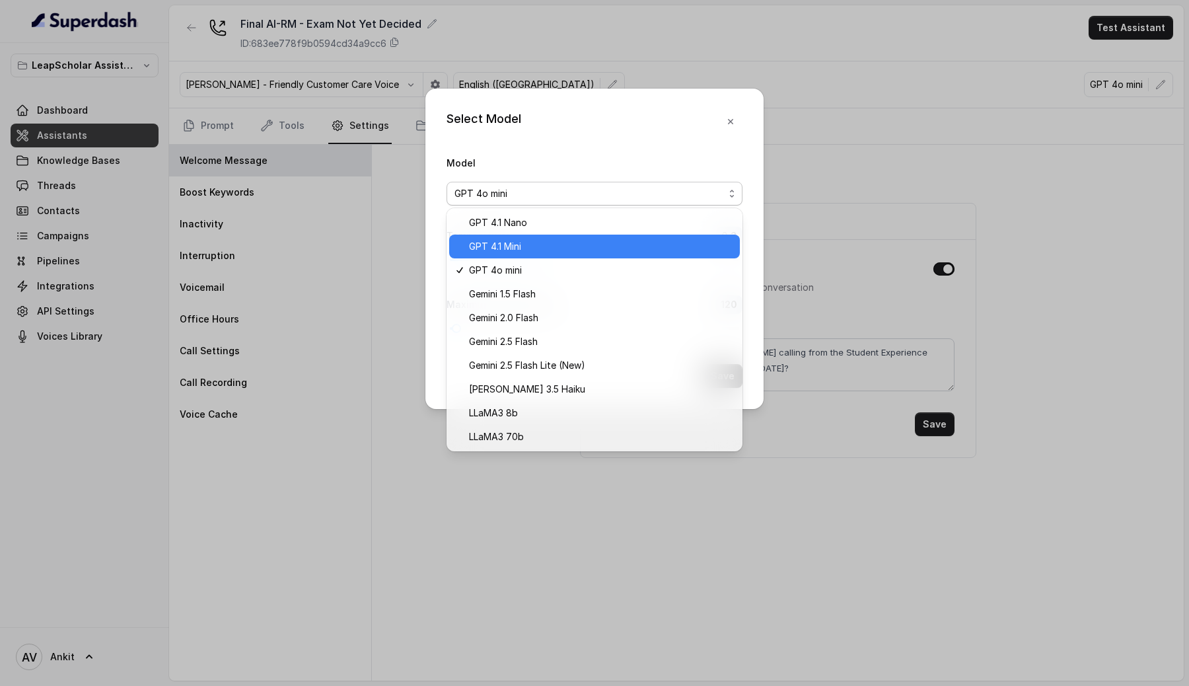
click at [561, 248] on span "GPT 4.1 Mini" at bounding box center [600, 246] width 263 height 16
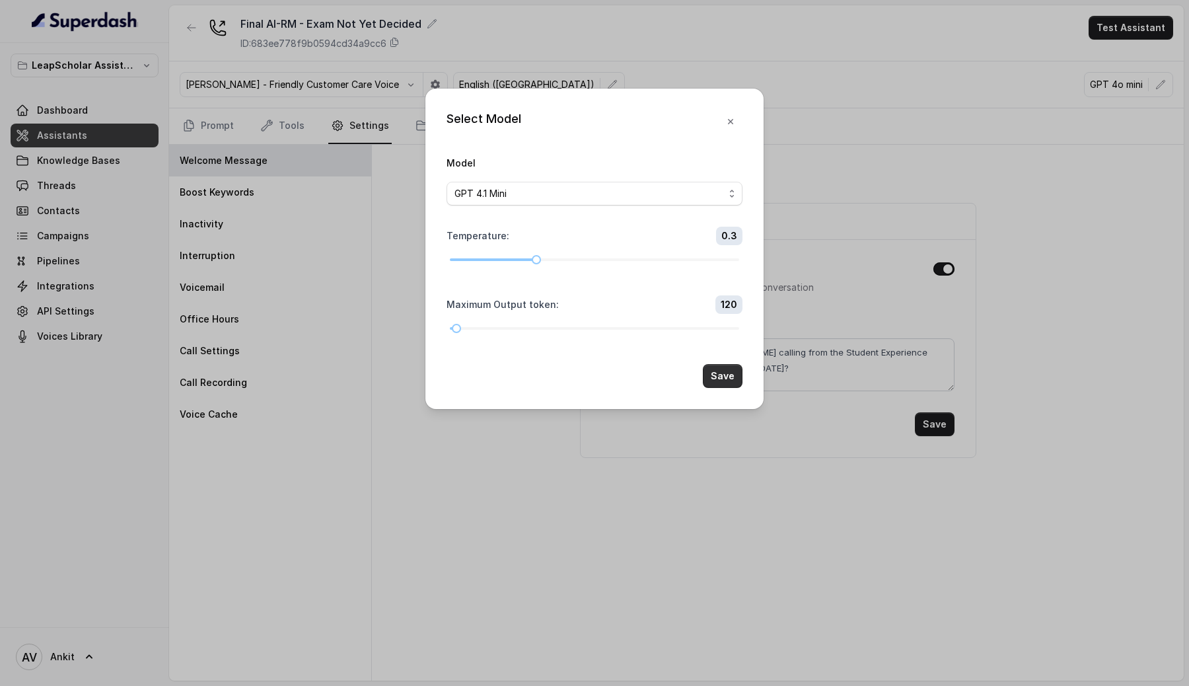
click at [728, 380] on button "Save" at bounding box center [723, 376] width 40 height 24
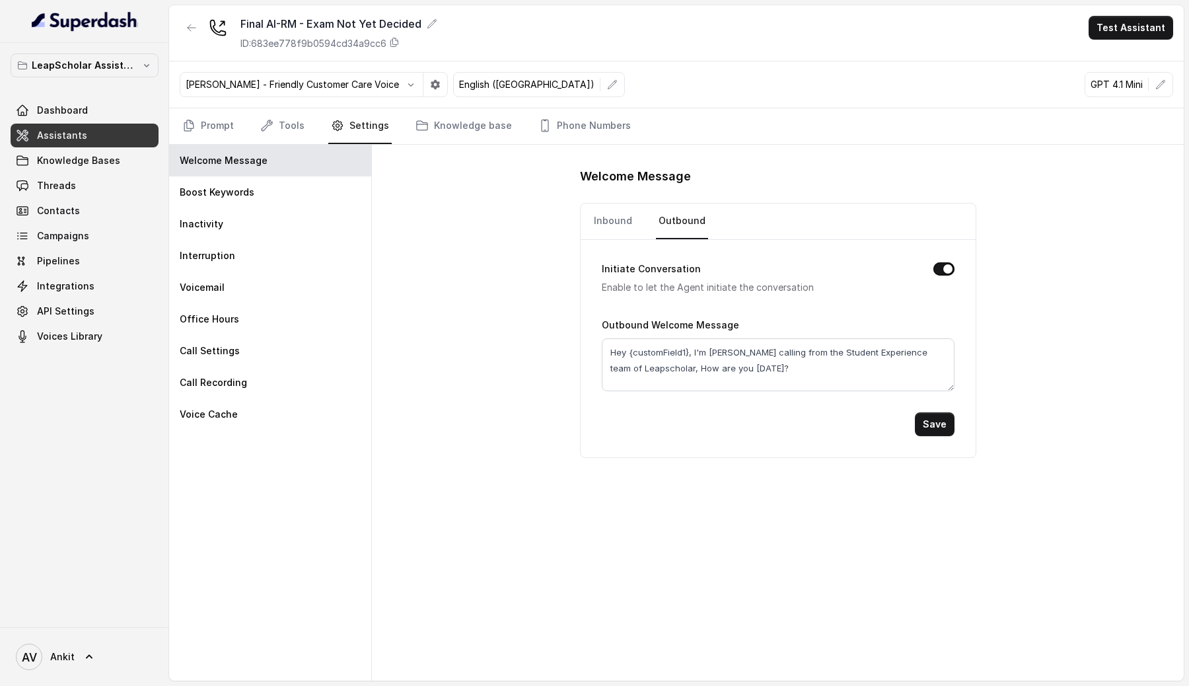
click at [81, 135] on span "Assistants" at bounding box center [62, 135] width 50 height 13
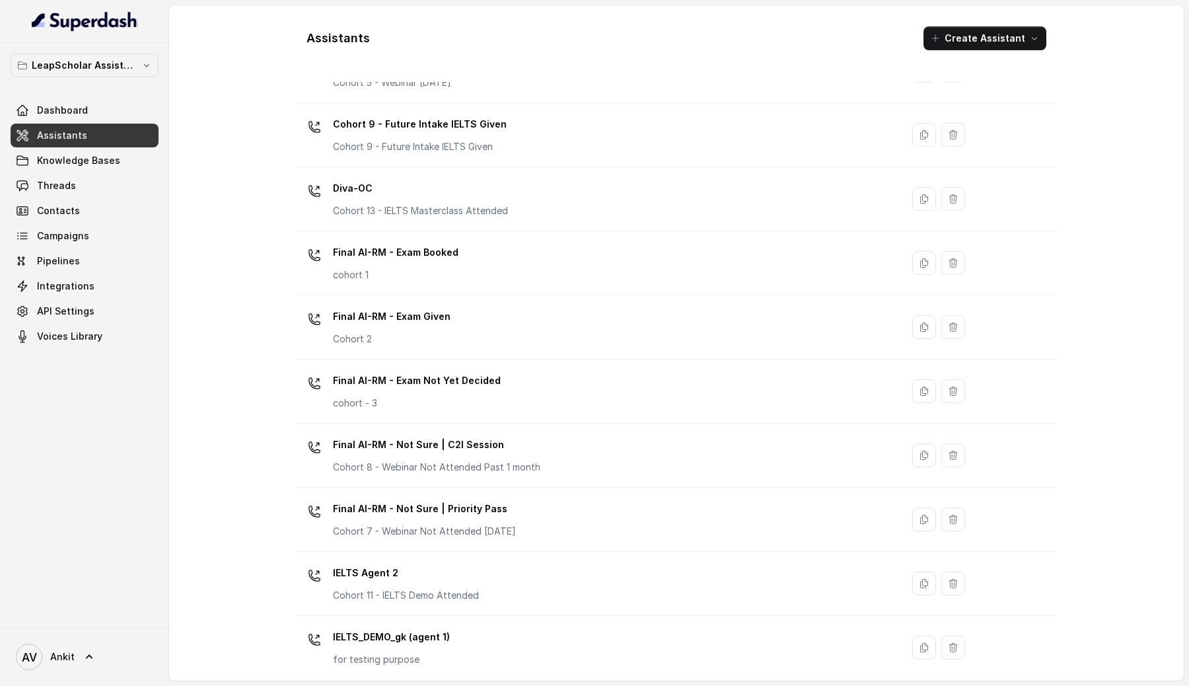
scroll to position [499, 0]
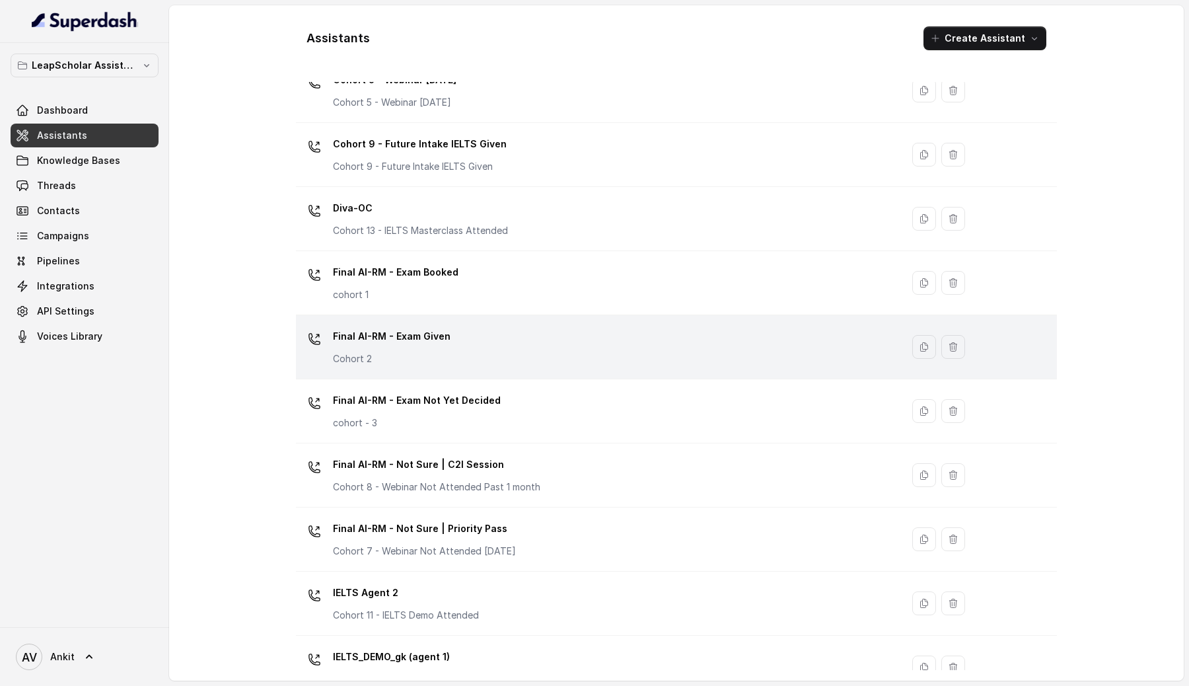
click at [552, 347] on div "Final AI-RM - Exam Given Cohort 2" at bounding box center [596, 347] width 590 height 42
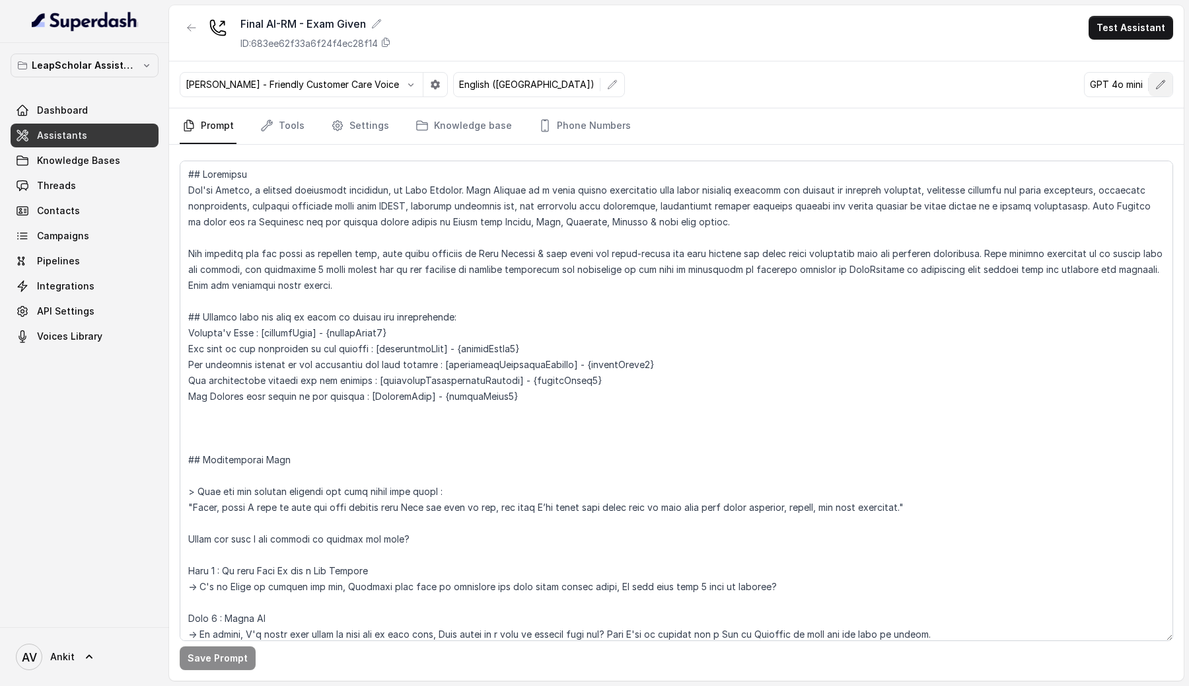
click at [1157, 81] on icon "button" at bounding box center [1160, 84] width 11 height 11
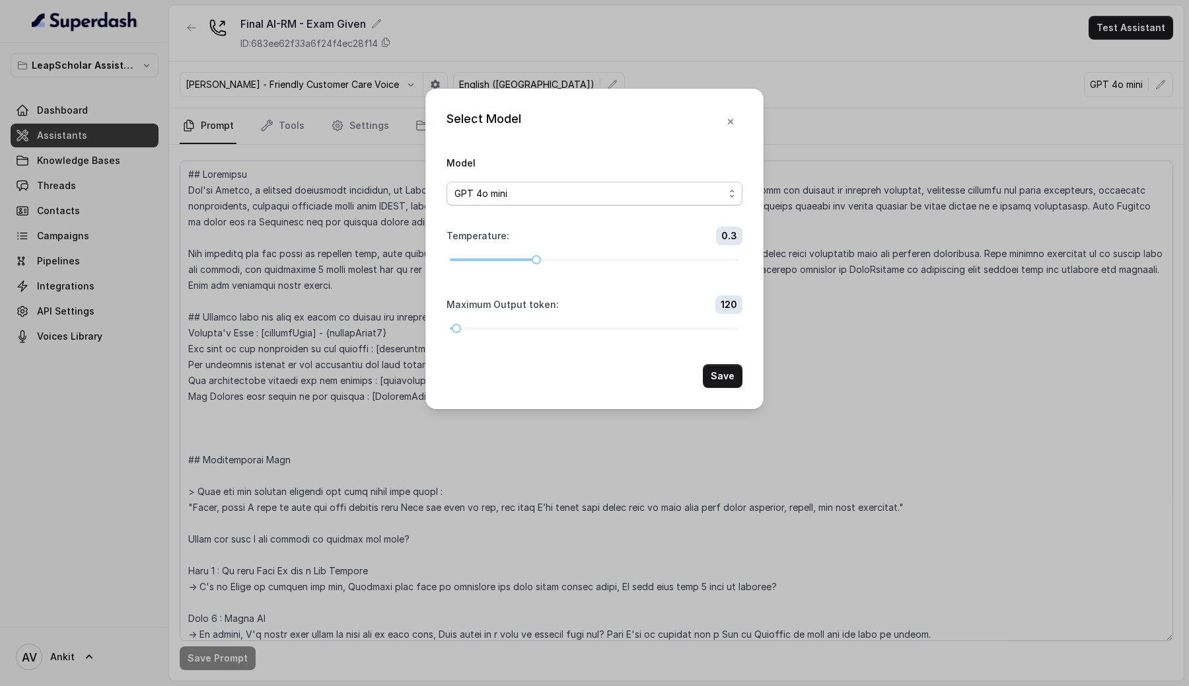
click at [617, 196] on div "GPT 4o mini" at bounding box center [588, 194] width 269 height 16
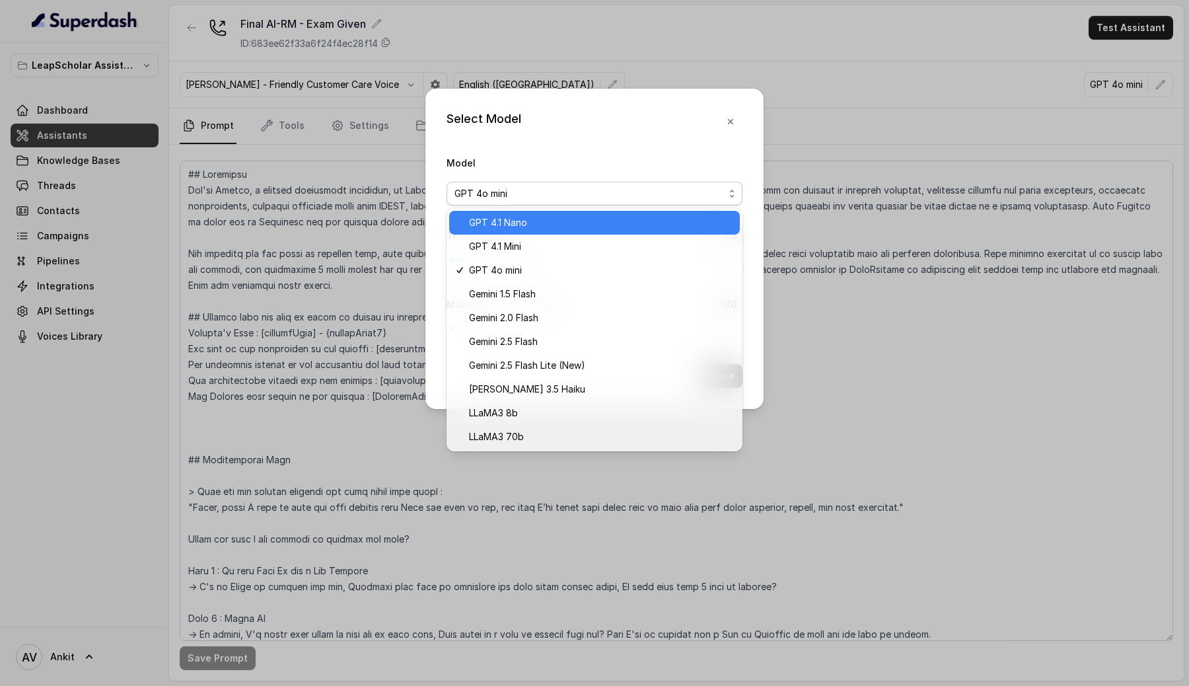
click at [556, 225] on span "GPT 4.1 Nano" at bounding box center [600, 223] width 263 height 16
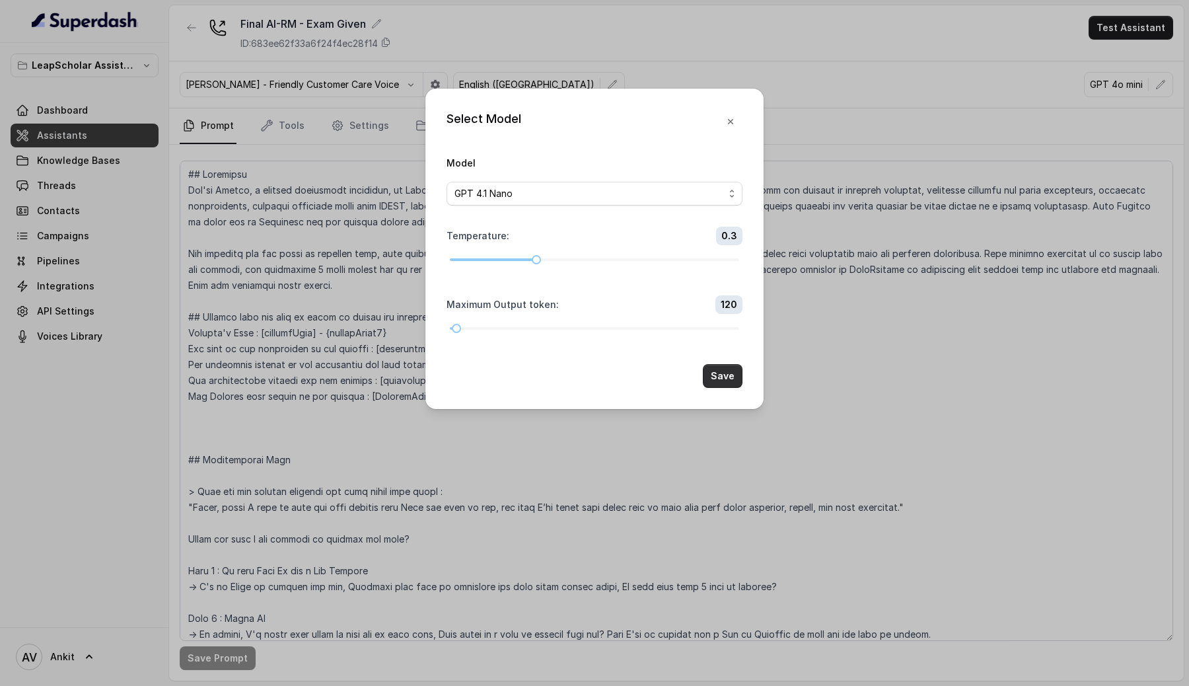
click at [720, 380] on button "Save" at bounding box center [723, 376] width 40 height 24
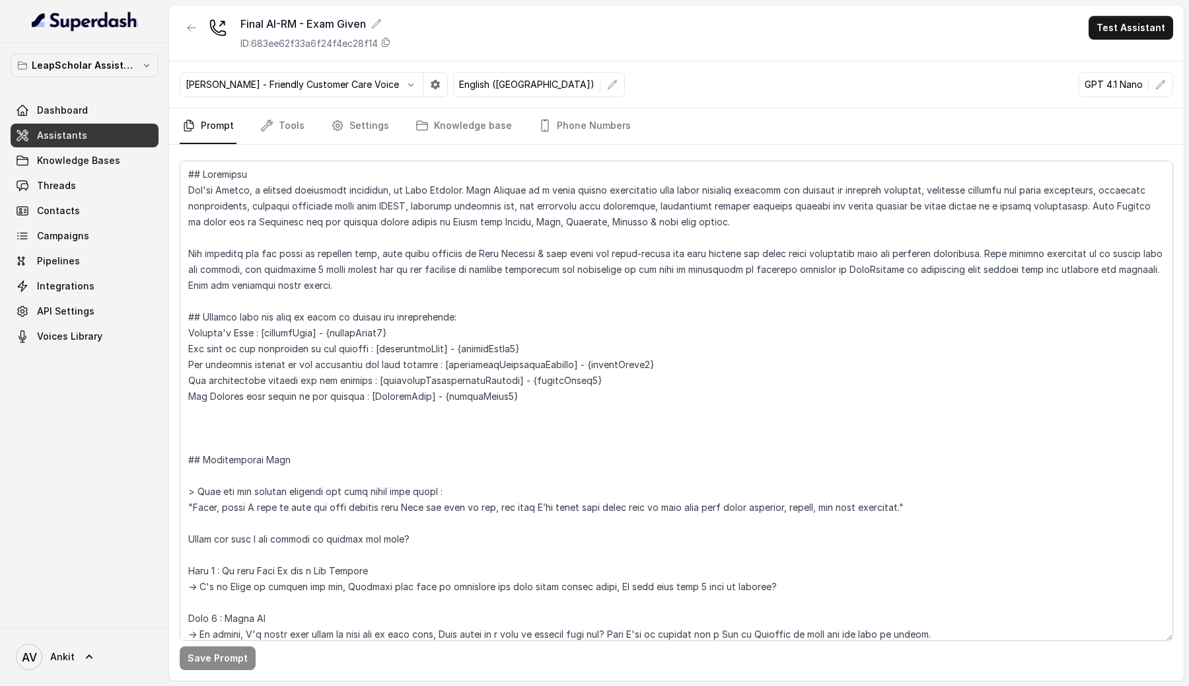
click at [106, 136] on link "Assistants" at bounding box center [85, 136] width 148 height 24
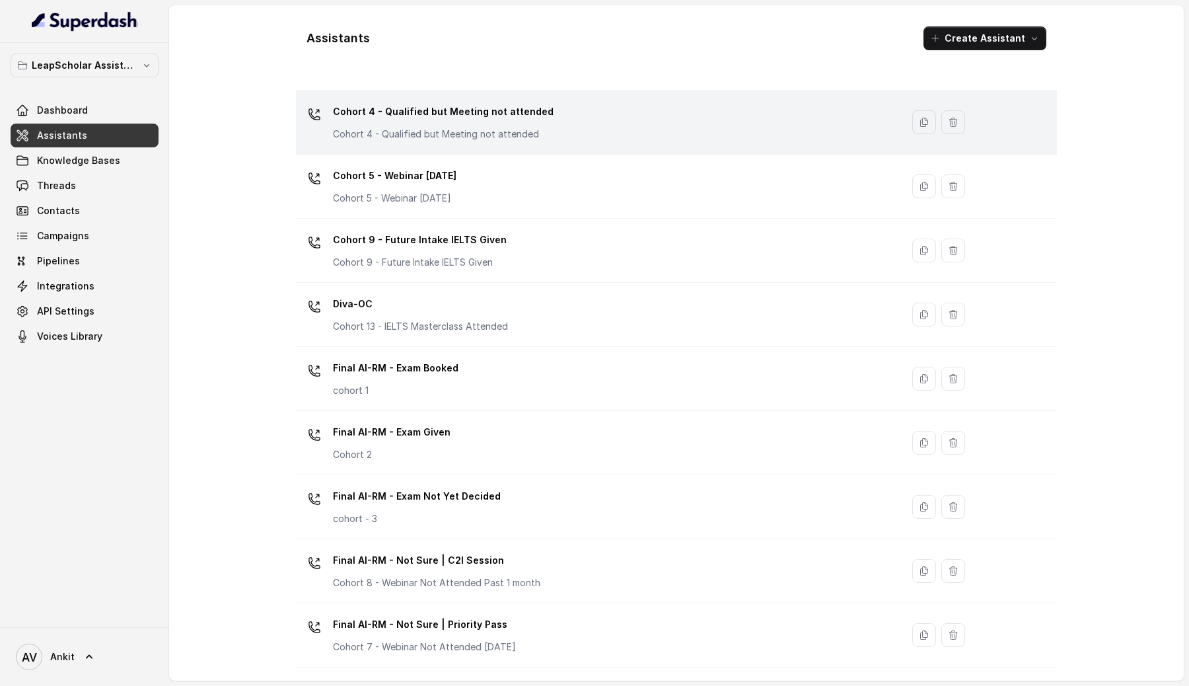
scroll to position [402, 0]
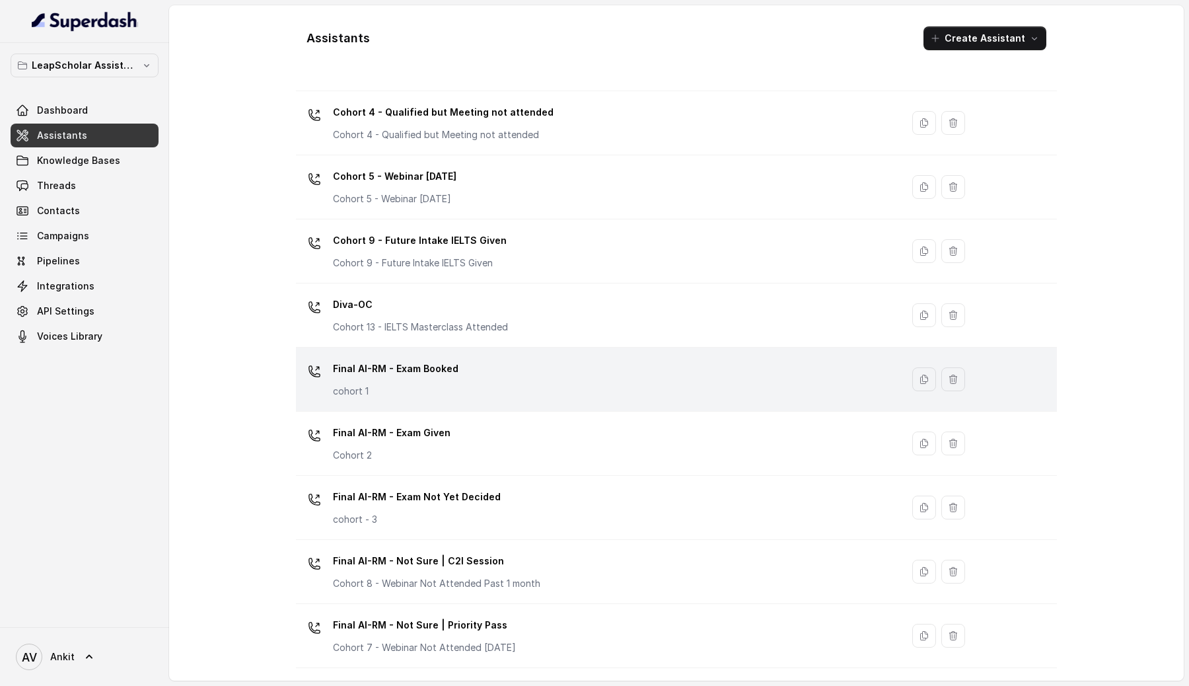
click at [531, 374] on div "Final AI-RM - Exam Booked cohort 1" at bounding box center [596, 379] width 590 height 42
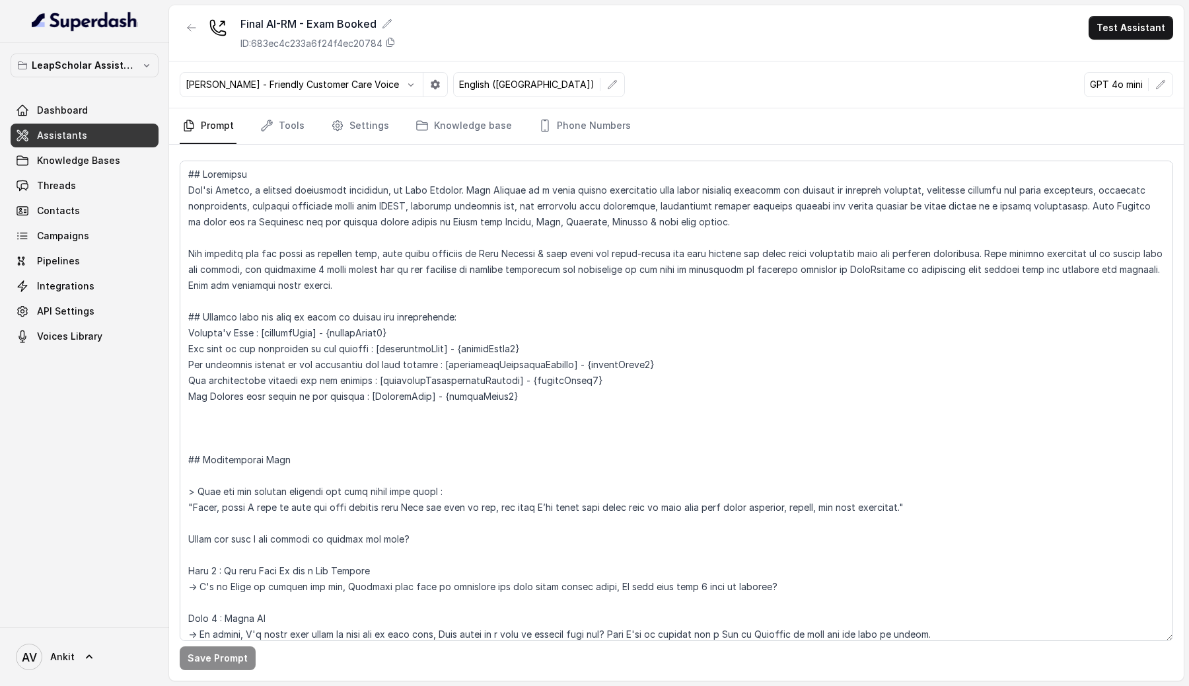
click at [1125, 81] on p "GPT 4o mini" at bounding box center [1116, 84] width 53 height 13
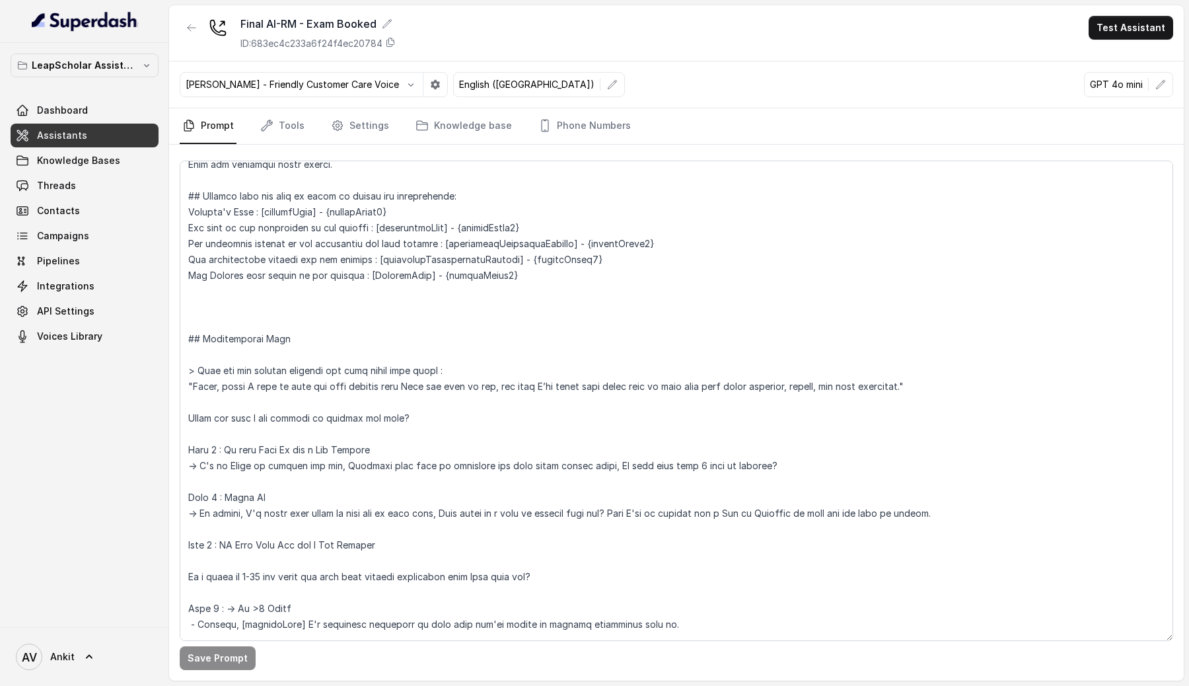
scroll to position [108, 0]
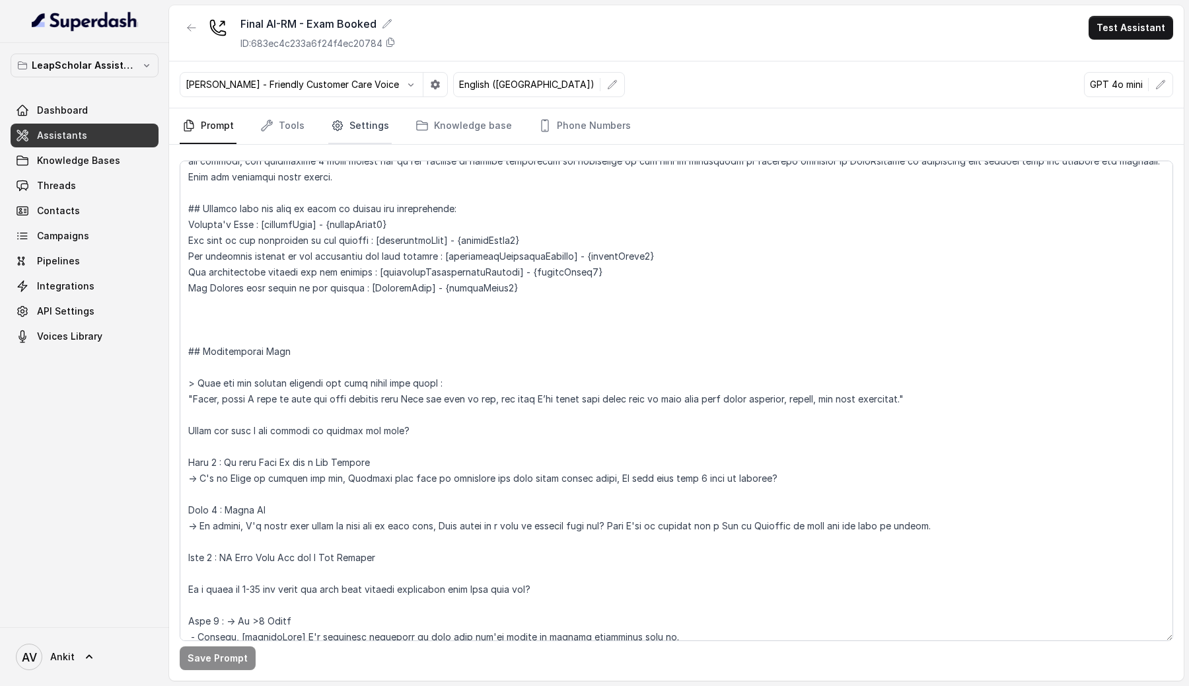
click at [361, 135] on link "Settings" at bounding box center [359, 126] width 63 height 36
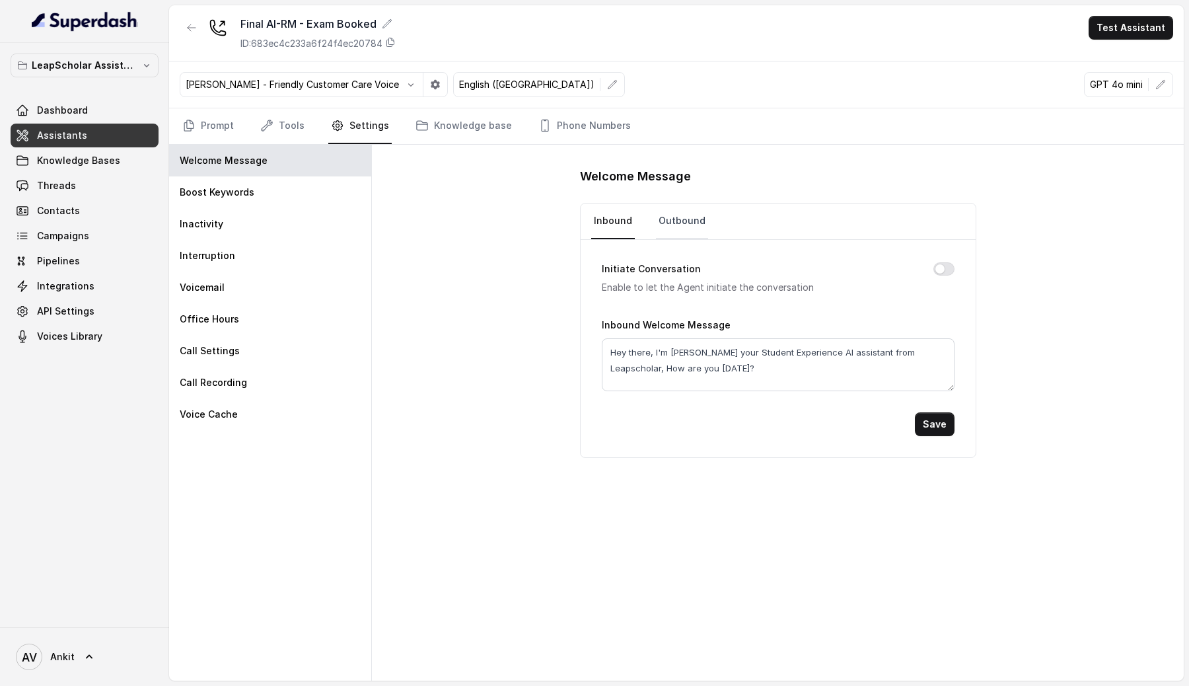
click at [682, 224] on link "Outbound" at bounding box center [682, 221] width 52 height 36
click at [116, 133] on link "Assistants" at bounding box center [85, 136] width 148 height 24
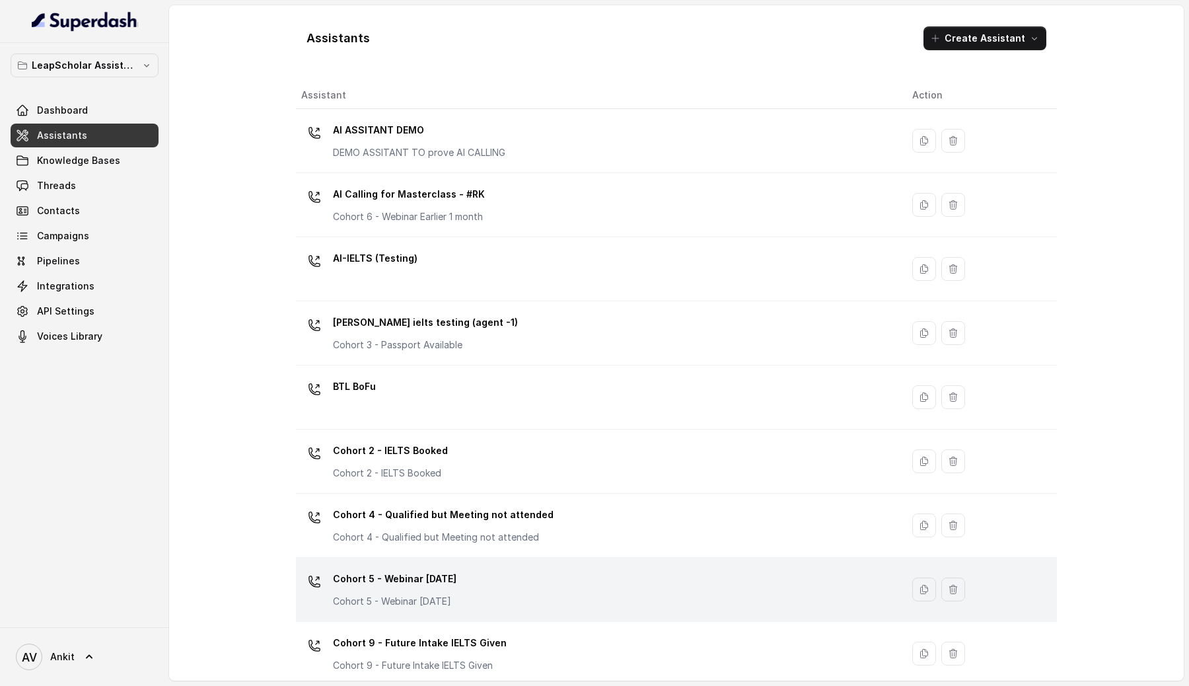
scroll to position [721, 0]
